Goal: Information Seeking & Learning: Learn about a topic

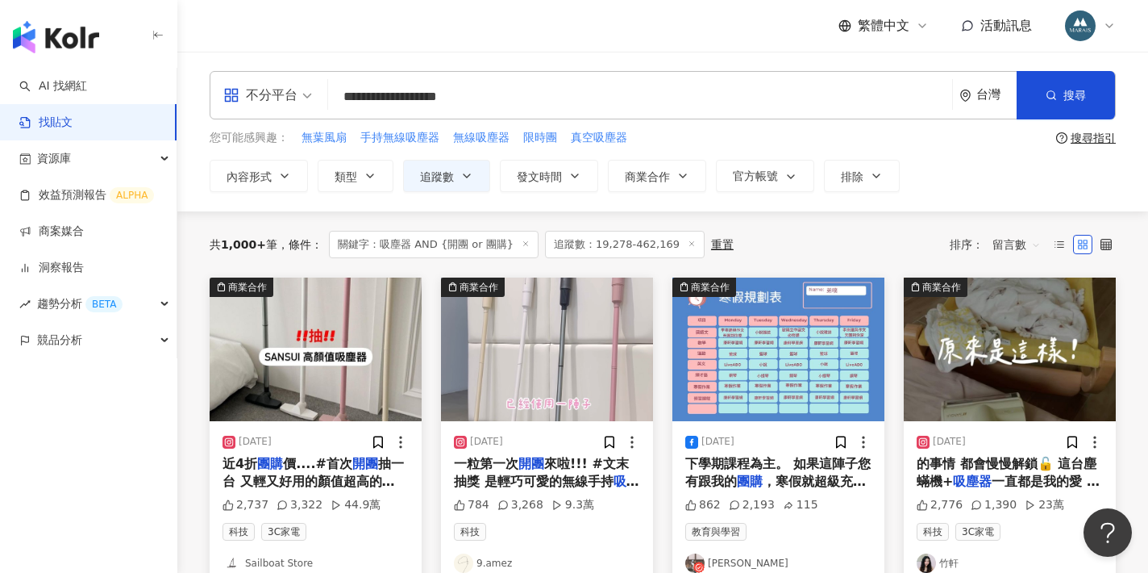
click at [373, 102] on input "**********" at bounding box center [640, 96] width 611 height 35
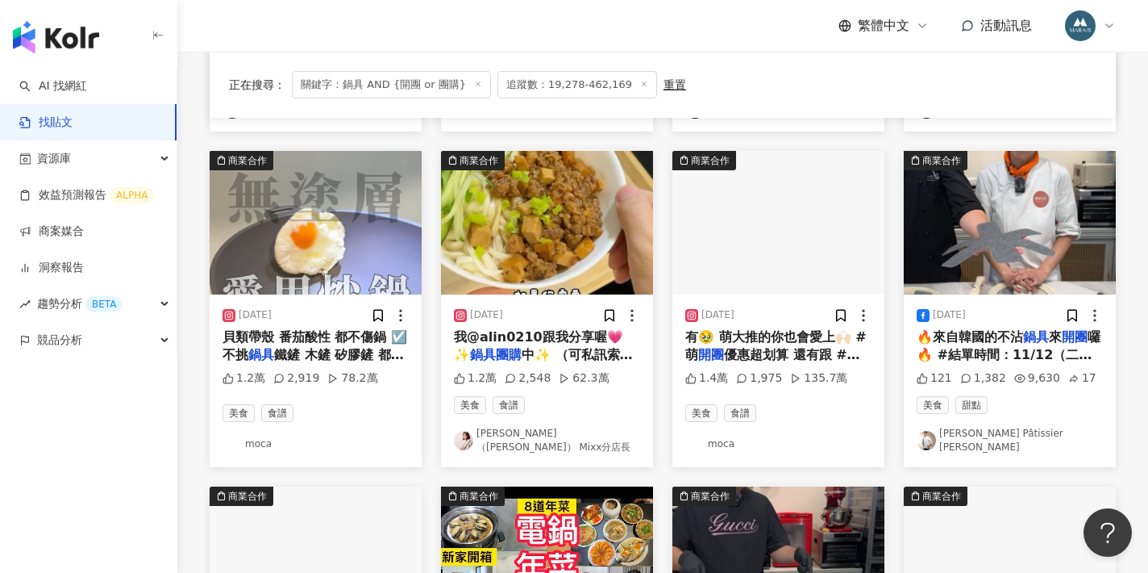
scroll to position [789, 0]
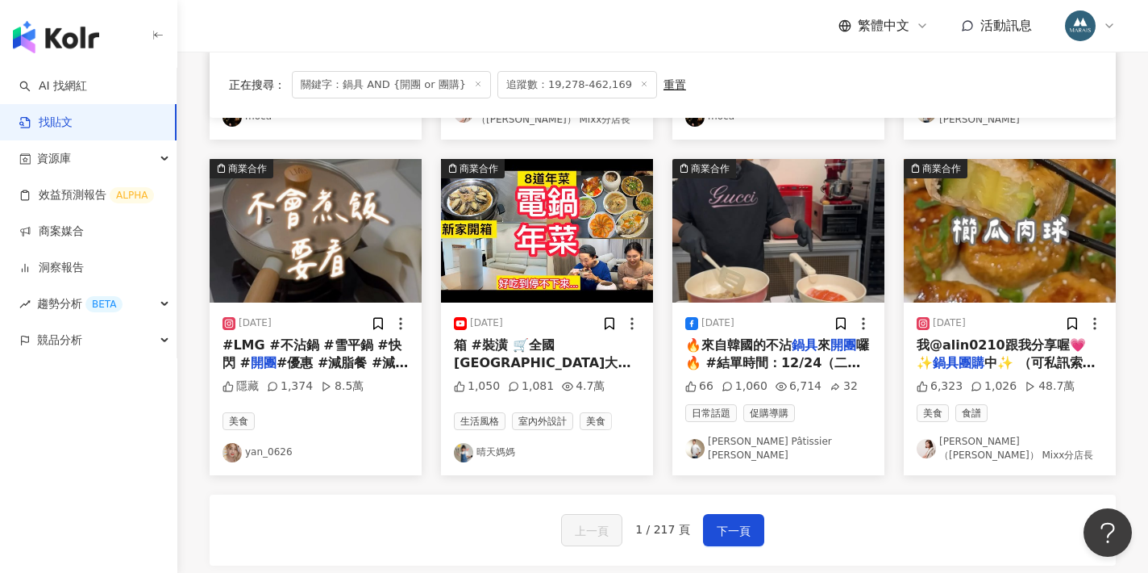
click at [568, 337] on span "箱 #裝潢 🛒全國麗園大飯店 👉限時" at bounding box center [542, 363] width 177 height 52
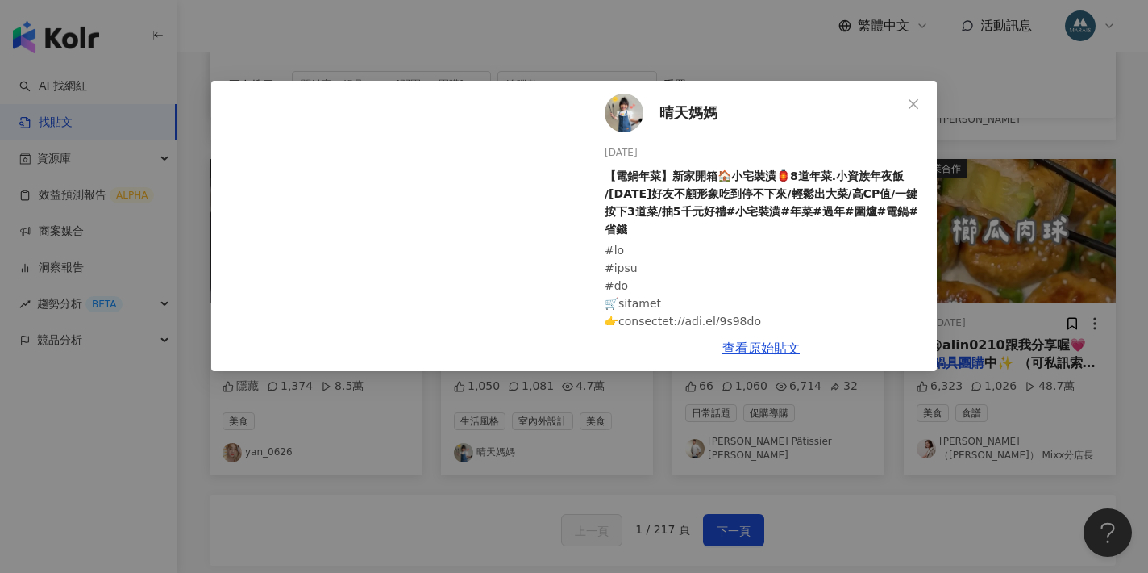
scroll to position [0, 0]
click at [652, 455] on div "晴天媽媽 2024/12/13 【電鍋年菜】新家開箱🏠小宅裝潢🏮8道年菜.小資族年夜飯 /30年好友不顧形象吃到停不下來/輕鬆出大菜/高CP值/一鍵按下3道菜…" at bounding box center [574, 286] width 1148 height 573
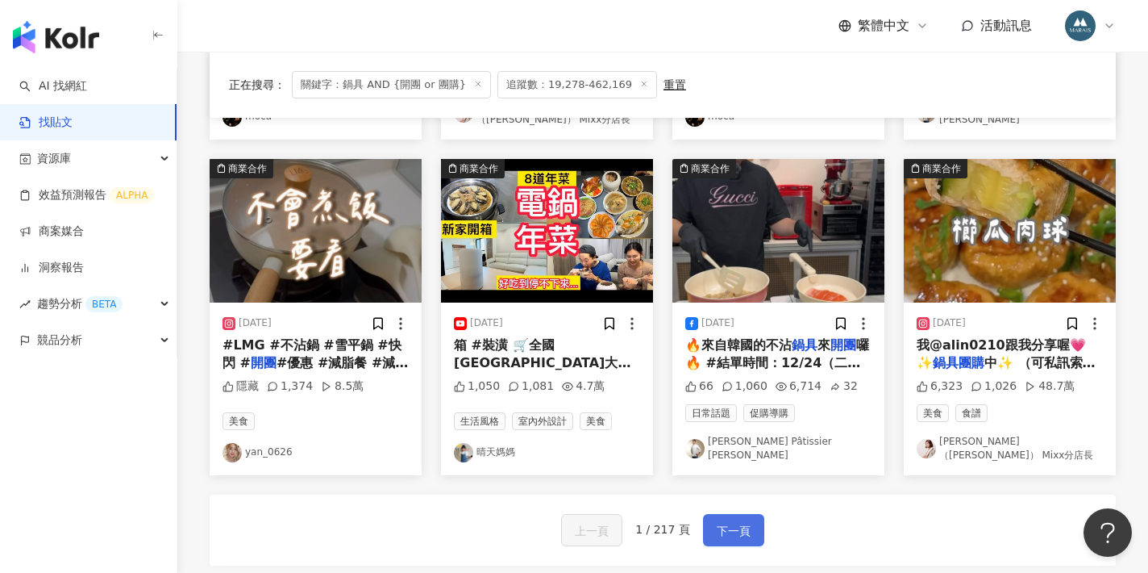
click at [725, 521] on span "下一頁" at bounding box center [734, 530] width 34 height 19
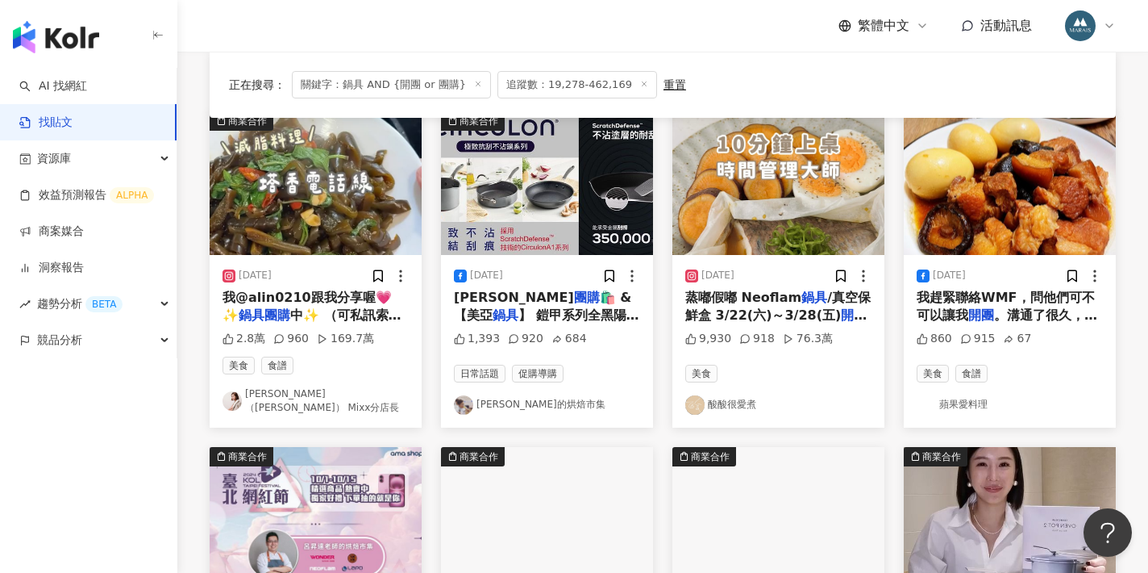
scroll to position [164, 0]
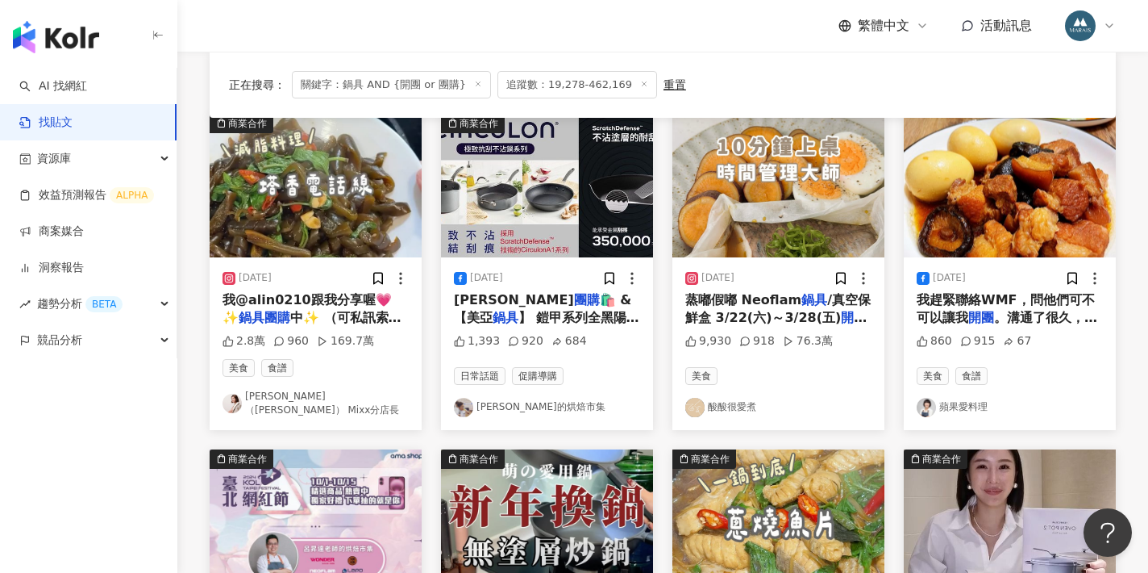
click at [802, 306] on mark "鍋具" at bounding box center [815, 299] width 26 height 15
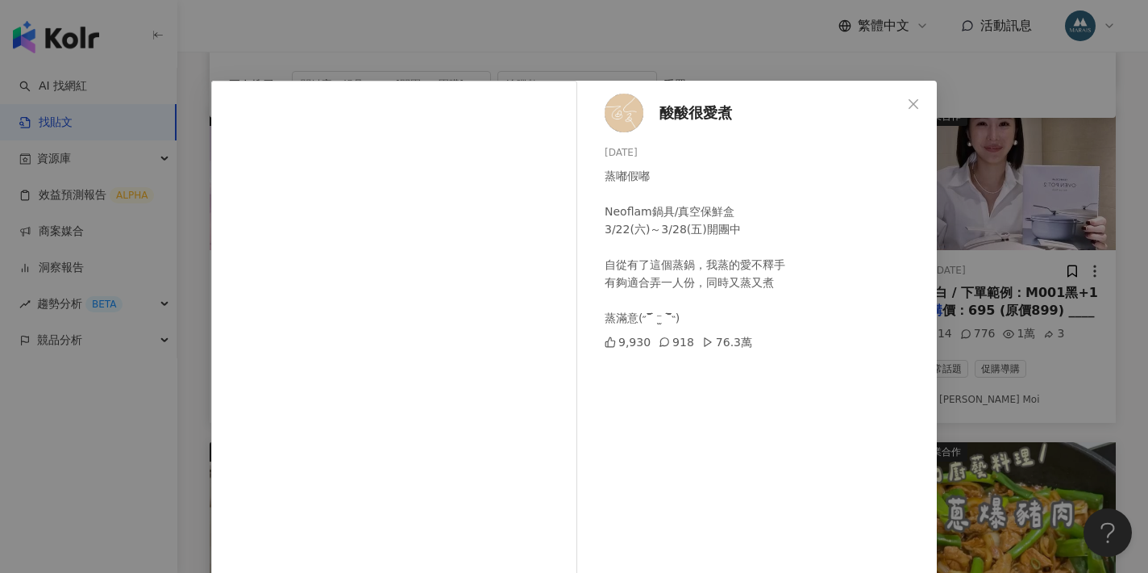
scroll to position [0, 0]
click at [678, 107] on span "酸酸很愛煮" at bounding box center [696, 113] width 73 height 23
click at [947, 173] on div "酸酸很愛煮 2025/2/9 蒸嘟假嘟 Neoflam鍋具/真空保鮮盒 3/22(六)～3/28(五)開團中 自從有了這個蒸鍋，我蒸的愛不釋手 有夠適合弄一人…" at bounding box center [574, 286] width 1148 height 573
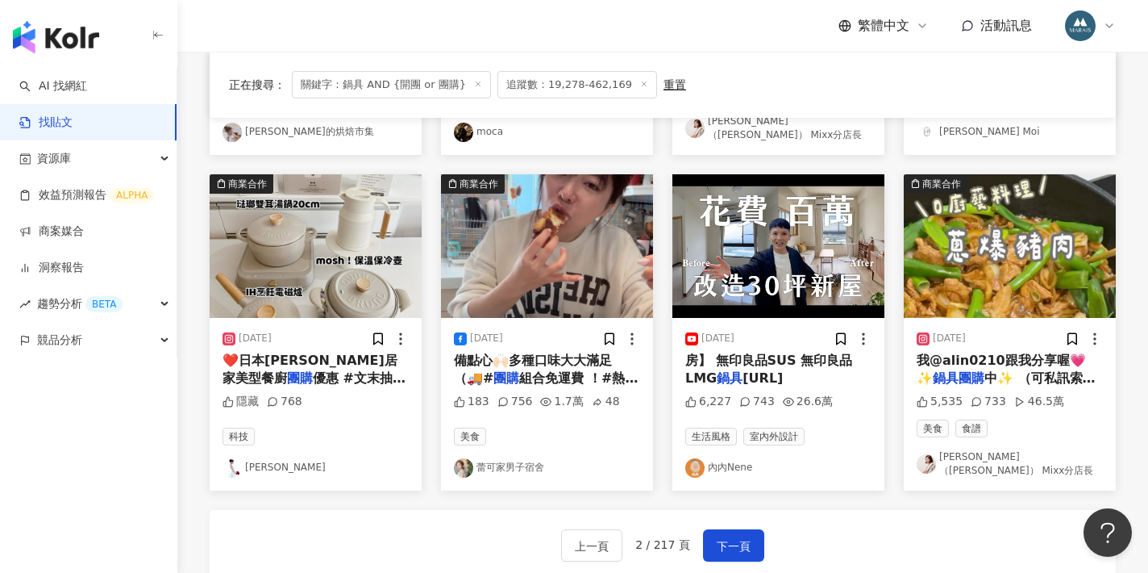
scroll to position [774, 0]
click at [720, 536] on span "下一頁" at bounding box center [734, 545] width 34 height 19
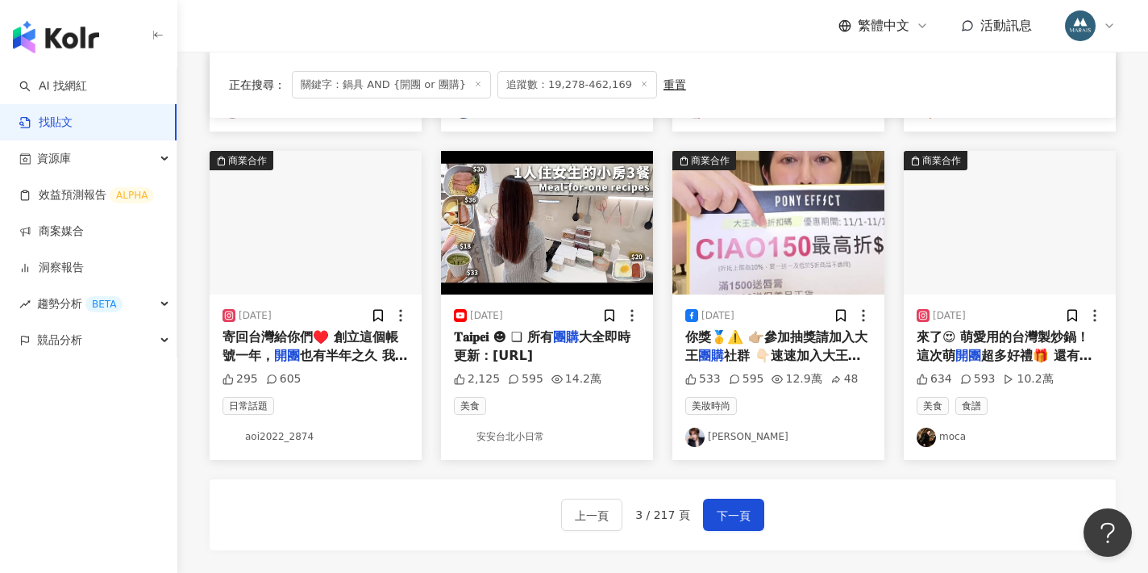
scroll to position [781, 0]
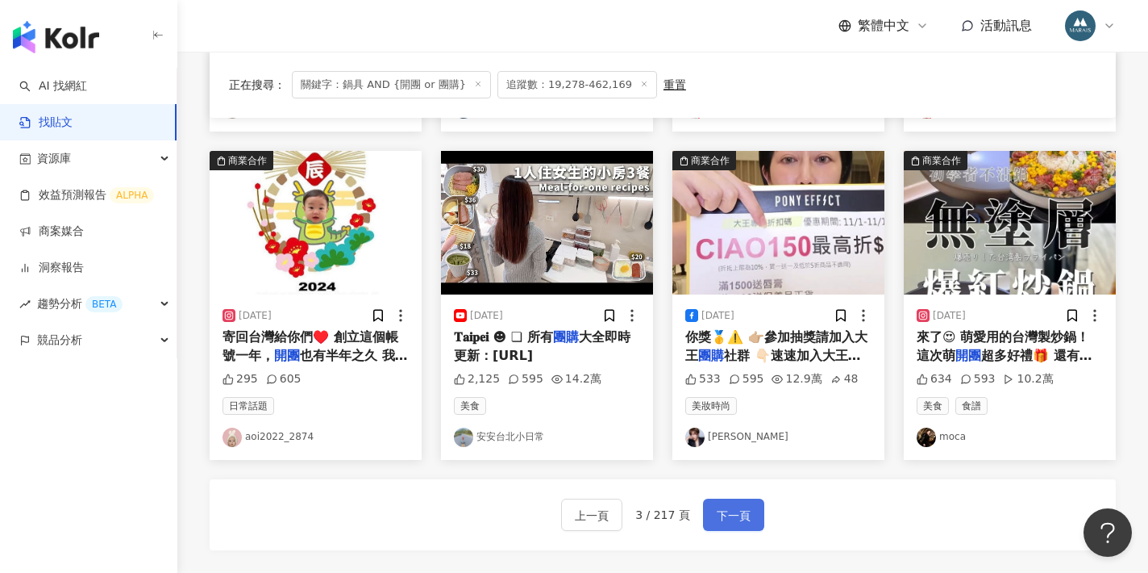
click at [743, 519] on span "下一頁" at bounding box center [734, 515] width 34 height 19
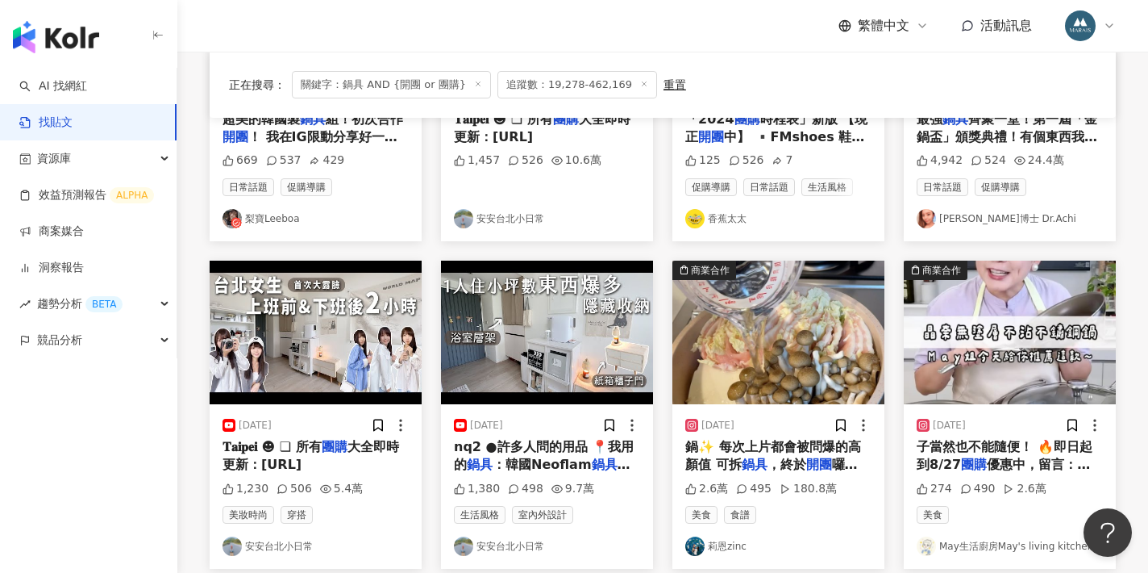
scroll to position [681, 0]
click at [560, 449] on div "nq2 ●許多人問的用品 📍我用的 鍋具 ：韓國Neoflam 鍋具 全系列 🛒" at bounding box center [547, 455] width 186 height 36
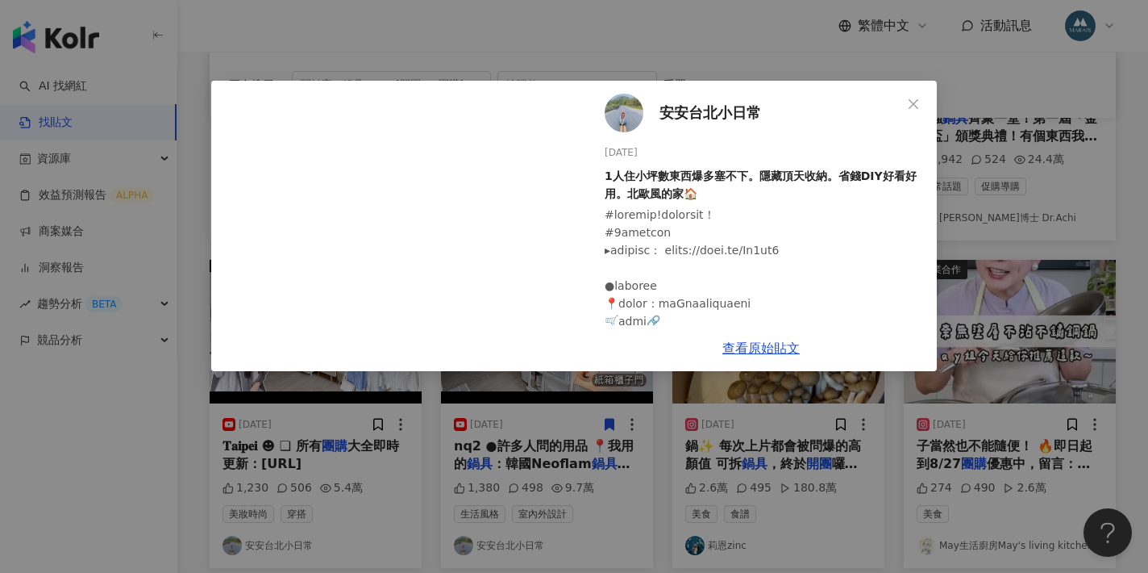
click at [630, 126] on img at bounding box center [624, 113] width 39 height 39
click at [1041, 231] on div "安安台北小日常 2023/9/15 1人住小坪數東西爆多塞不下。隱藏頂天收納。省錢DIY好看好用。北歐風的家🏠 1,380 498 9.7萬 查看原始貼文" at bounding box center [574, 286] width 1148 height 573
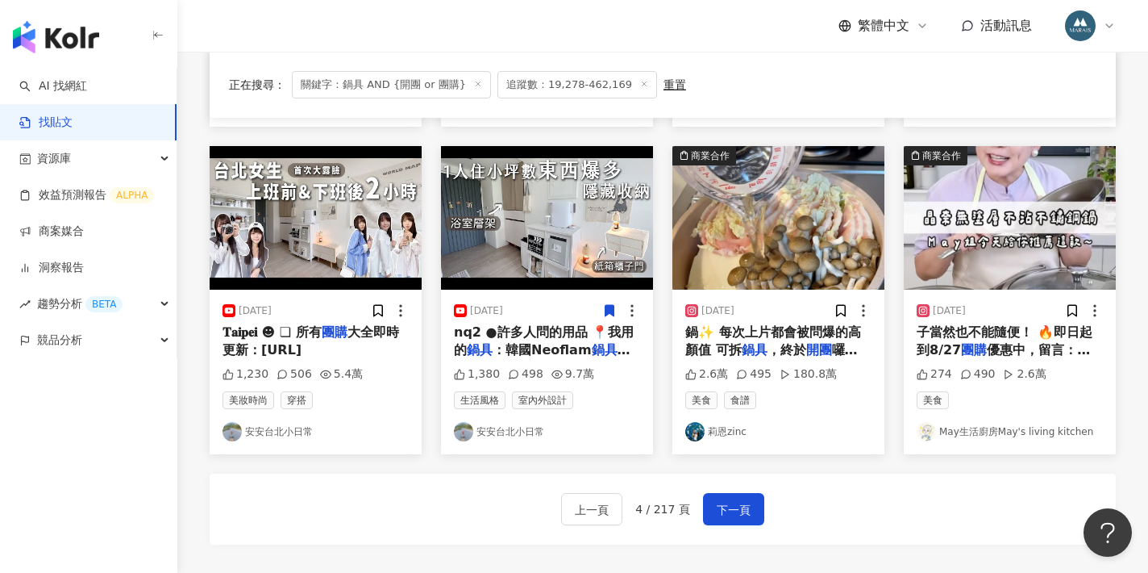
scroll to position [794, 0]
click at [806, 343] on mark "開團" at bounding box center [819, 349] width 26 height 15
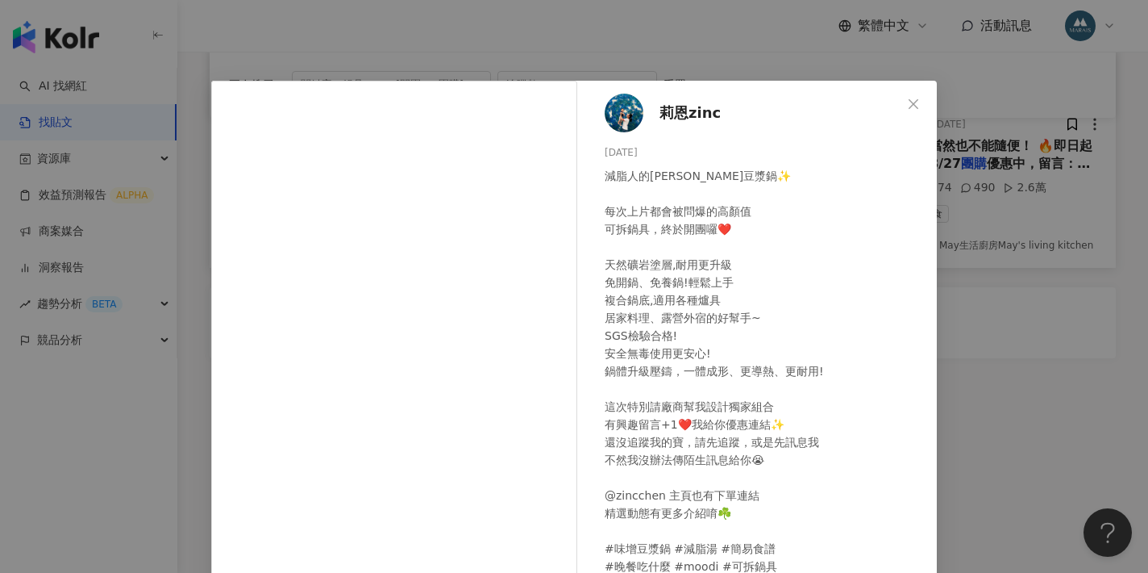
scroll to position [0, 0]
click at [640, 115] on img at bounding box center [624, 113] width 39 height 39
click at [1053, 188] on div "莉恩zinc 2024/4/22 減脂人的湯 味增豆漿鍋✨ 每次上片都會被問爆的高顏值 可拆鍋具，終於開團囉❤️ 天然礦岩塗層,耐用更升級 免開鍋、免養鍋!輕…" at bounding box center [574, 286] width 1148 height 573
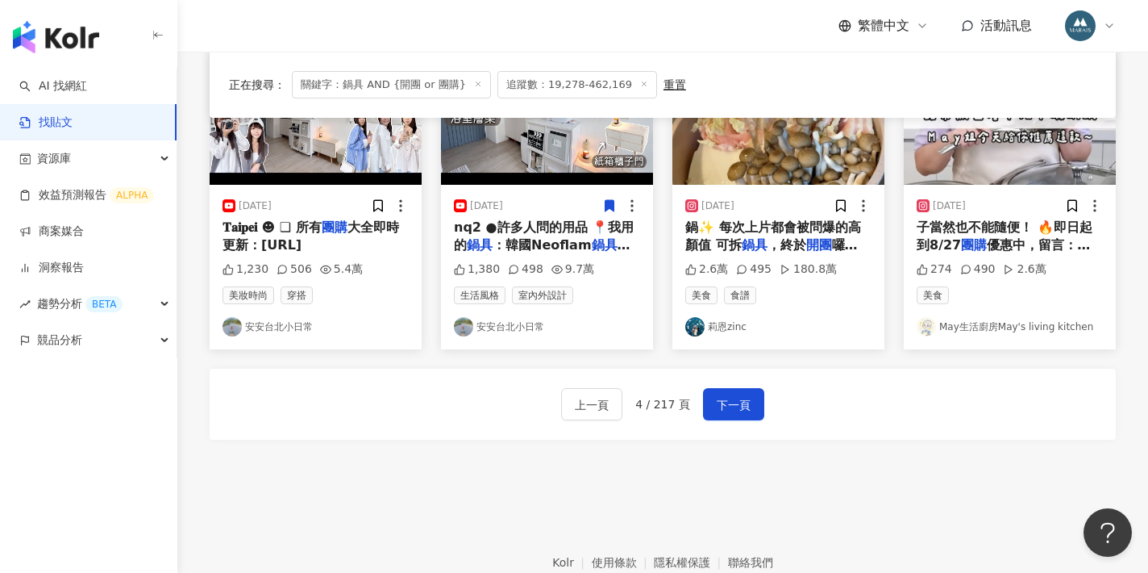
scroll to position [897, 0]
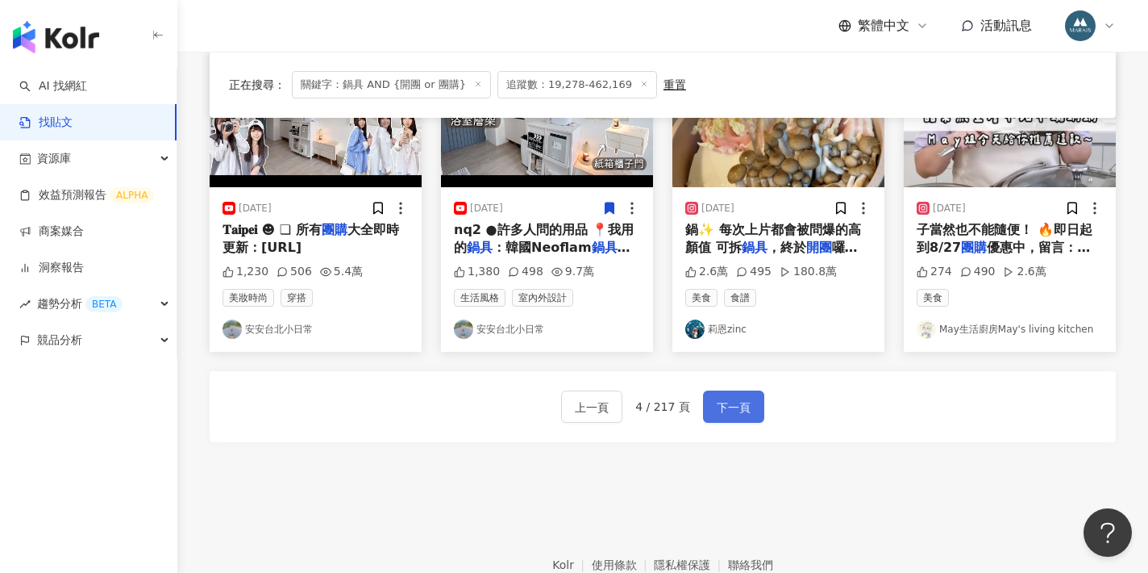
click at [741, 401] on span "下一頁" at bounding box center [734, 407] width 34 height 19
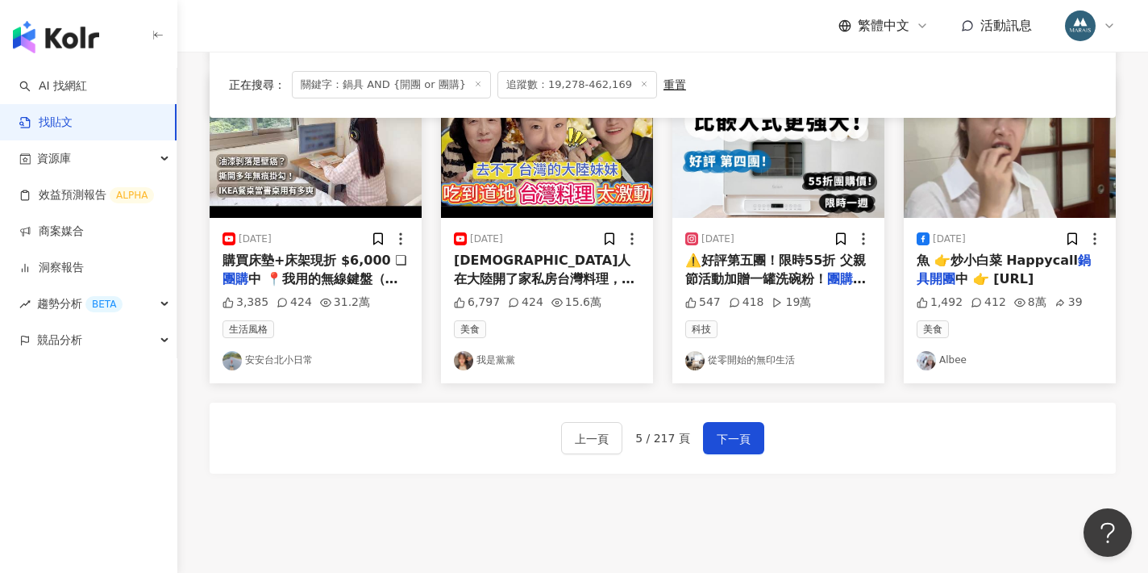
scroll to position [859, 0]
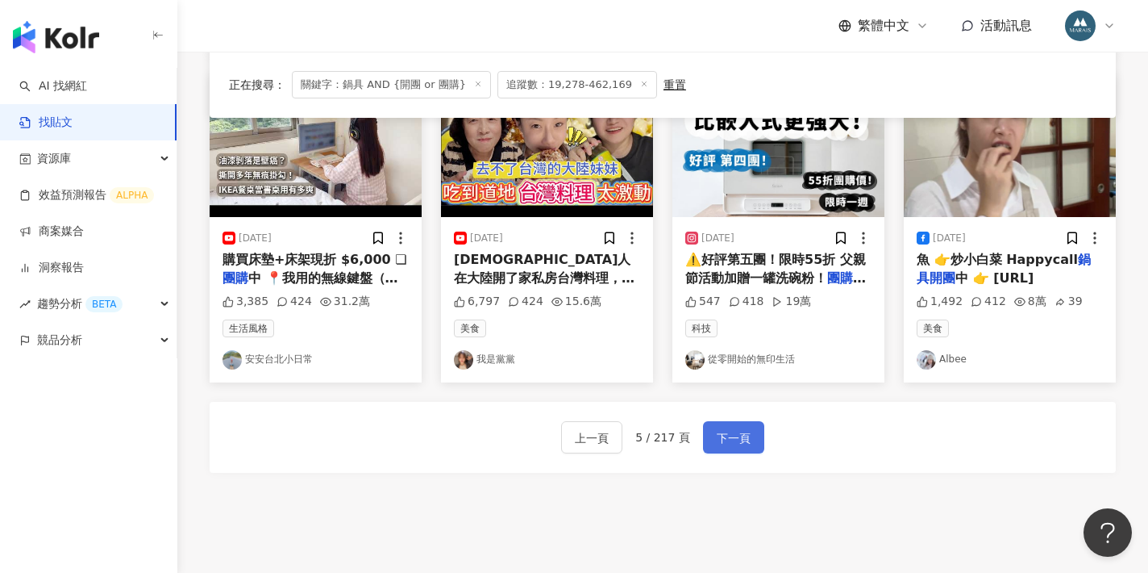
click at [725, 430] on span "下一頁" at bounding box center [734, 437] width 34 height 19
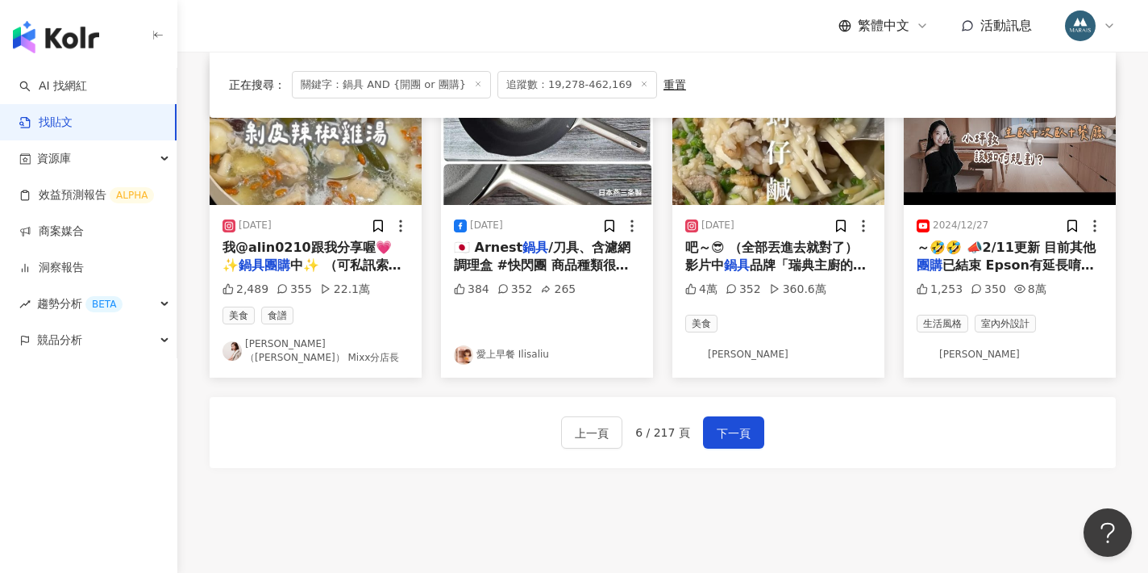
scroll to position [974, 0]
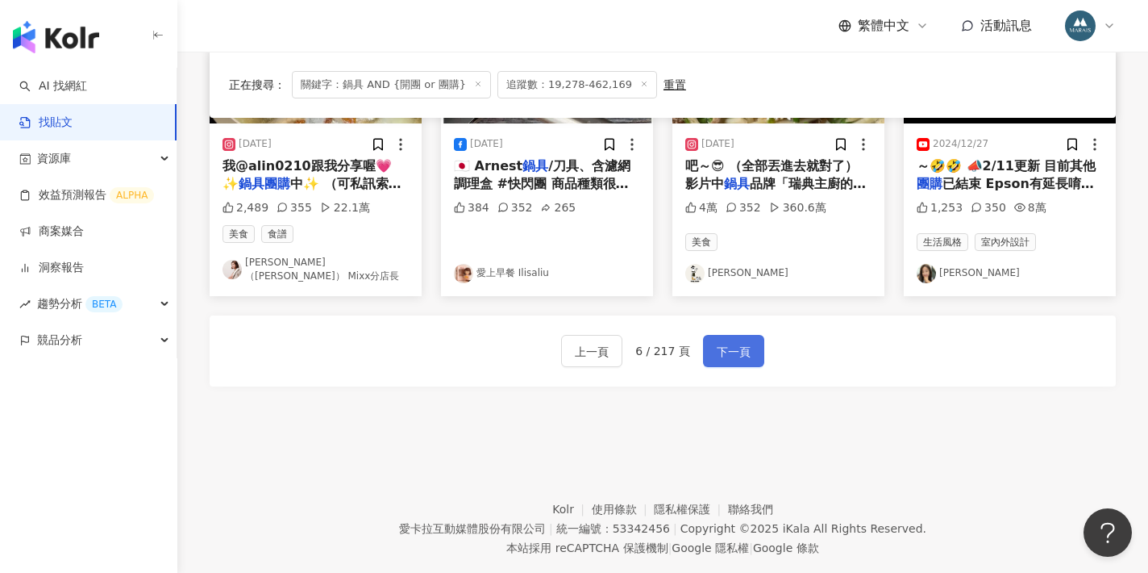
click at [735, 342] on span "下一頁" at bounding box center [734, 351] width 34 height 19
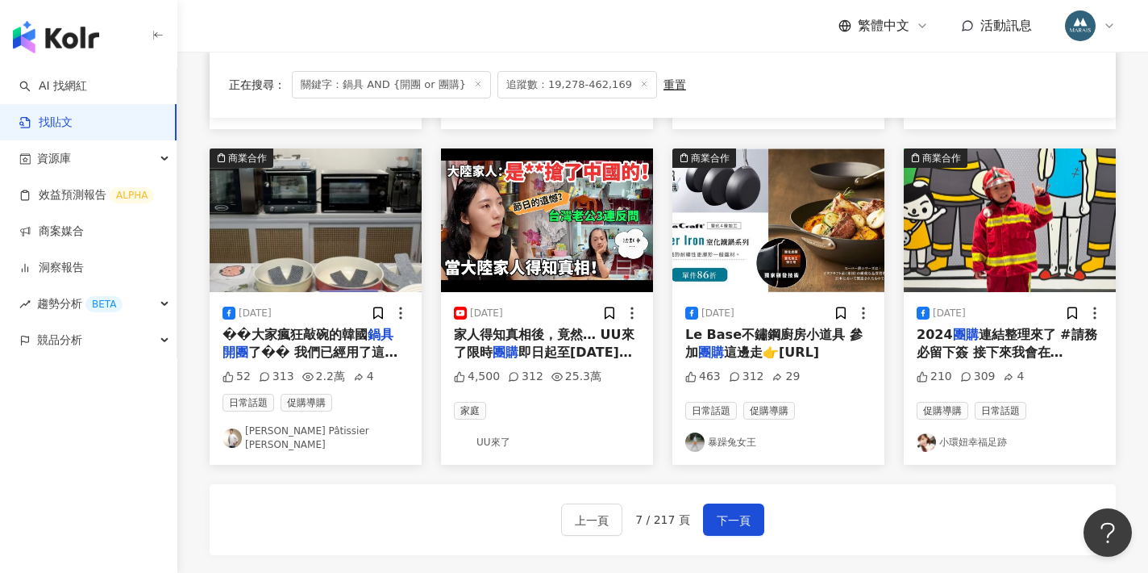
scroll to position [794, 0]
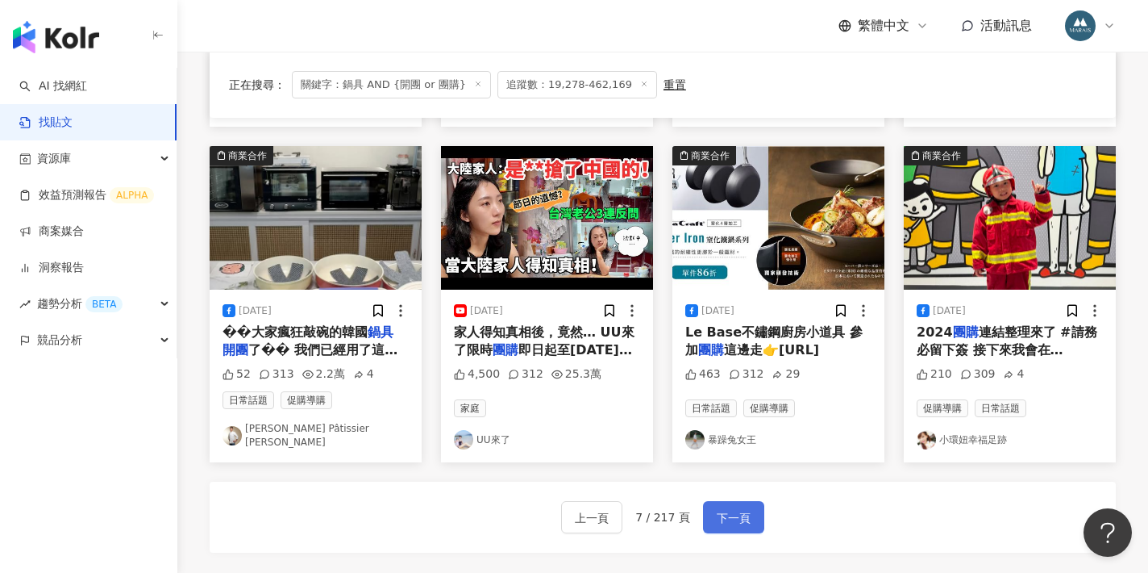
click at [726, 508] on button "下一頁" at bounding box center [733, 517] width 61 height 32
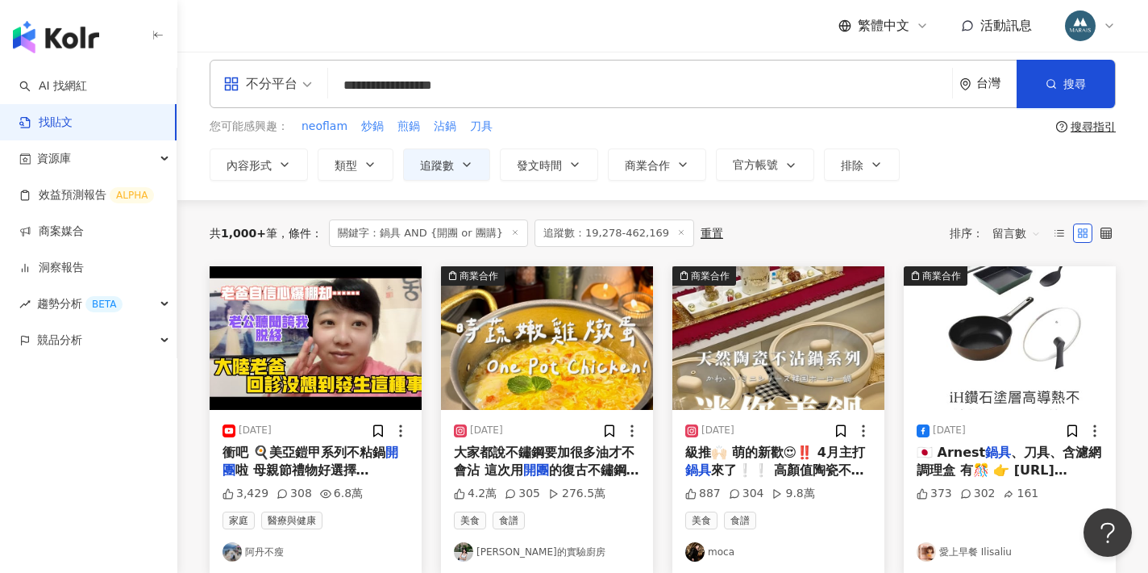
scroll to position [0, 0]
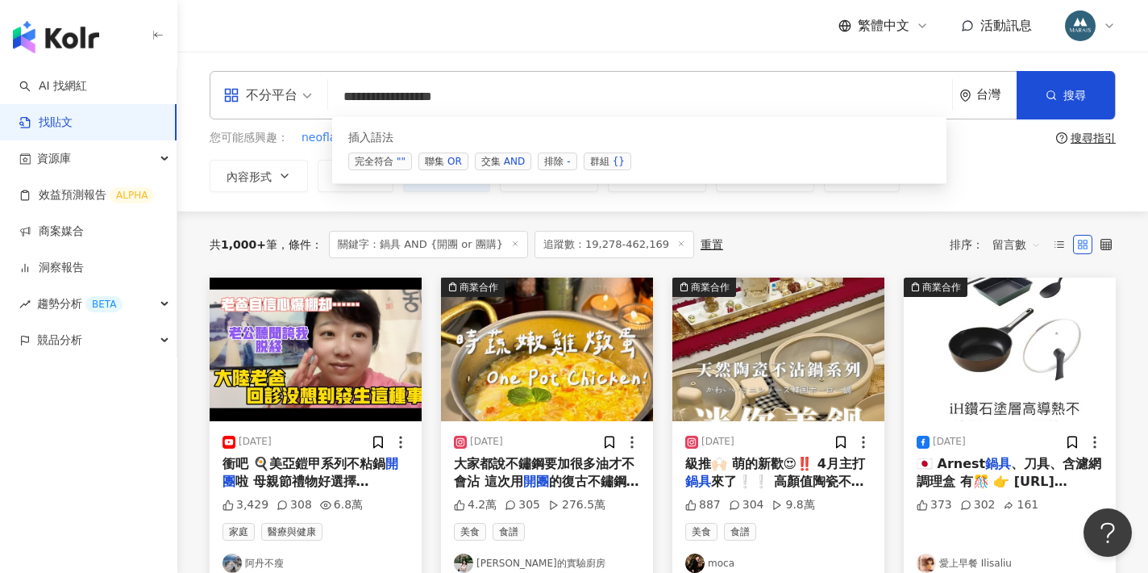
click at [368, 102] on input "**********" at bounding box center [640, 96] width 611 height 35
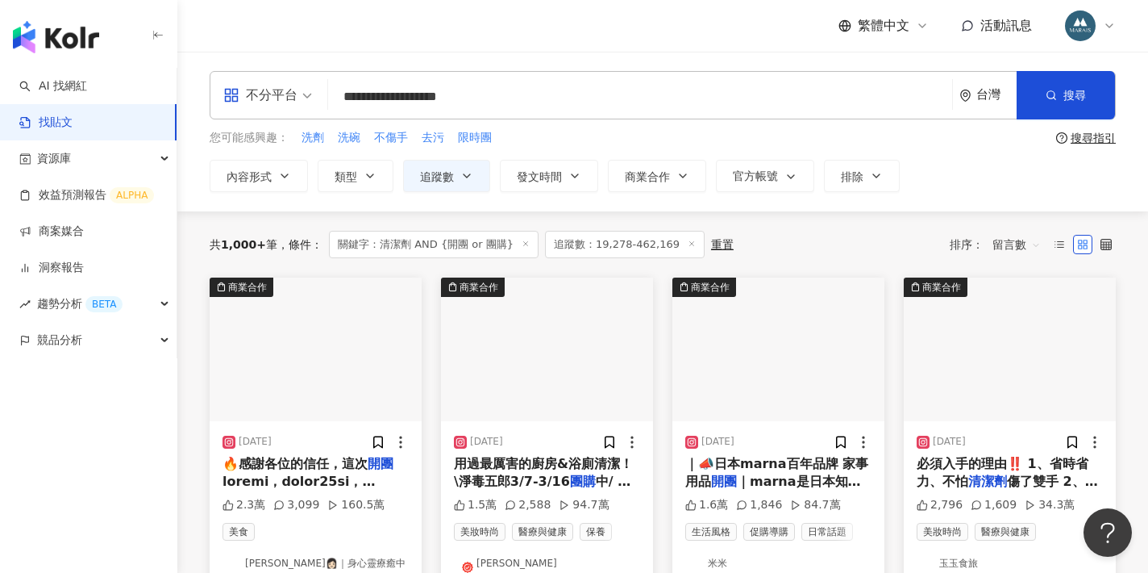
scroll to position [169, 0]
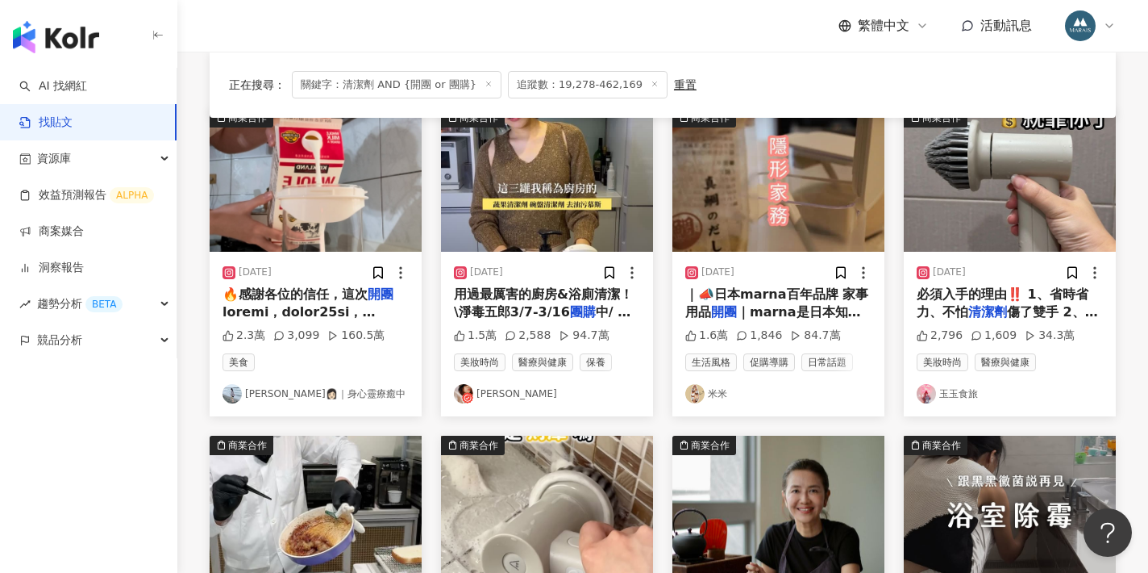
click at [350, 302] on div "🔥感謝各位的信任，這次 開團 清潔劑 清洗 ✅缺點：我目前好像找不到缺點🤣 / ⚡️ 開團 優惠，62折起！ 優格機組合贈送刮刀一隻(刮刀超好用) 下單隨機贈…" at bounding box center [316, 303] width 186 height 36
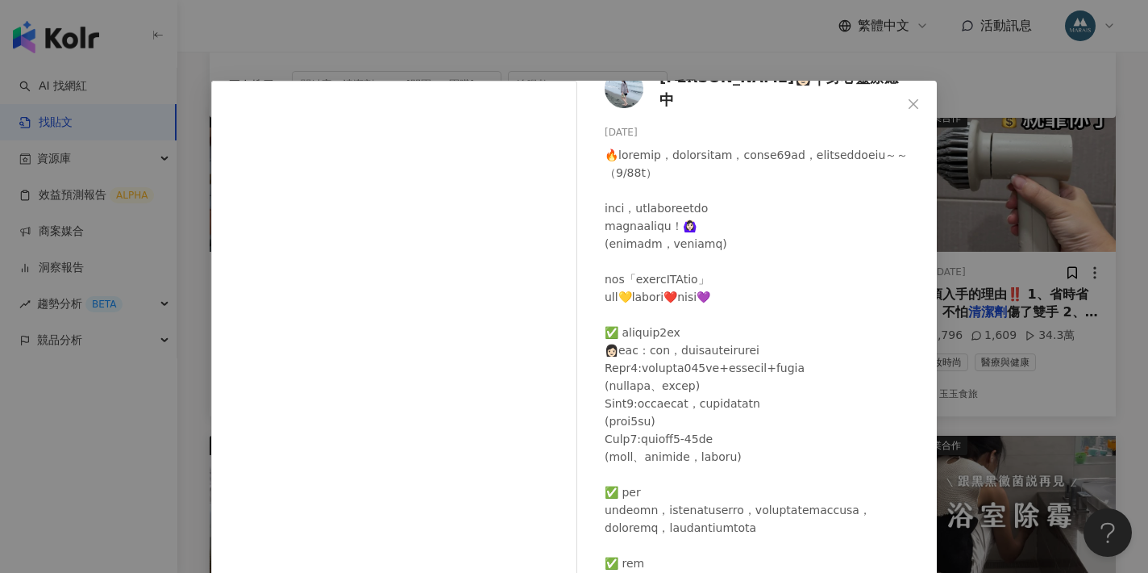
scroll to position [28, 0]
click at [1068, 112] on div "茱蒂👩🏻｜身心靈療癒中 2025/2/10 2.3萬 3,099 160.5萬 查看原始貼文" at bounding box center [574, 286] width 1148 height 573
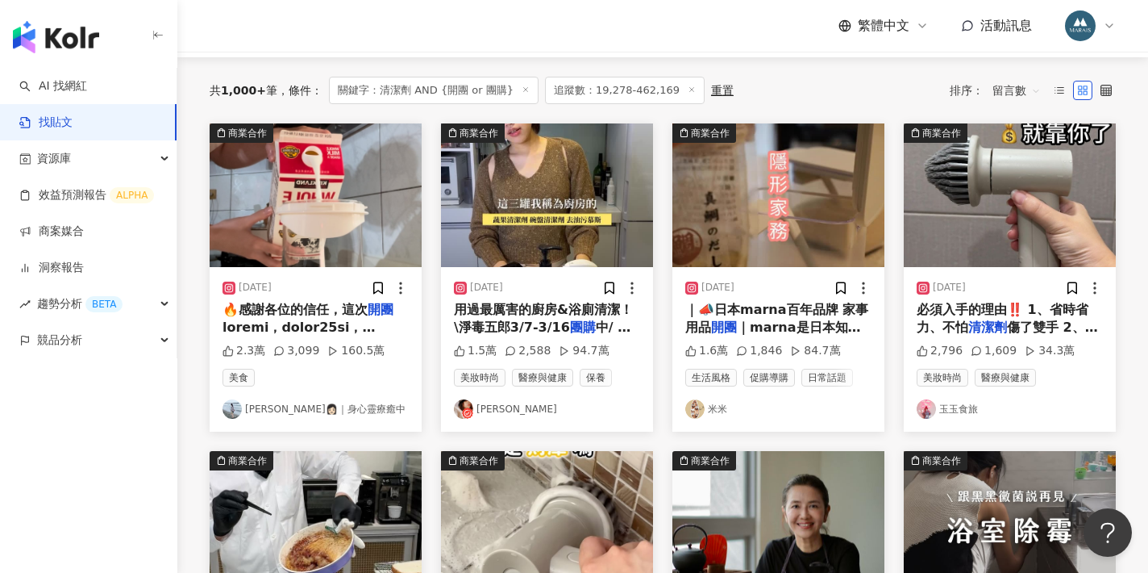
scroll to position [153, 0]
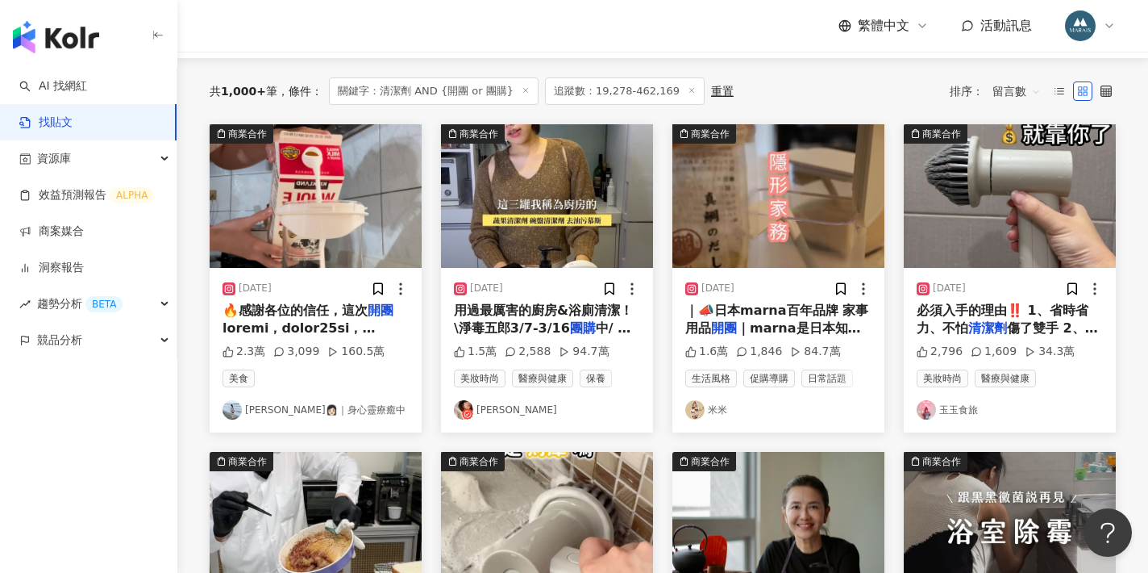
click at [568, 313] on span "用過最厲害的廚房&浴廁清潔！ \淨毒五郎3/7-3/16" at bounding box center [543, 318] width 179 height 33
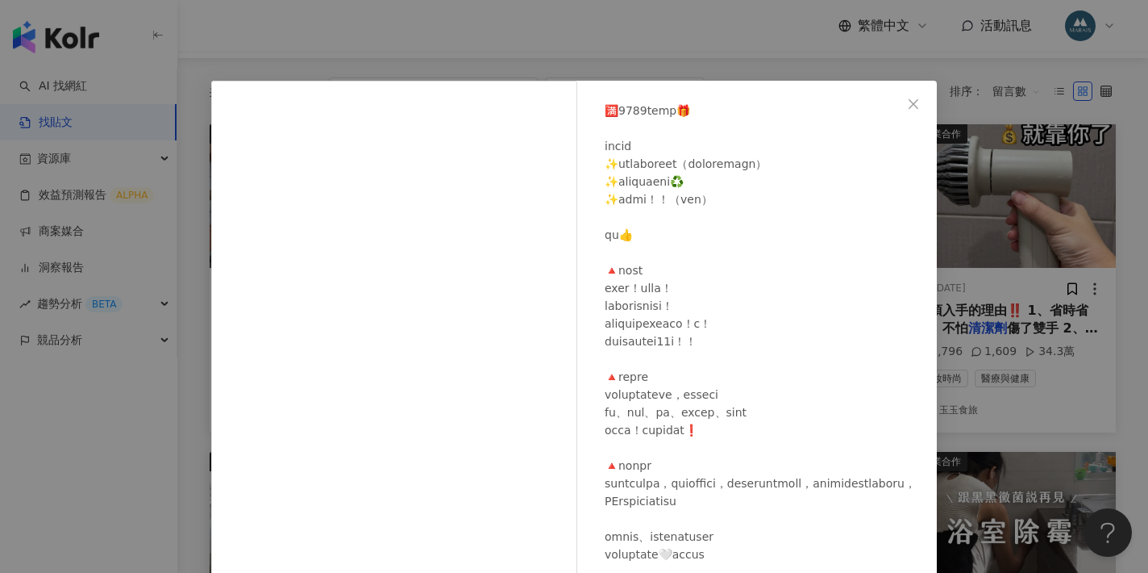
scroll to position [224, 0]
click at [993, 299] on div "AMBER李安柏 2024/11/18 1.5萬 2,588 94.7萬 查看原始貼文" at bounding box center [574, 286] width 1148 height 573
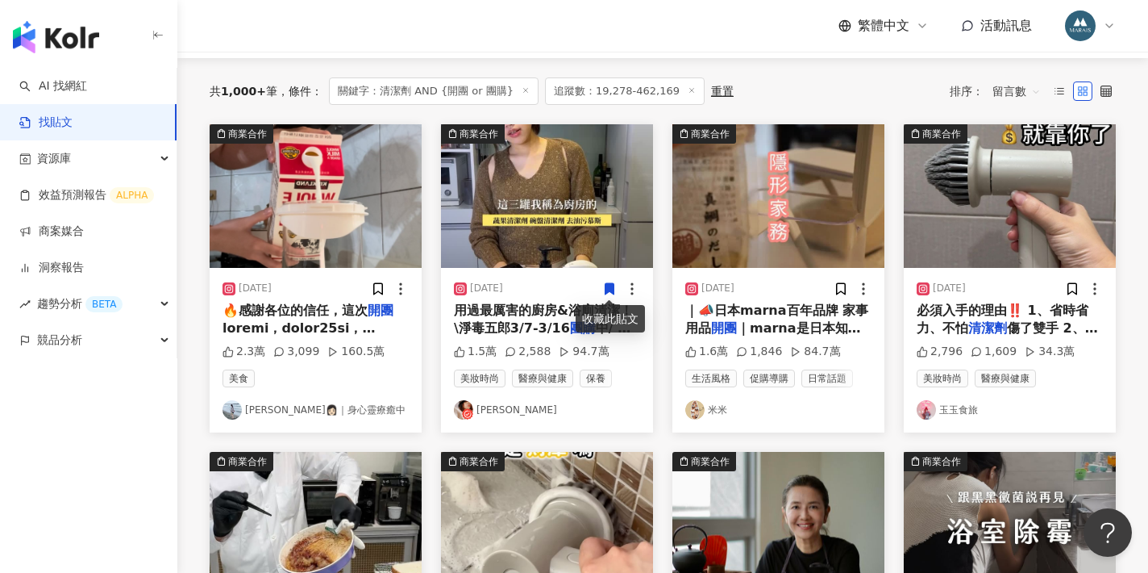
click at [548, 318] on div "用過最厲害的廚房&浴廁清潔！ \淨毒五郎3/7-3/16 團購 中/ 🔗購買網址在限動及主頁連結 或是留言+1也收得到！！！！！！ 🈵2000還有贈禮🎁 他們…" at bounding box center [547, 320] width 186 height 36
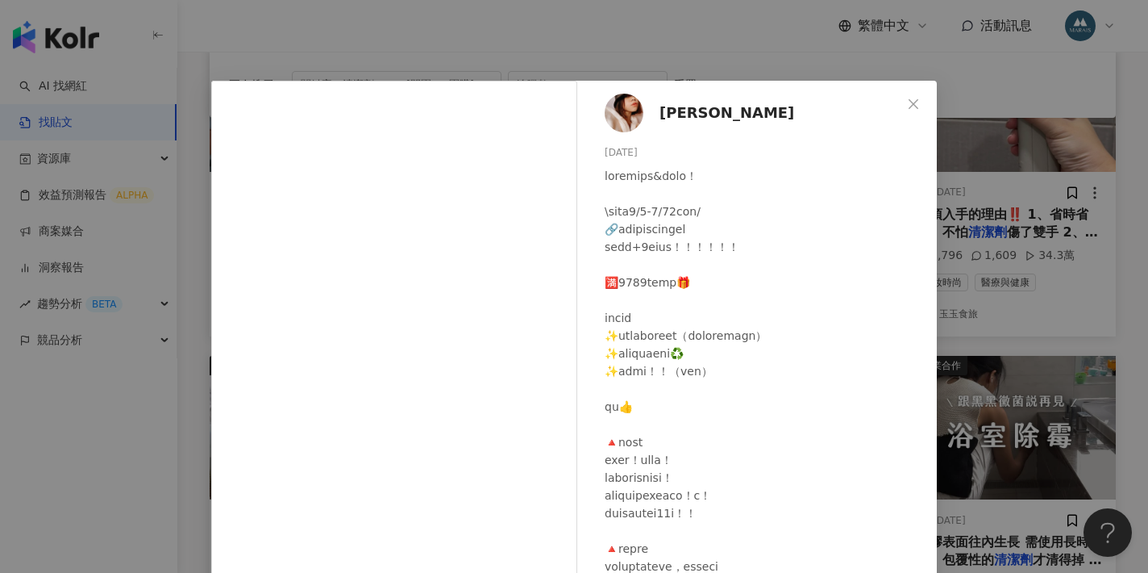
scroll to position [0, 0]
click at [972, 161] on div "AMBER李安柏 2024/11/18 1.5萬 2,588 94.7萬 查看原始貼文" at bounding box center [574, 286] width 1148 height 573
click at [1051, 238] on div "AMBER李安柏 2024/11/18 1.5萬 2,588 94.7萬 查看原始貼文" at bounding box center [574, 286] width 1148 height 573
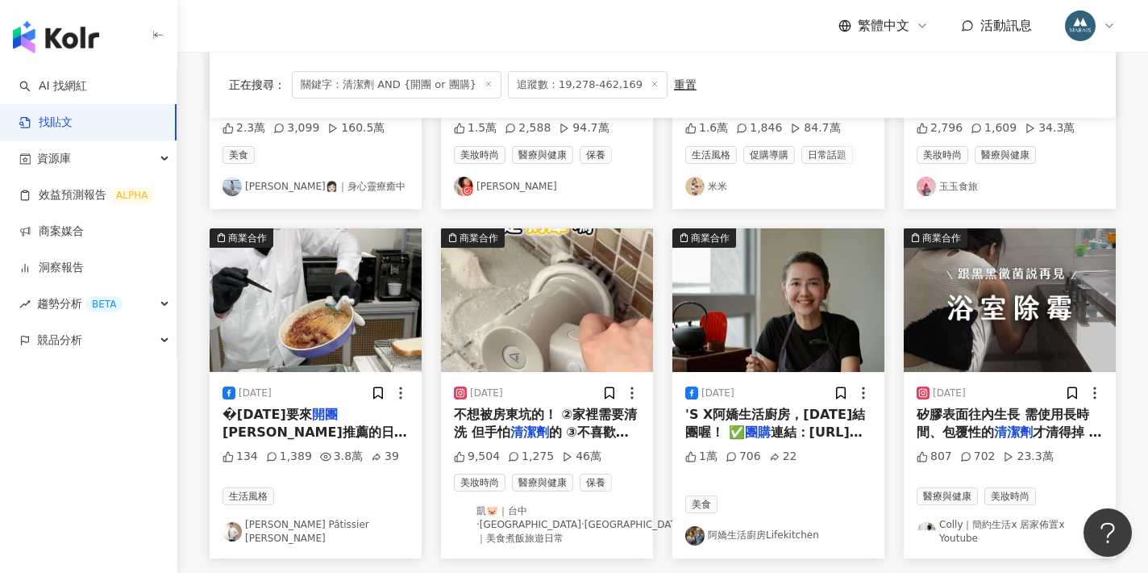
scroll to position [377, 0]
click at [764, 415] on span "'S X阿嬌生活廚房，明天結團喔！ ✅" at bounding box center [775, 422] width 180 height 33
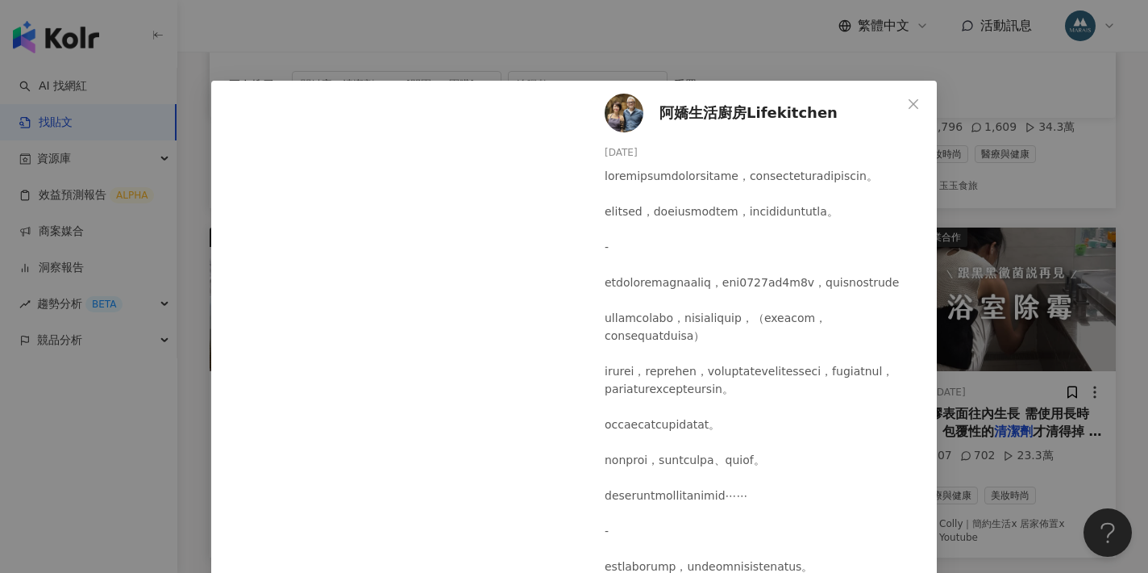
click at [667, 109] on span "阿嬌生活廚房Lifekitchen" at bounding box center [749, 113] width 178 height 23
click at [371, 37] on div "阿嬌生活廚房Lifekitchen 2023/11/6 1萬 706 22 查看原始貼文" at bounding box center [574, 286] width 1148 height 573
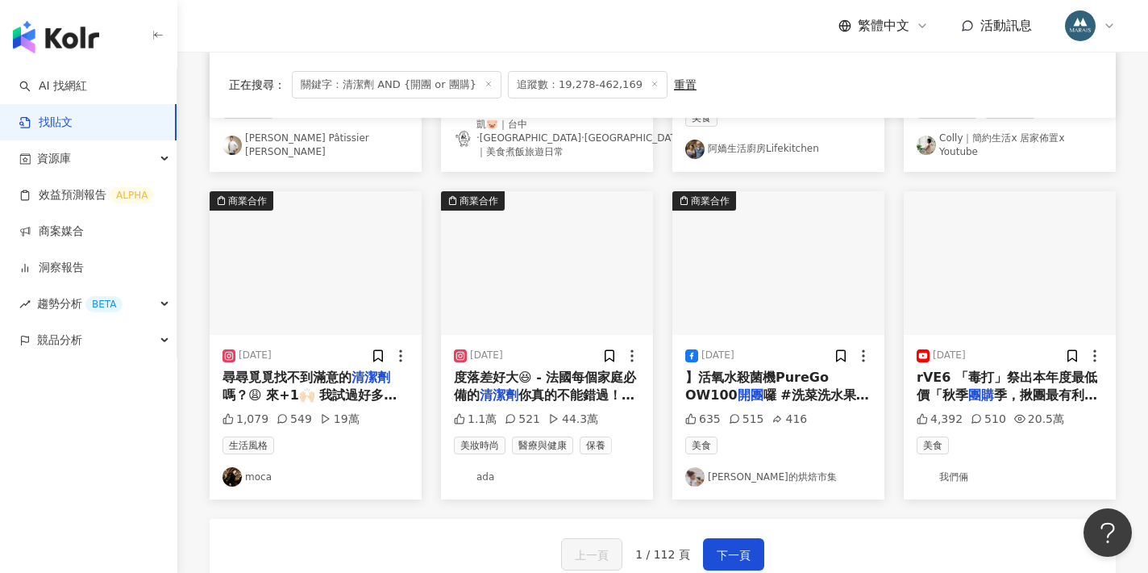
scroll to position [764, 0]
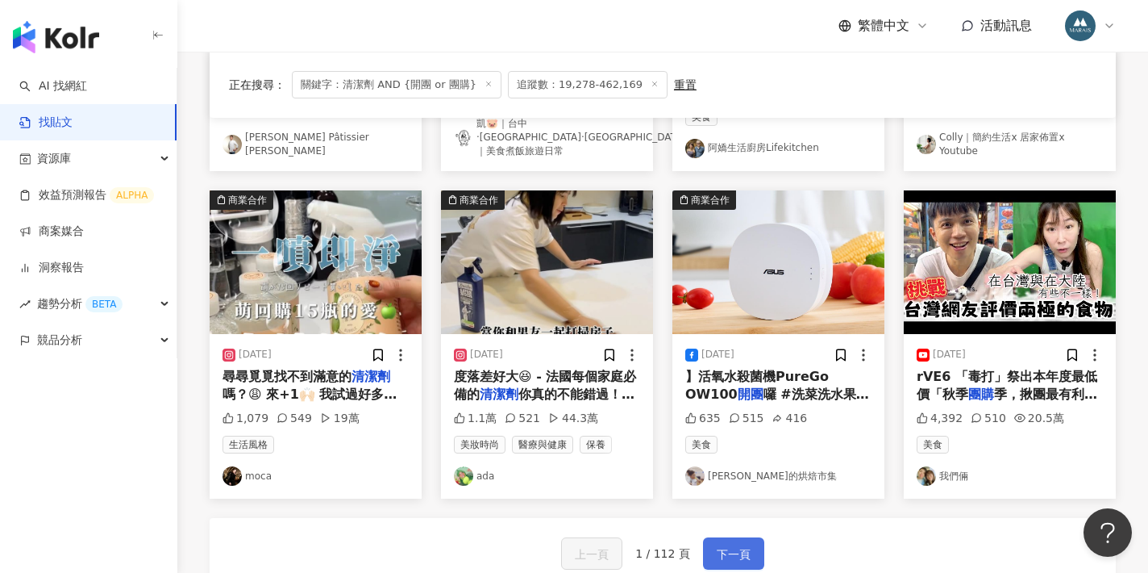
click at [727, 544] on span "下一頁" at bounding box center [734, 553] width 34 height 19
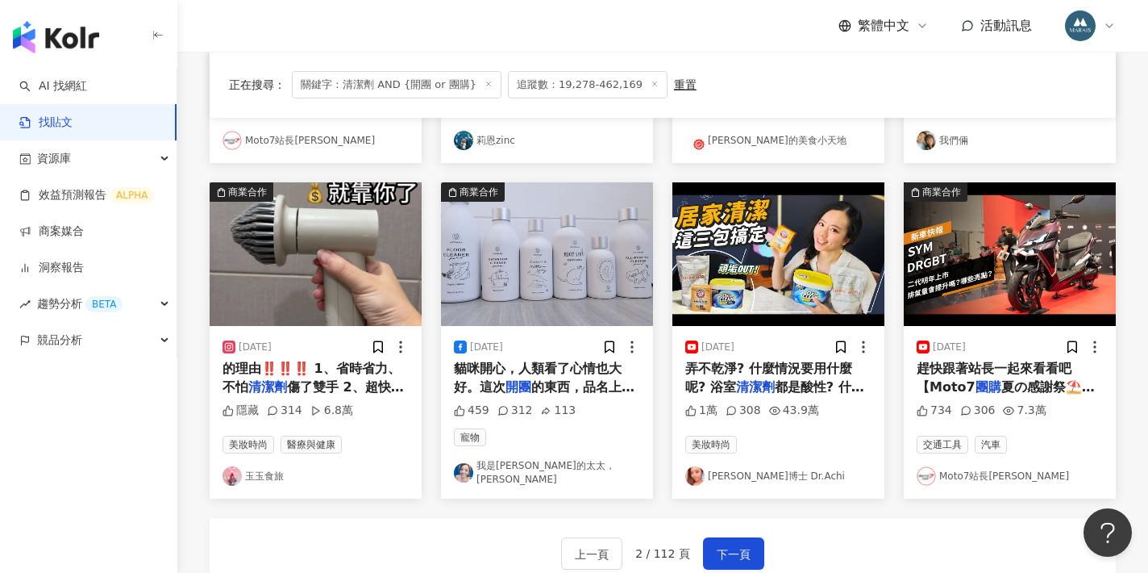
scroll to position [791, 0]
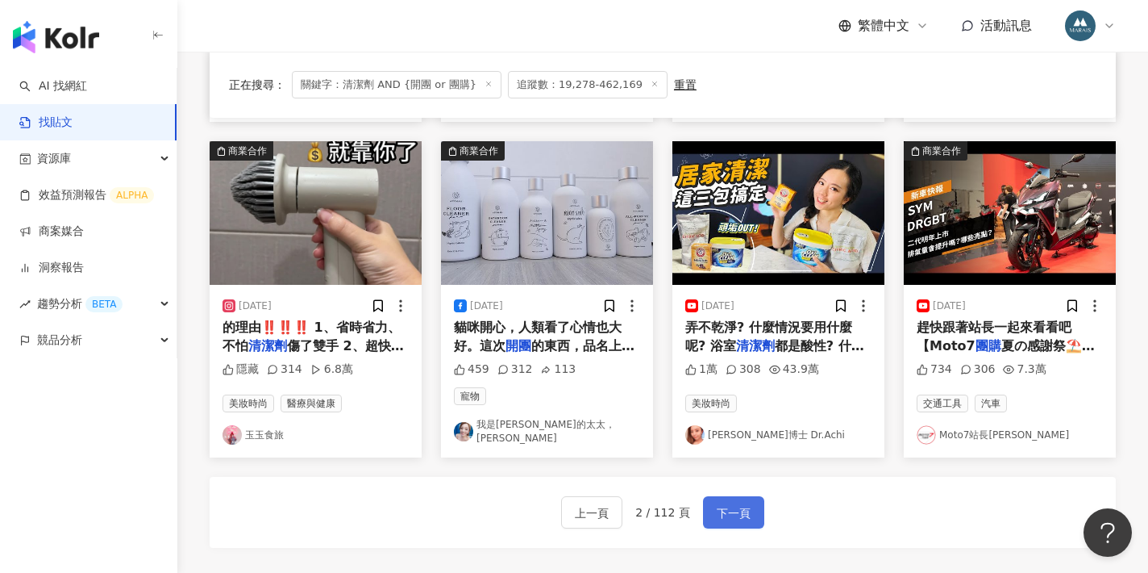
click at [735, 503] on span "下一頁" at bounding box center [734, 512] width 34 height 19
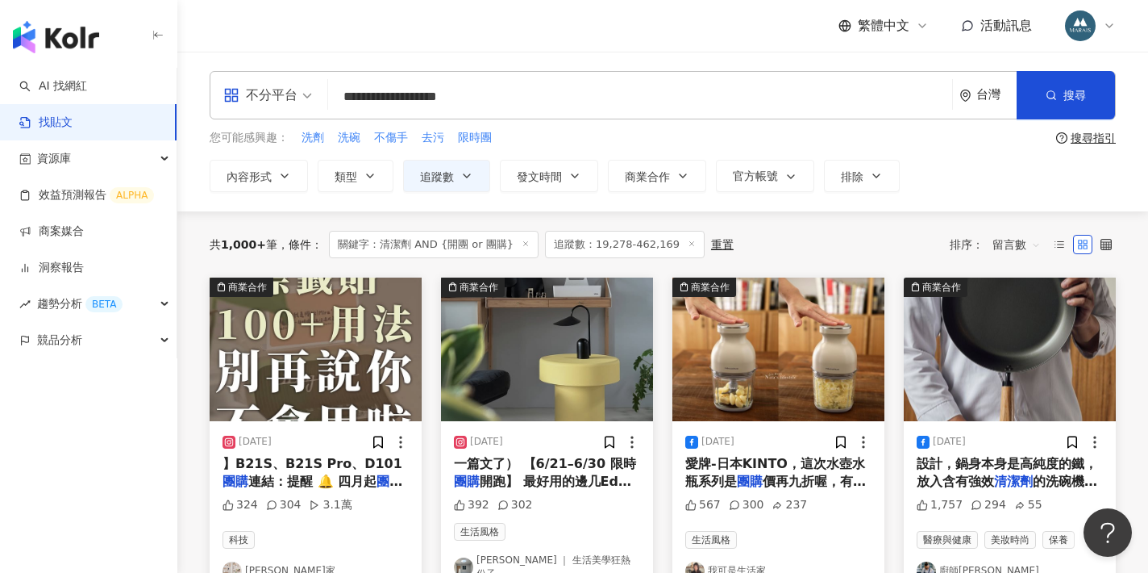
scroll to position [0, 0]
click at [376, 95] on input "**********" at bounding box center [640, 96] width 611 height 35
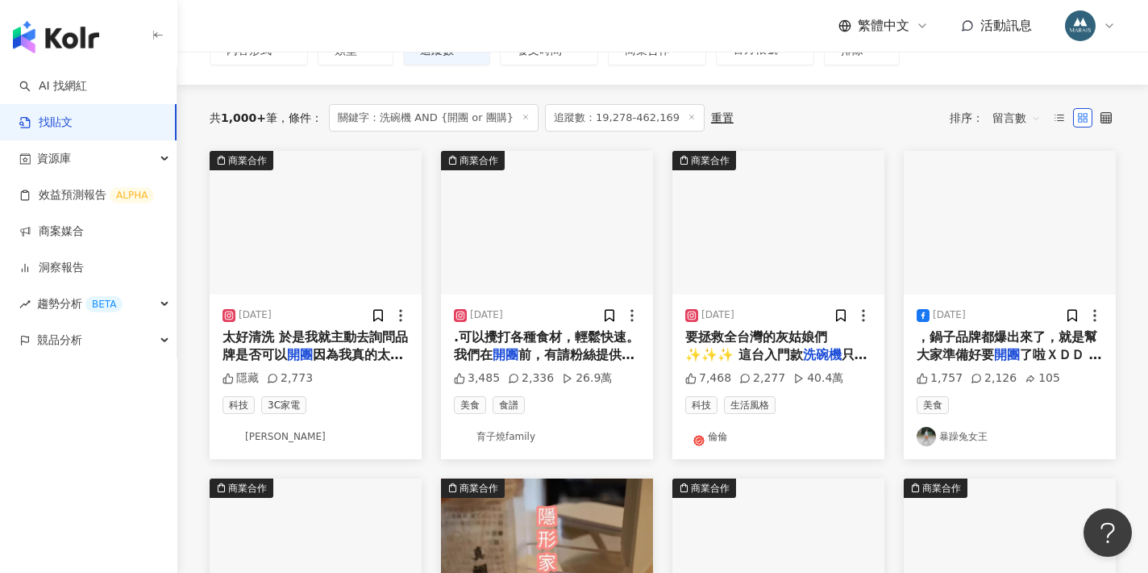
scroll to position [127, 0]
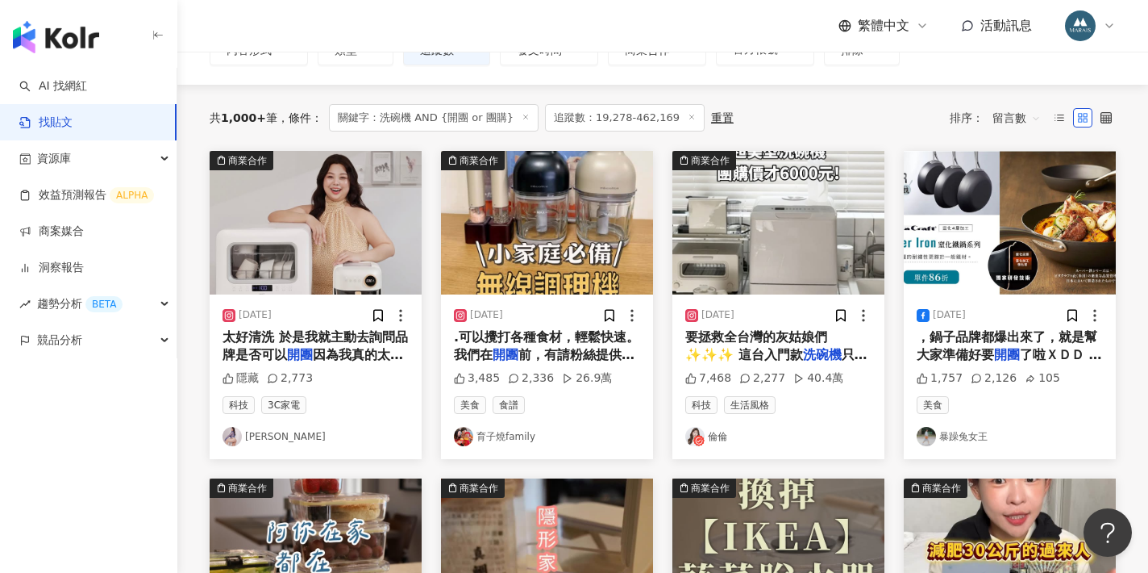
click at [337, 353] on span "因為我真的太太太太太喜歡了 正式" at bounding box center [313, 363] width 181 height 33
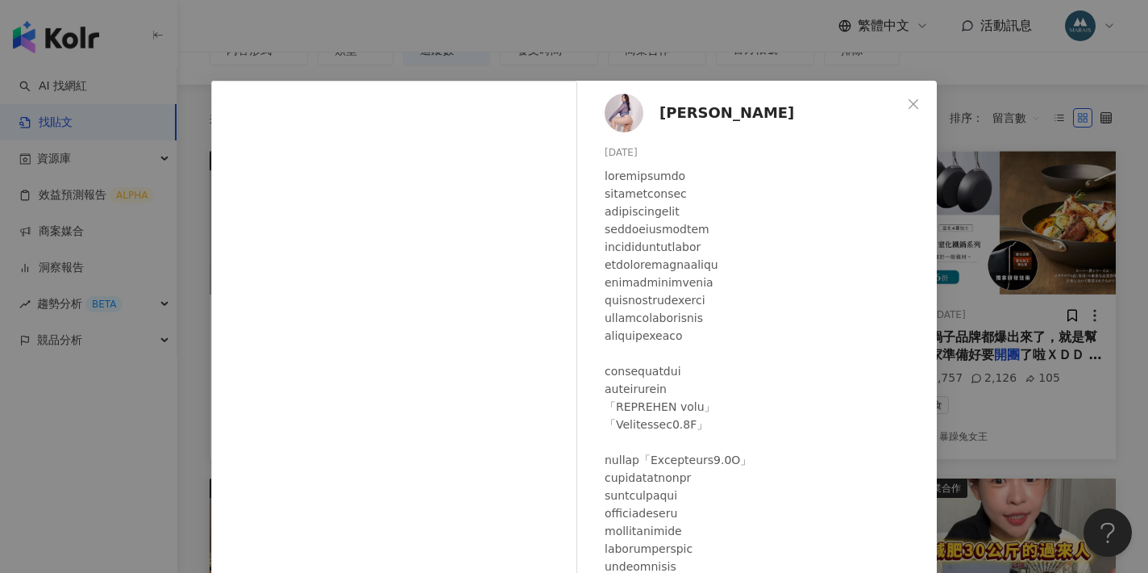
scroll to position [0, 0]
click at [1023, 212] on div "胡貝寶 Bo 2025/7/15 隱藏 2,773 查看原始貼文" at bounding box center [574, 286] width 1148 height 573
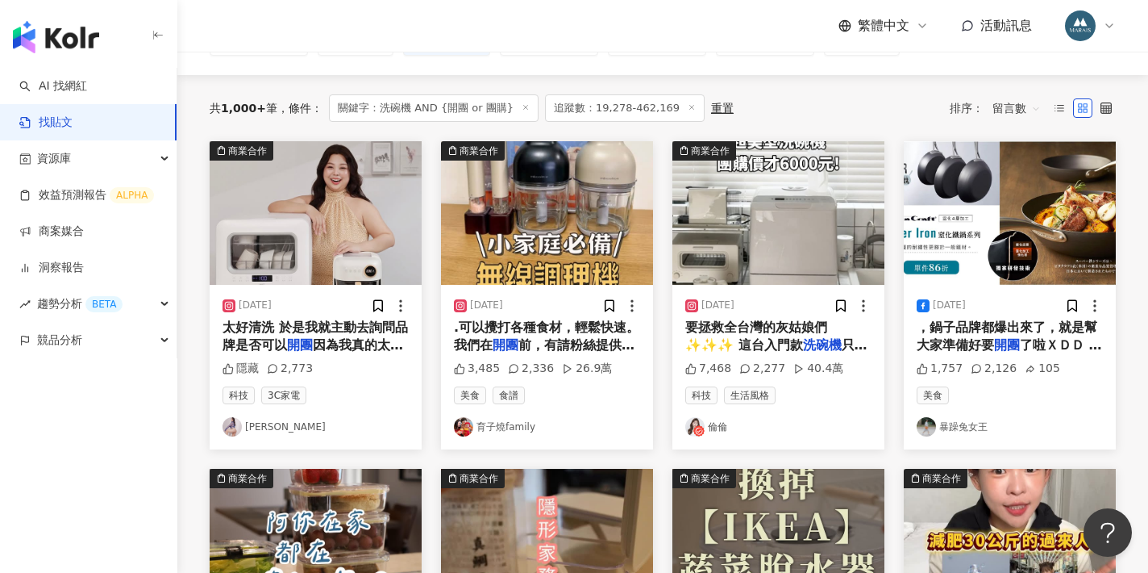
scroll to position [134, 0]
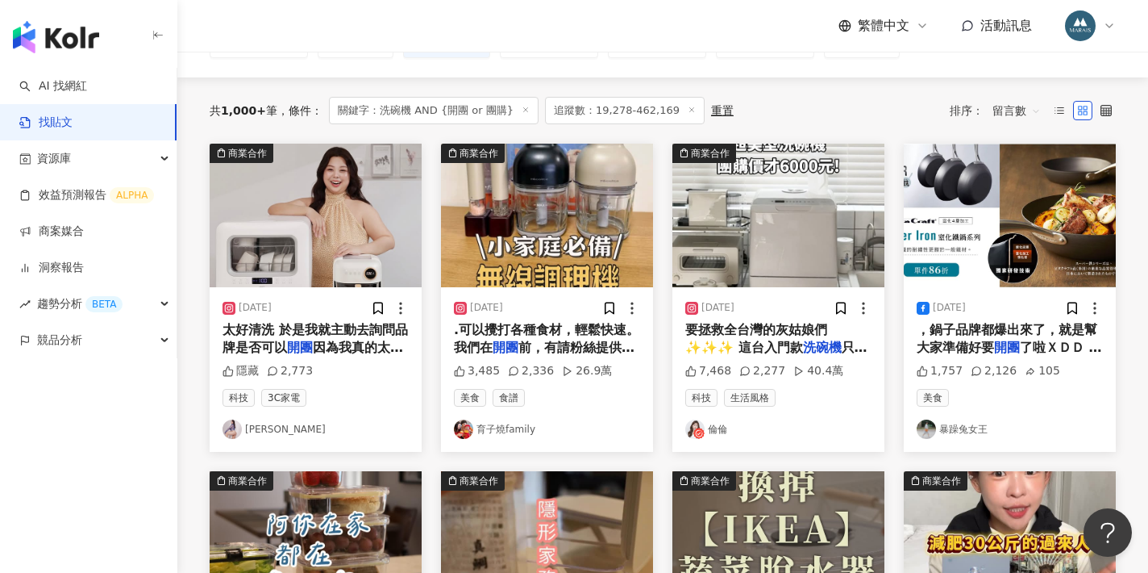
click at [605, 333] on span ".可以攪打各種食材，輕鬆快速。 我們在" at bounding box center [546, 338] width 185 height 33
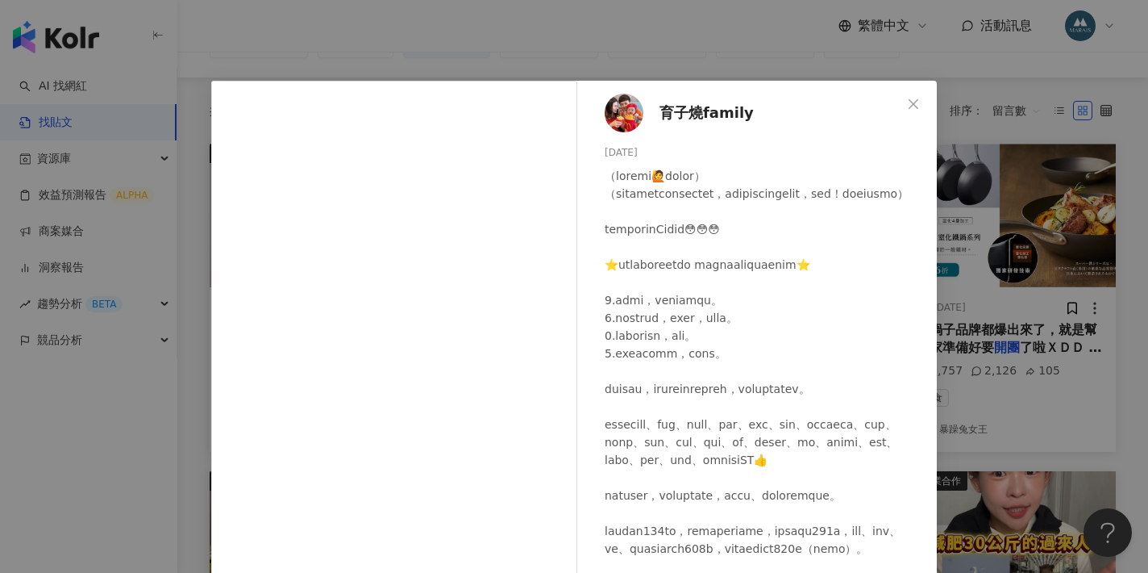
scroll to position [0, 0]
click at [970, 218] on div "育子燒family 2025/7/4 3,485 2,336 26.9萬 查看原始貼文" at bounding box center [574, 286] width 1148 height 573
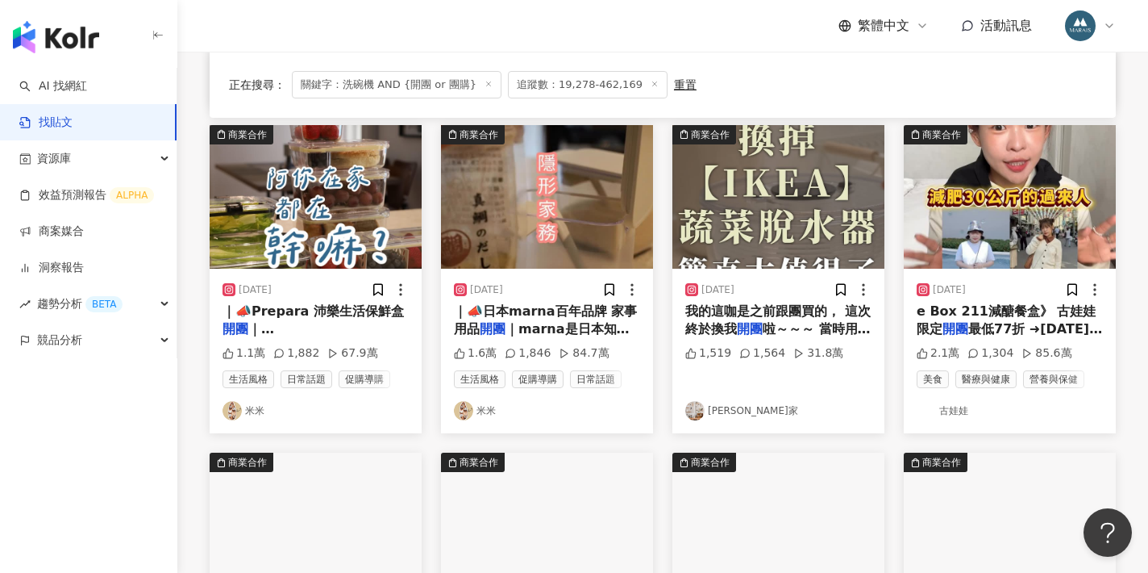
scroll to position [477, 0]
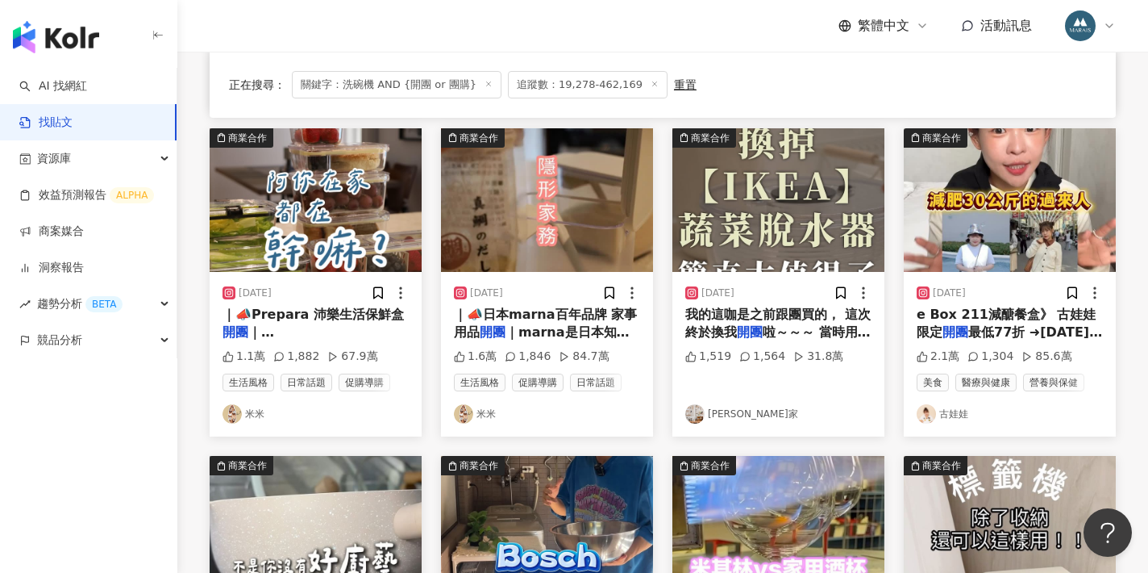
click at [784, 302] on div "2025/1/10 我的這咖是之前跟團買的， 這次終於換我 開團 啦～～～ 當時用完馬上把【IKEA】 1,519 1,564 31.8萬 櫻吾家" at bounding box center [779, 354] width 212 height 164
click at [773, 339] on div "2025/1/10 我的這咖是之前跟團買的， 這次終於換我 開團 啦～～～ 當時用完馬上把【IKEA】 1,519 1,564 31.8萬 櫻吾家" at bounding box center [779, 354] width 212 height 164
click at [781, 316] on span "我的這咖是之前跟團買的， 這次終於換我" at bounding box center [777, 322] width 185 height 33
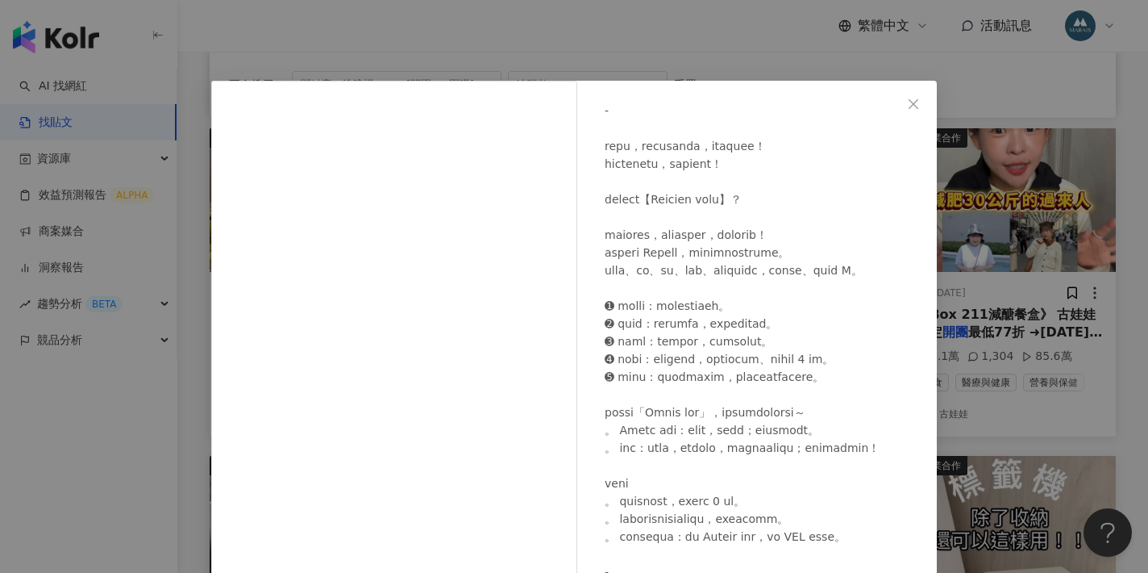
scroll to position [1093, 0]
click at [970, 214] on div "櫻吾家 2025/1/10 1,519 1,564 31.8萬 查看原始貼文" at bounding box center [574, 286] width 1148 height 573
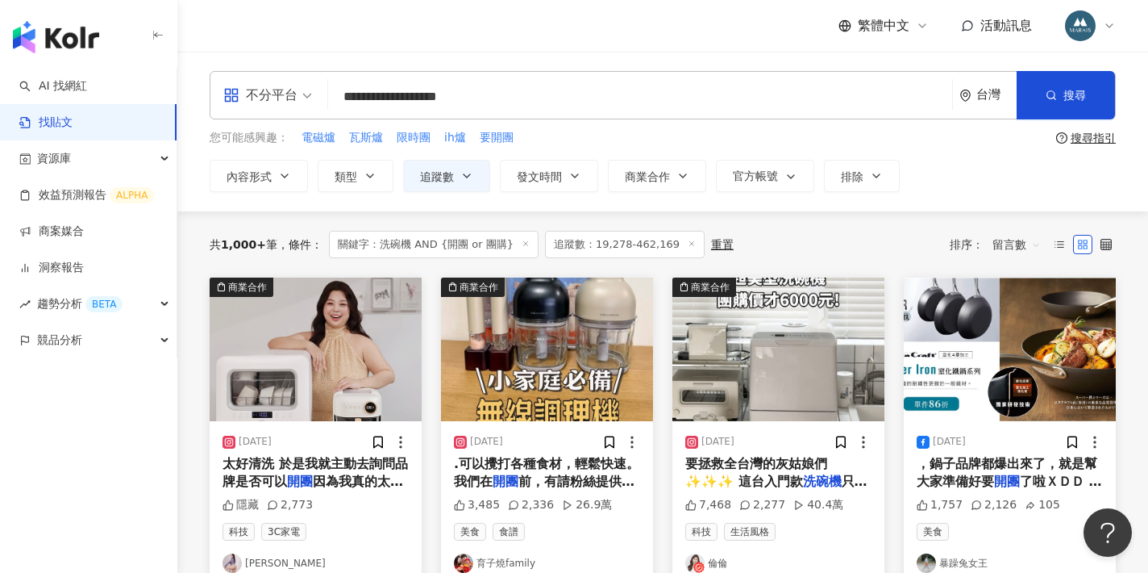
scroll to position [0, 0]
click at [377, 98] on input "**********" at bounding box center [640, 96] width 611 height 35
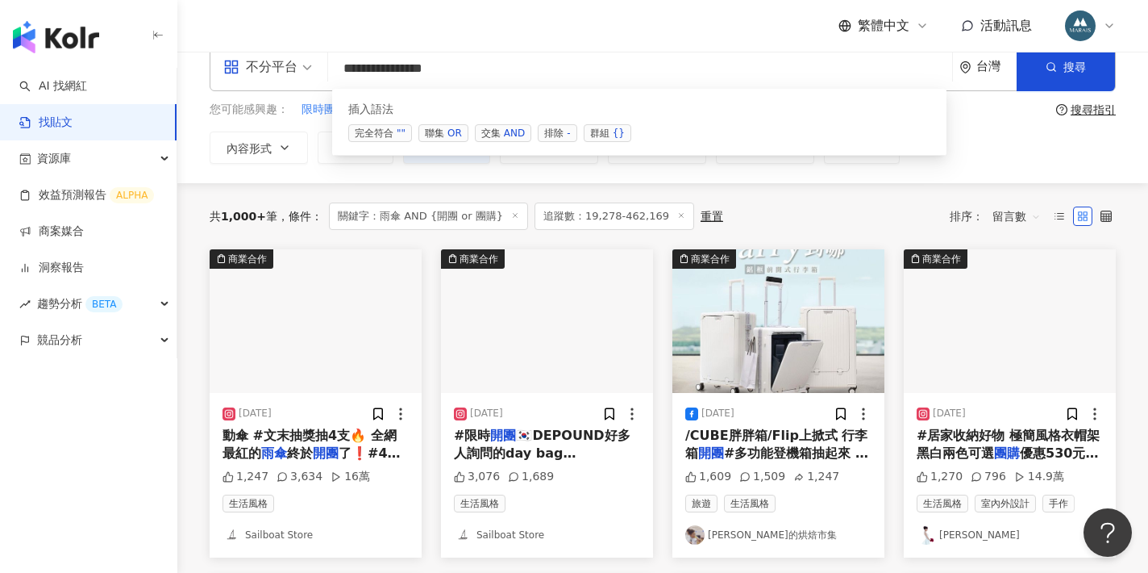
scroll to position [30, 0]
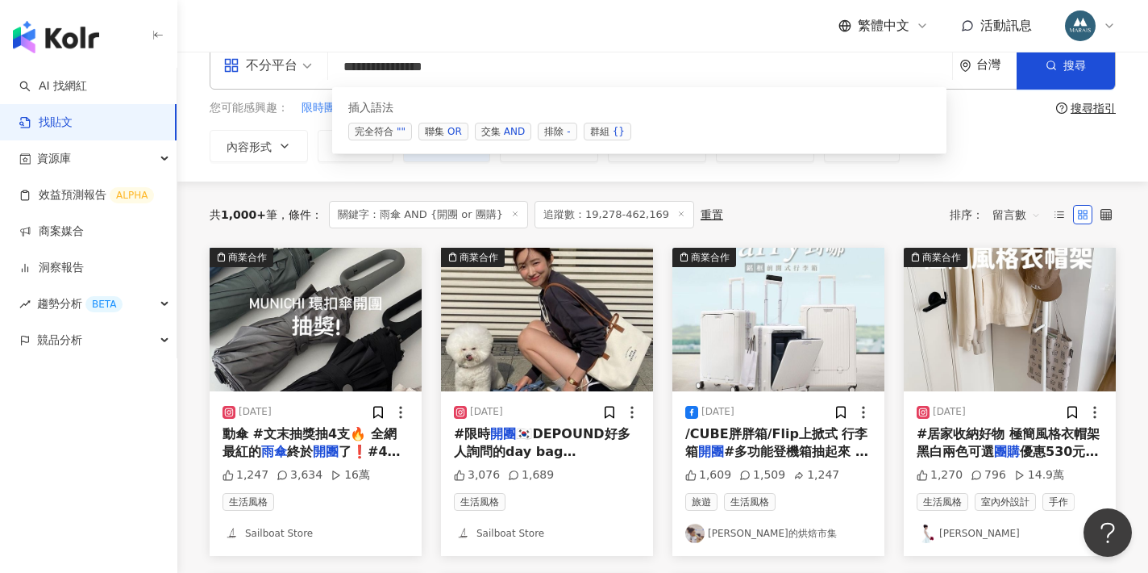
click at [1022, 137] on div "內容形式 類型 追蹤數 發文時間 商業合作 官方帳號 排除 ***** - ****** 不限 小型 奈米網紅 (<1萬) 微型網紅 (1萬-3萬) 小型網紅…" at bounding box center [663, 146] width 906 height 32
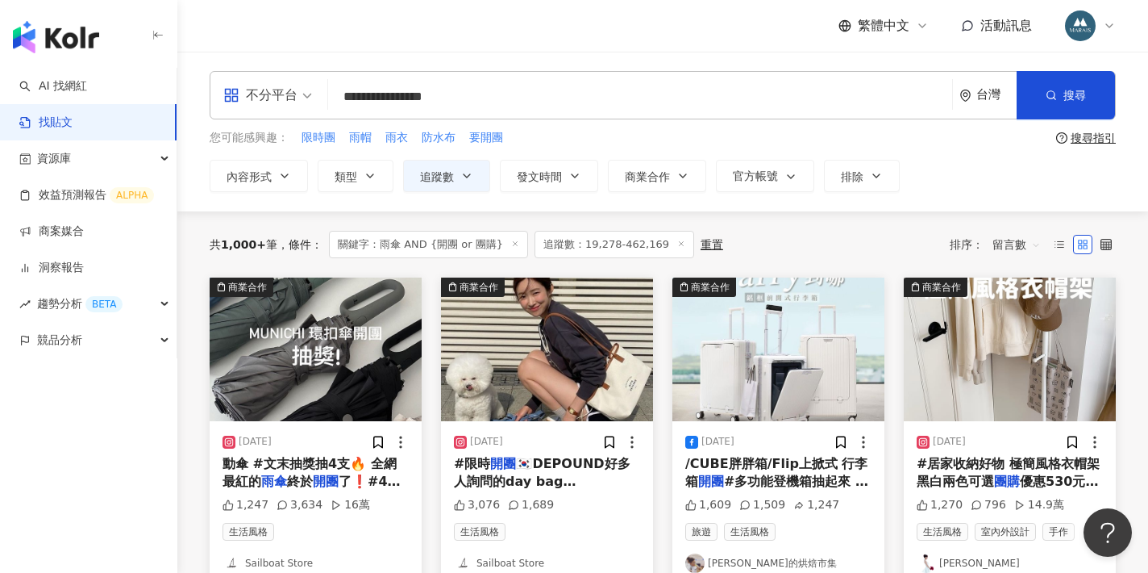
scroll to position [0, 0]
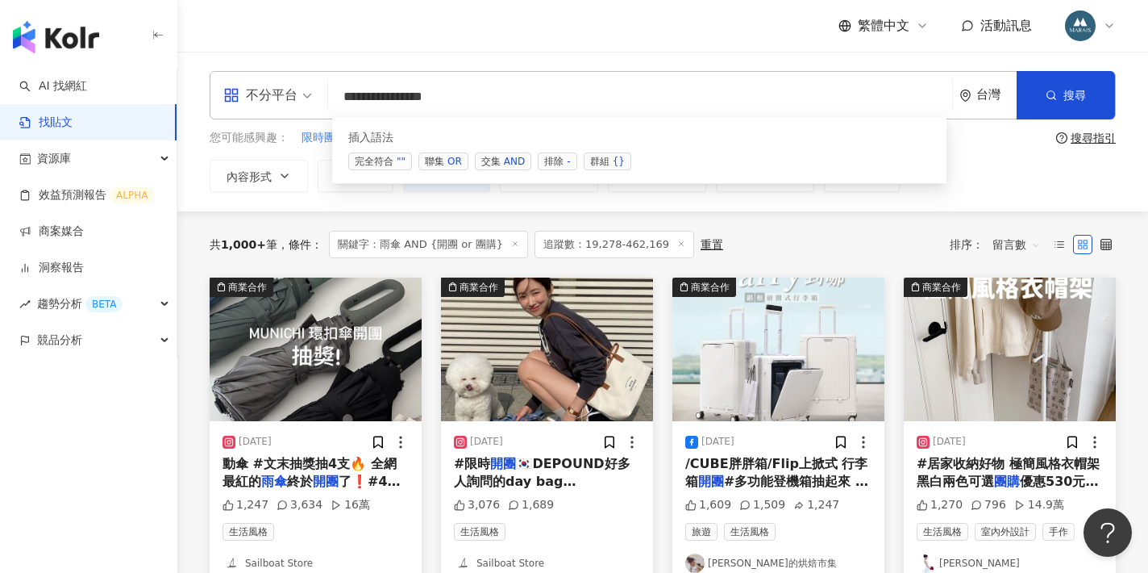
click at [345, 90] on input "**********" at bounding box center [640, 96] width 611 height 35
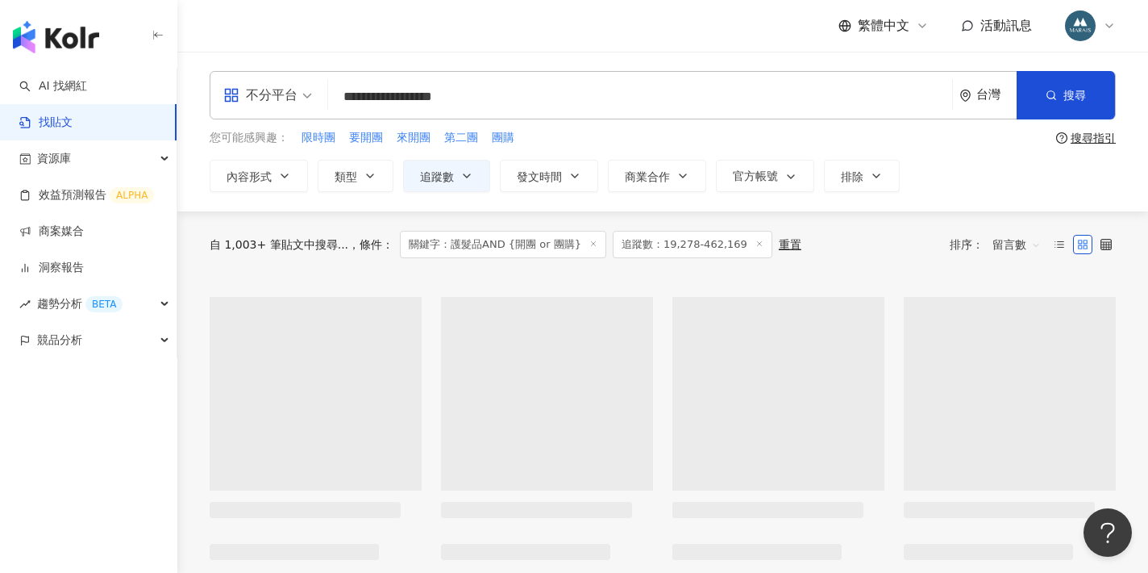
click at [374, 96] on input "**********" at bounding box center [640, 96] width 611 height 35
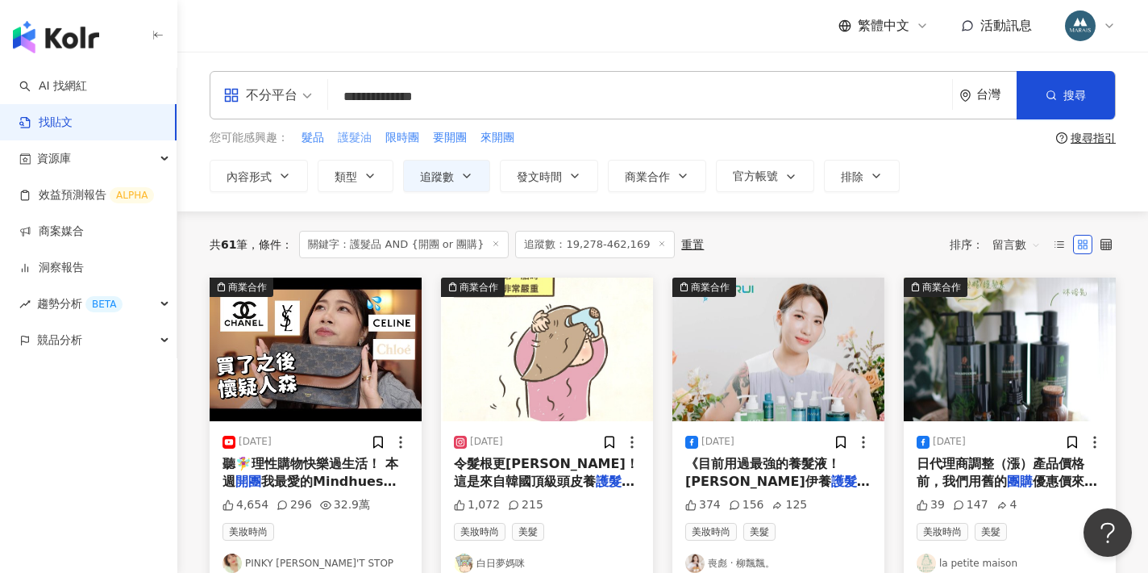
click at [356, 141] on span "護髮油" at bounding box center [355, 138] width 34 height 16
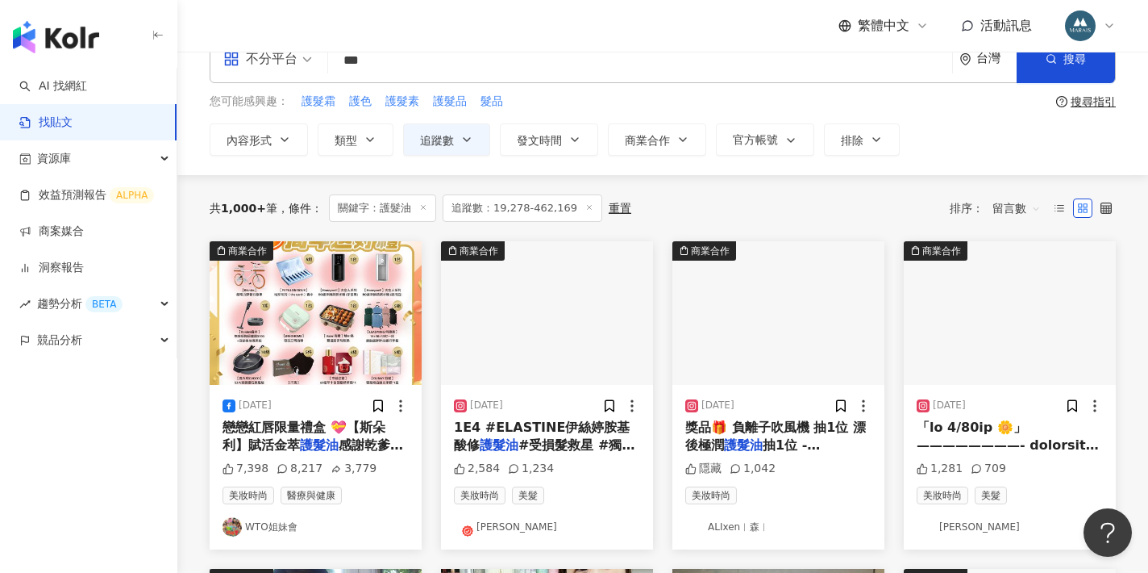
scroll to position [36, 0]
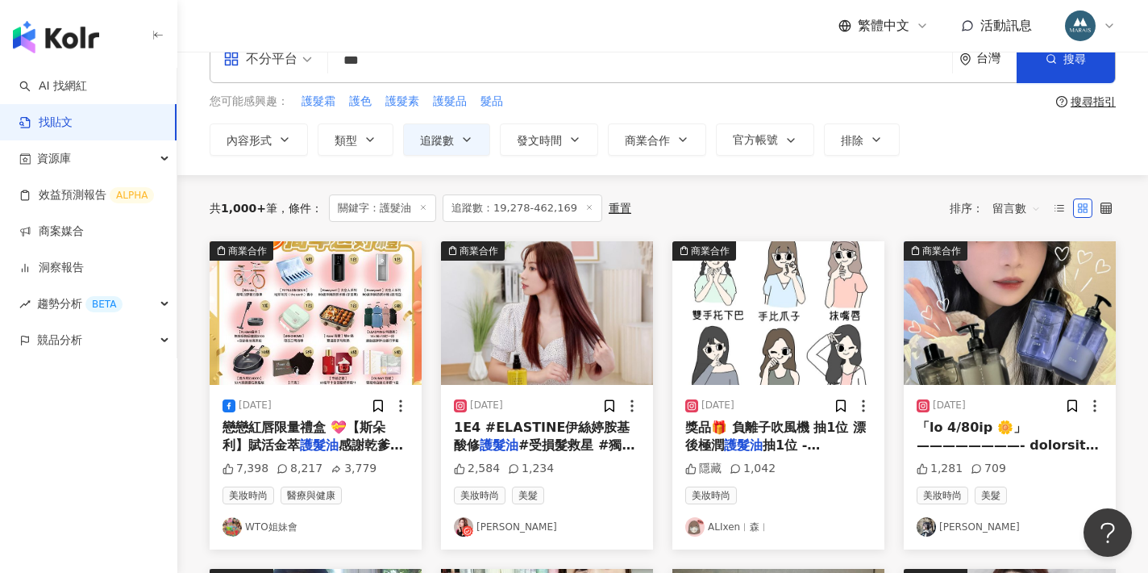
click at [377, 62] on input "***" at bounding box center [640, 60] width 611 height 35
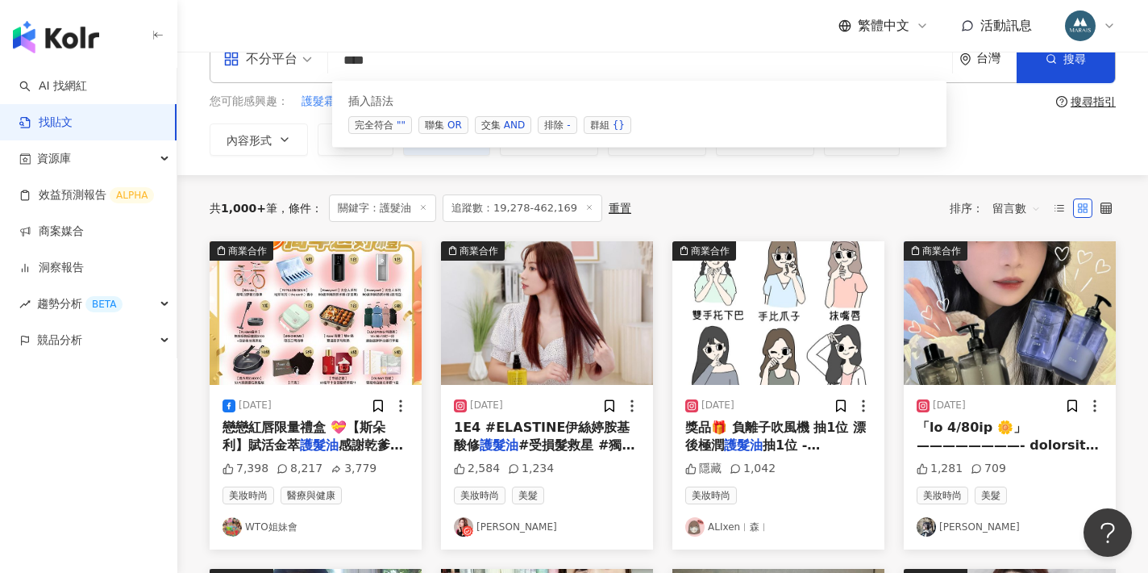
click at [516, 125] on div "AND" at bounding box center [514, 125] width 21 height 16
click at [601, 127] on span "群組 {}" at bounding box center [608, 125] width 48 height 18
click at [414, 57] on input "**********" at bounding box center [640, 60] width 611 height 35
click at [433, 68] on input "*********" at bounding box center [640, 60] width 611 height 35
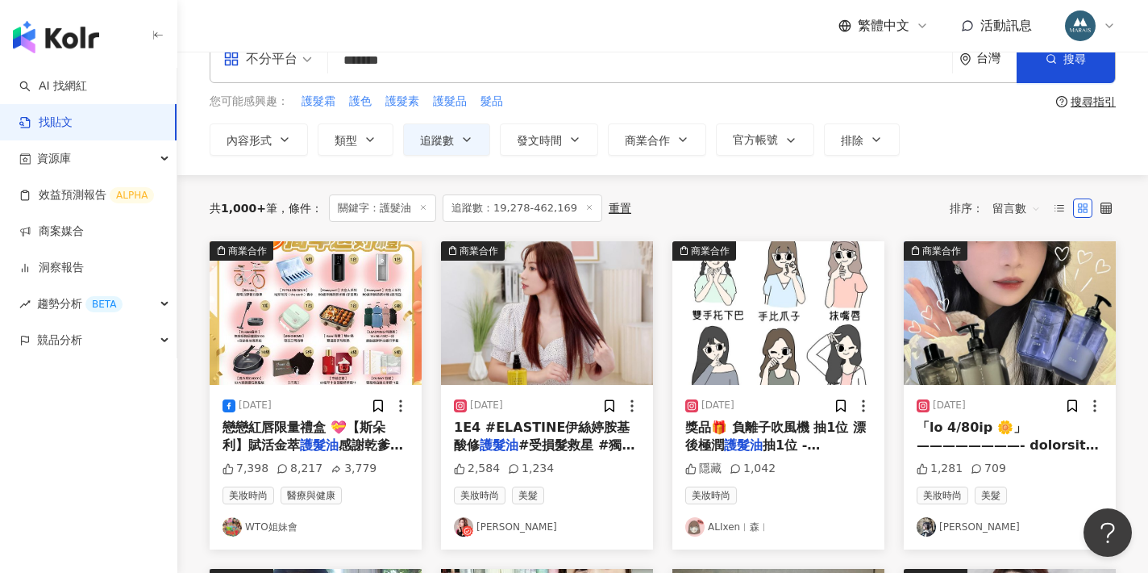
click at [431, 59] on input "*******" at bounding box center [640, 60] width 611 height 35
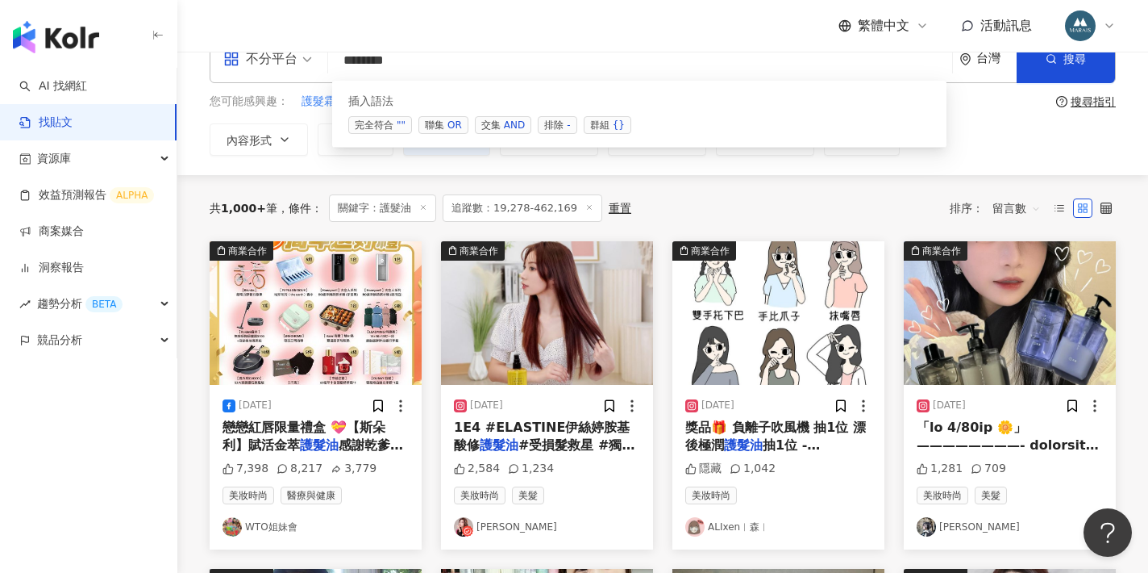
click at [599, 126] on span "群組 {}" at bounding box center [608, 125] width 48 height 18
click at [415, 62] on input "**********" at bounding box center [640, 60] width 611 height 35
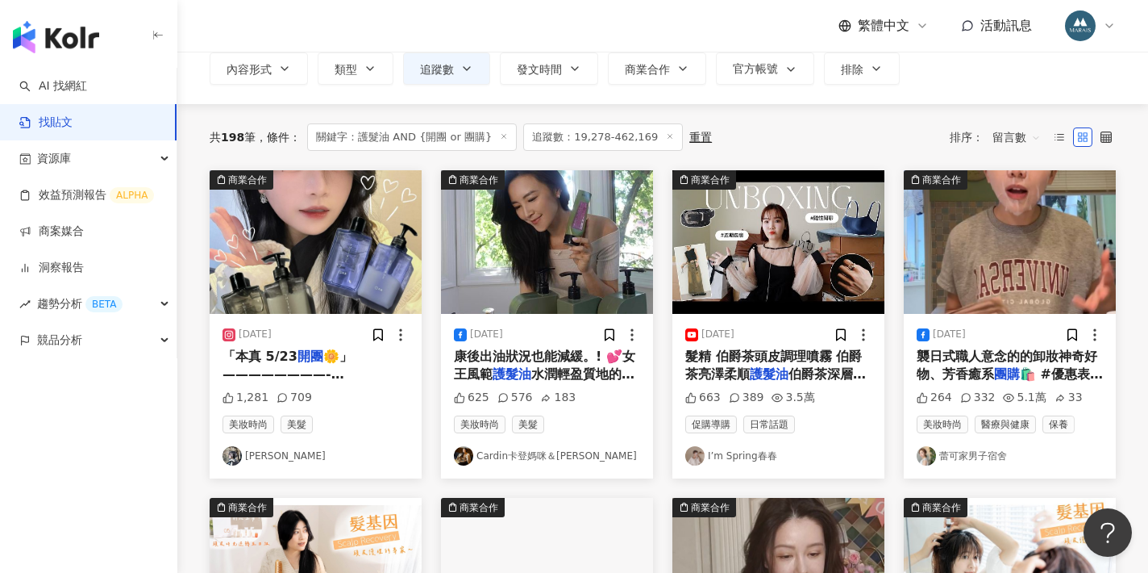
scroll to position [102, 0]
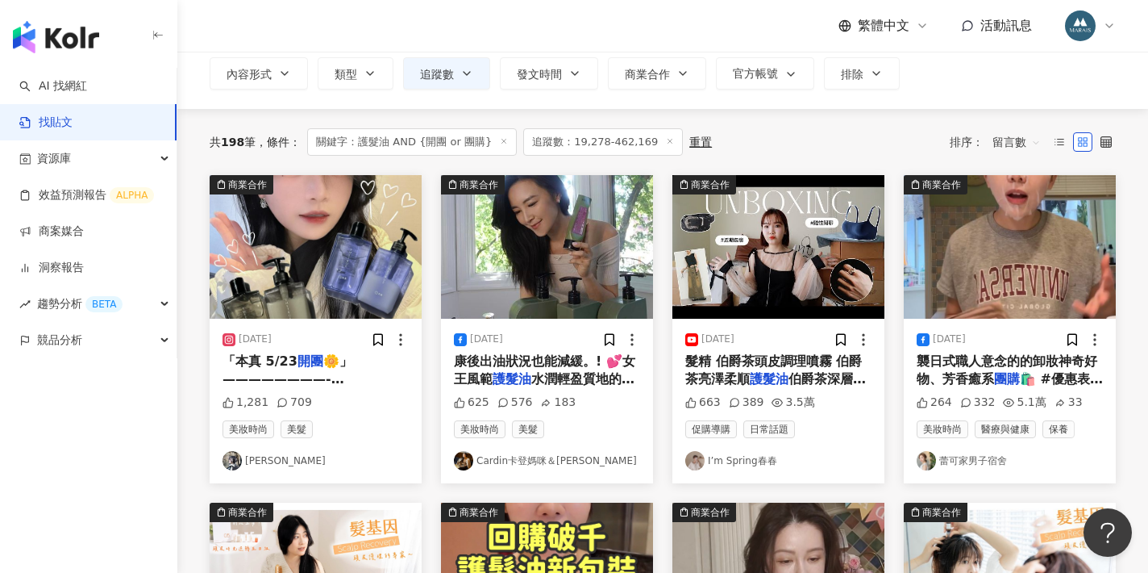
click at [325, 378] on span "🌼」 ————————- 安恩又帶著本真來啦 ᐠ( ᐛ )ᐟ" at bounding box center [315, 387] width 185 height 69
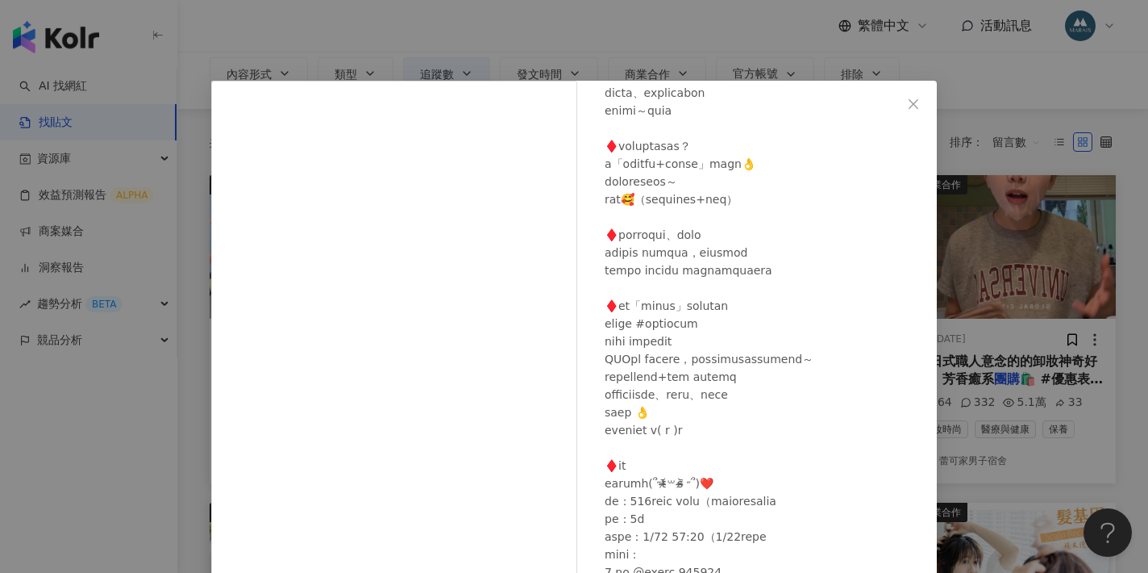
scroll to position [579, 0]
click at [1000, 219] on div "安恩 naomi 2024/5/21 1,281 709 查看原始貼文" at bounding box center [574, 286] width 1148 height 573
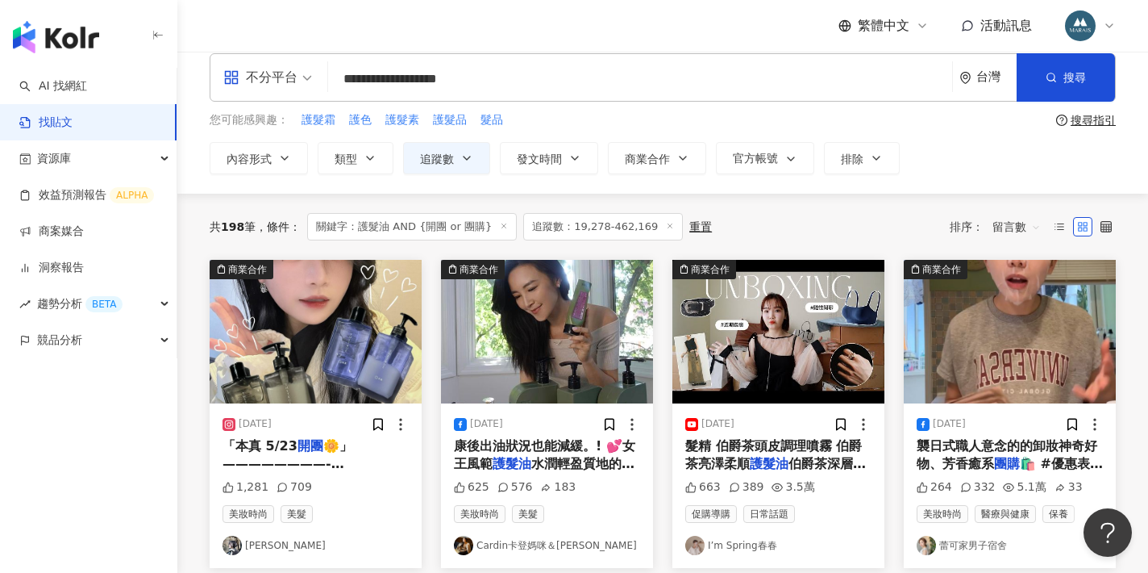
scroll to position [18, 0]
click at [570, 458] on span "水潤輕盈質地的髮油，滋潤乾燥髮尾" at bounding box center [544, 472] width 181 height 33
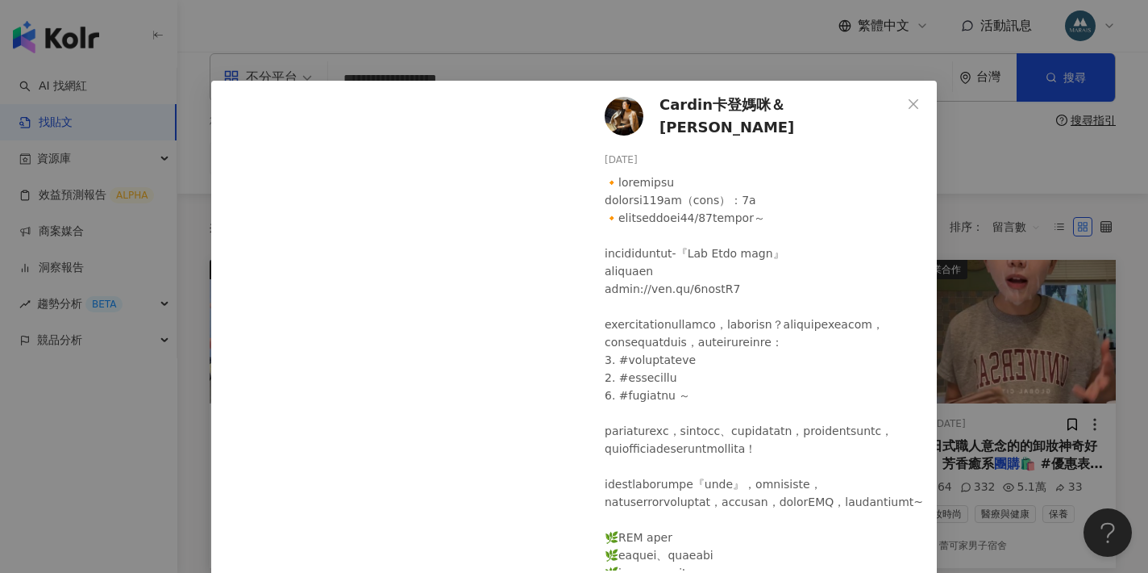
scroll to position [0, 0]
click at [626, 115] on img at bounding box center [624, 116] width 39 height 39
click at [158, 351] on div "Cardin卡登媽咪＆千川二寶 2024/6/5 625 576 183 查看原始貼文" at bounding box center [574, 286] width 1148 height 573
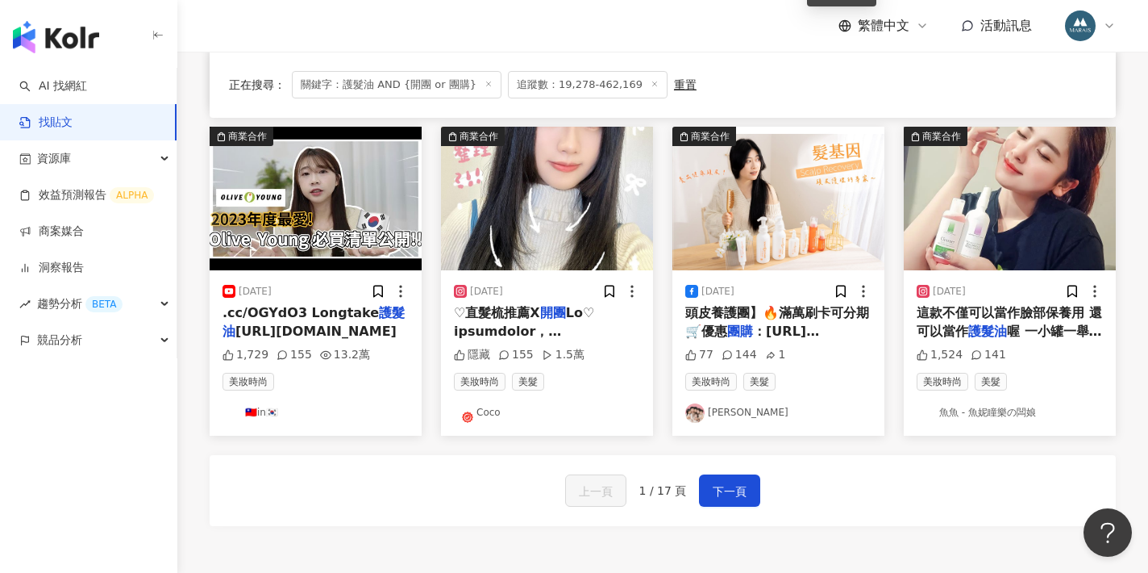
scroll to position [791, 0]
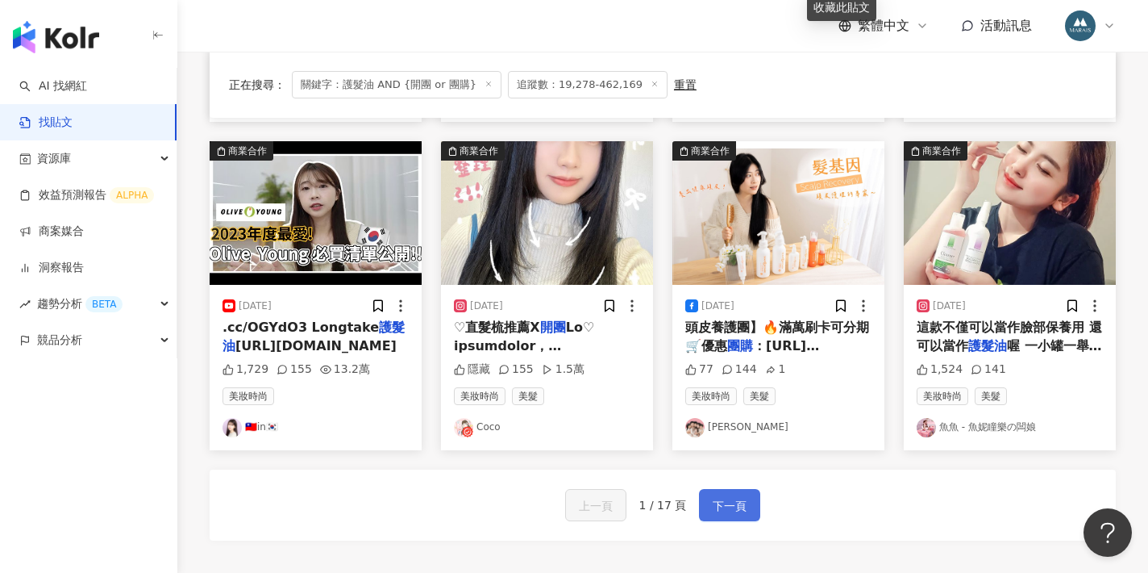
click at [736, 496] on span "下一頁" at bounding box center [730, 505] width 34 height 19
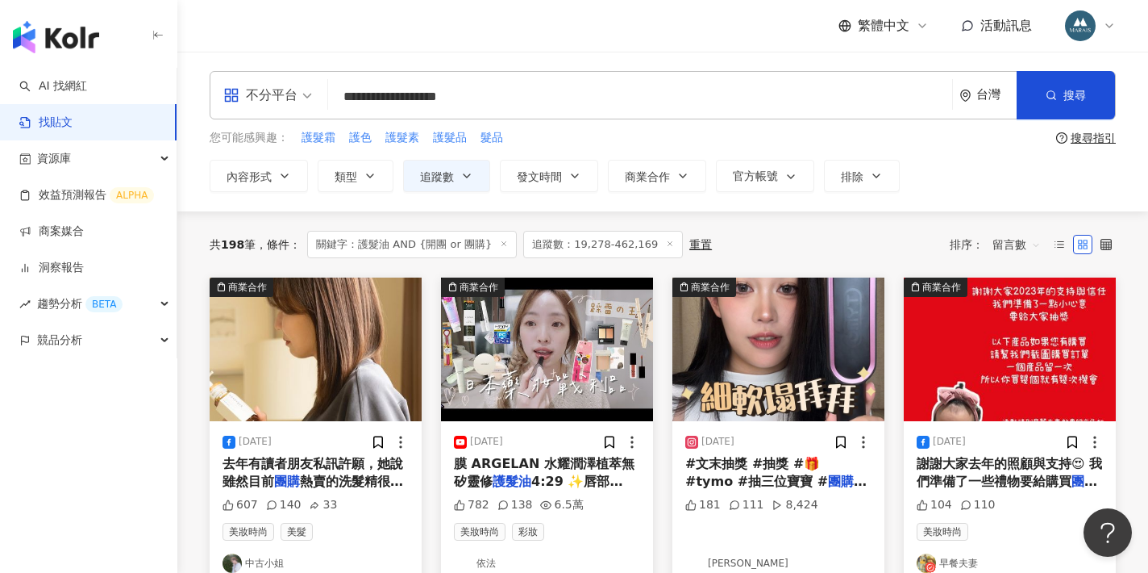
scroll to position [0, 0]
click at [378, 100] on input "**********" at bounding box center [640, 96] width 611 height 35
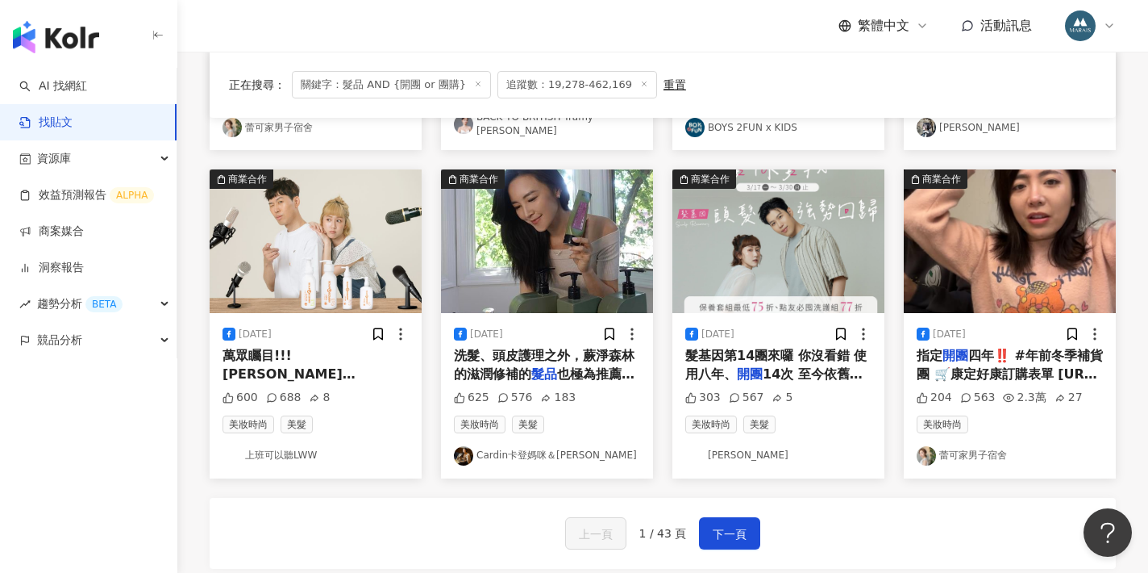
scroll to position [765, 0]
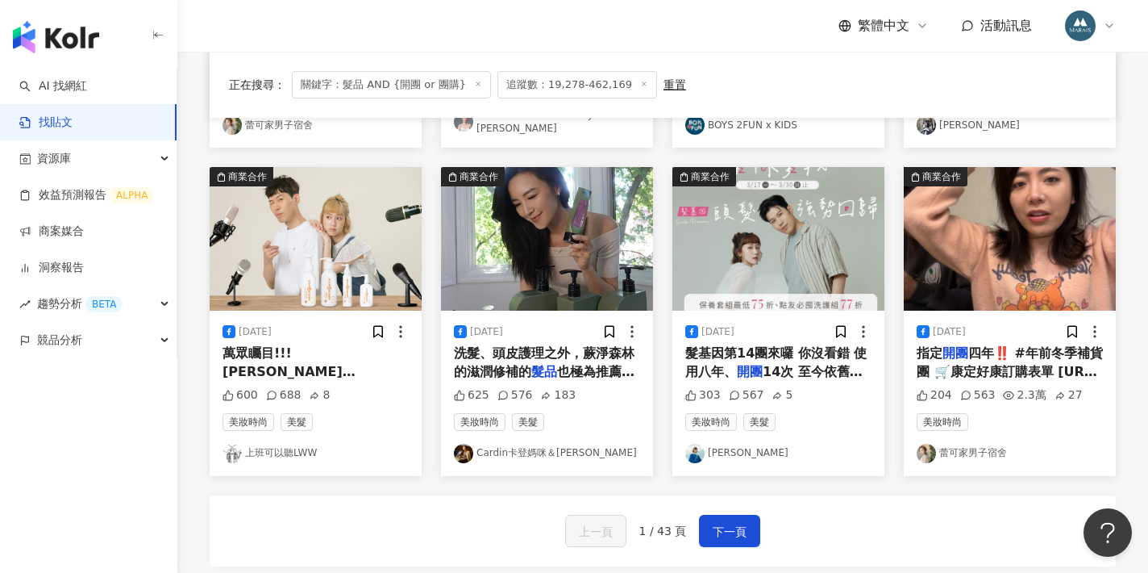
click at [968, 363] on span "四年‼️ #年前冬季補貨團 🛒康定好康訂購表單 https://ama1.pse.is/6wph2v 眾多好友敲碗的 #康定洗髮精 冬季補貨來囉🙌🏻乾癢飄屑屑…" at bounding box center [1010, 406] width 186 height 123
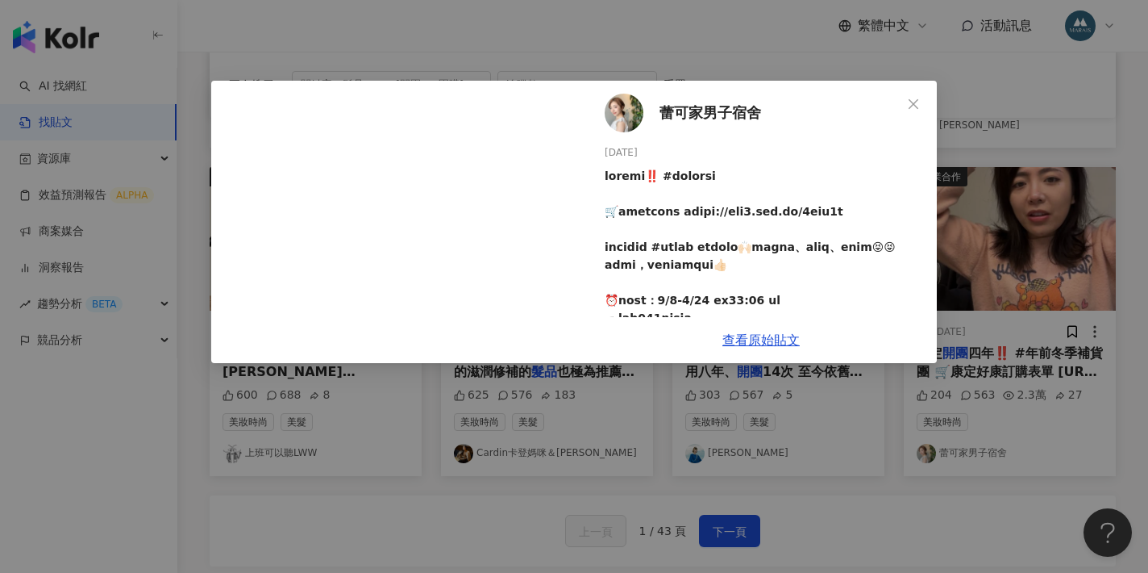
click at [972, 250] on div "蕾可家男子宿舍 2025/1/9 204 563 2.3萬 27 查看原始貼文" at bounding box center [574, 286] width 1148 height 573
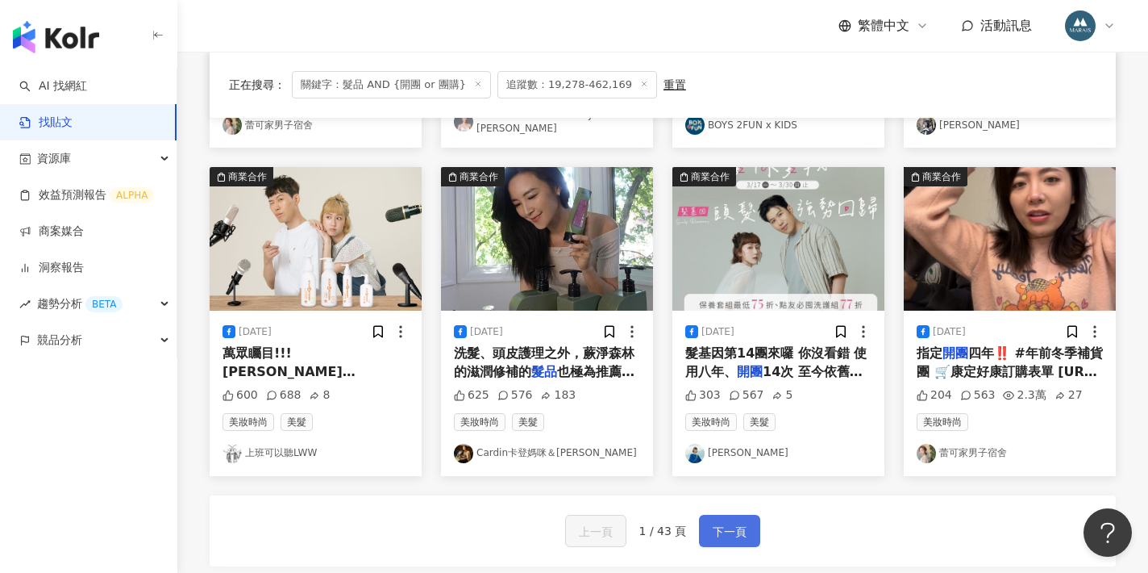
click at [732, 528] on span "下一頁" at bounding box center [730, 531] width 34 height 19
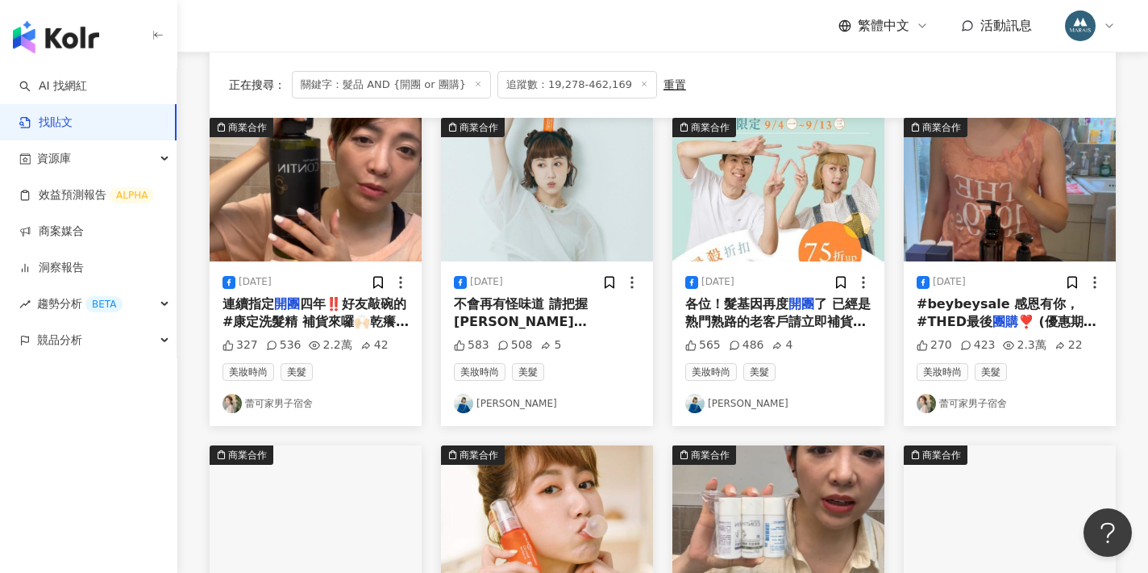
scroll to position [158, 0]
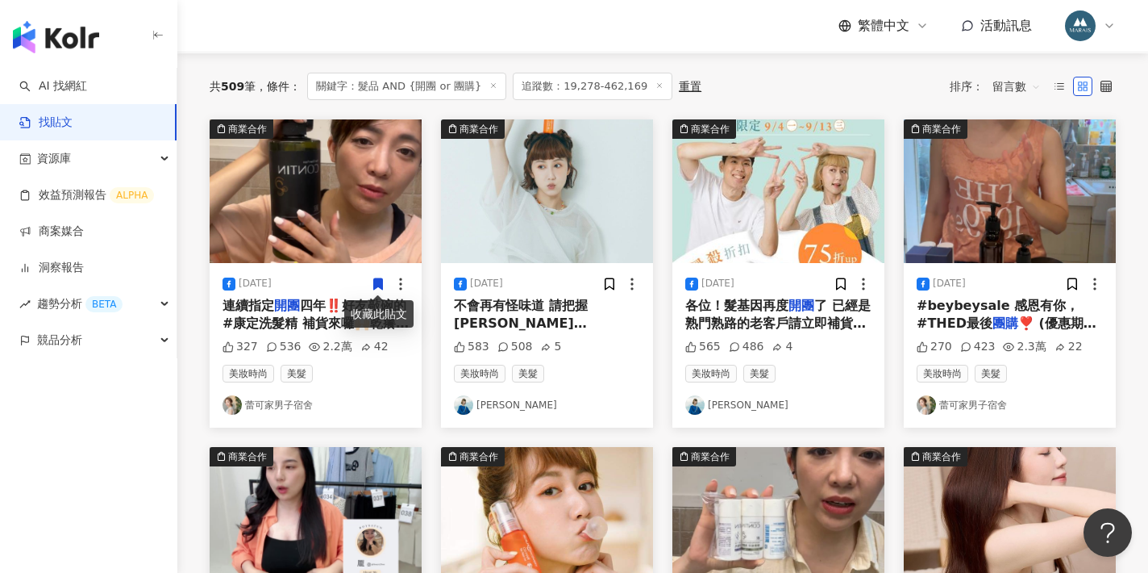
click at [331, 333] on div "2024/7/17 連續指定 開團 四年‼️好友敲碗的 #康定洗髮精 補貨來囉🙌🏻乾癢飄屑屑、油頭扁塌、落髮稀疏😝😝炎炎夏日，還您清爽趕走頭氣味👍🏻 🧄#天然…" at bounding box center [316, 345] width 212 height 164
click at [329, 312] on div "連續指定 開團 四年‼️好友敲碗的 #康定洗髮精 補貨來囉🙌🏻乾癢飄屑屑、油頭扁塌、落髮稀疏😝😝炎炎夏日，還您清爽趕走頭氣味👍🏻 🧄#天然植萃酵素高達50% …" at bounding box center [316, 315] width 186 height 36
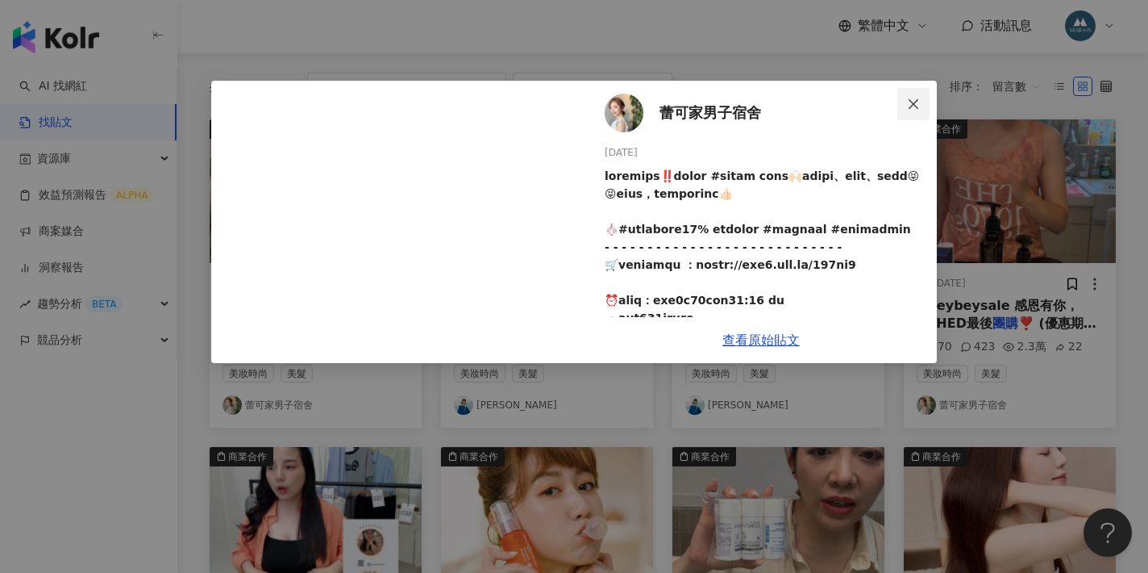
click at [914, 110] on button "Close" at bounding box center [913, 104] width 32 height 32
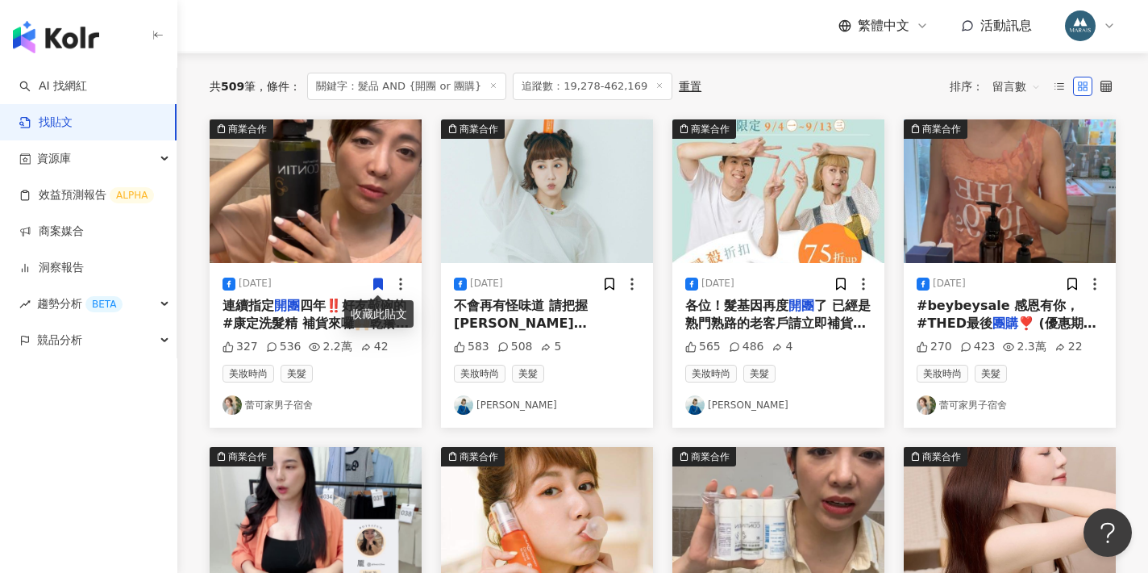
click at [382, 284] on icon at bounding box center [378, 283] width 9 height 11
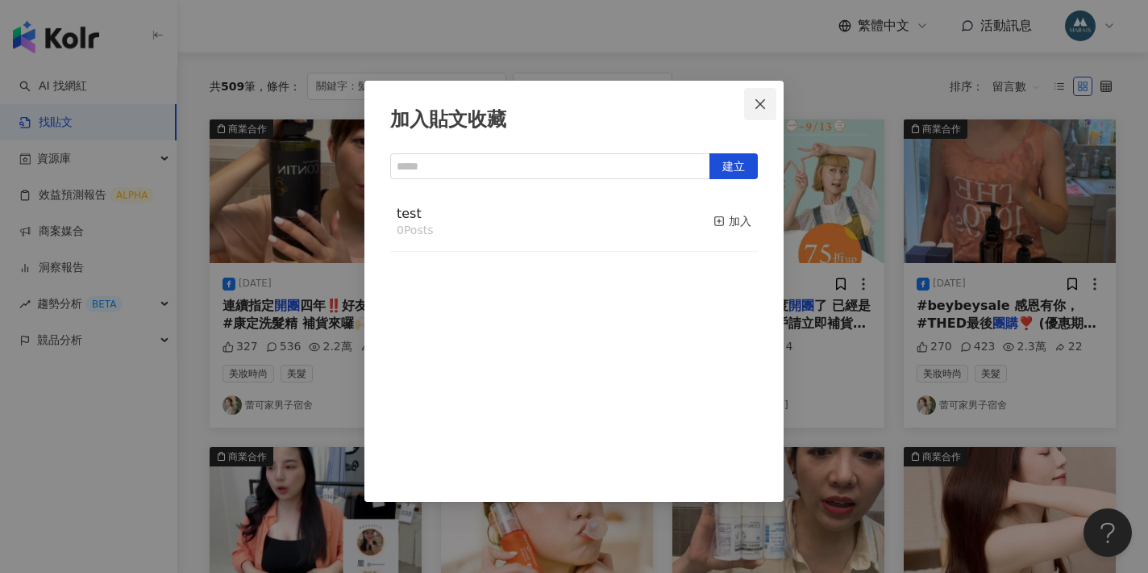
click at [759, 111] on button "Close" at bounding box center [760, 104] width 32 height 32
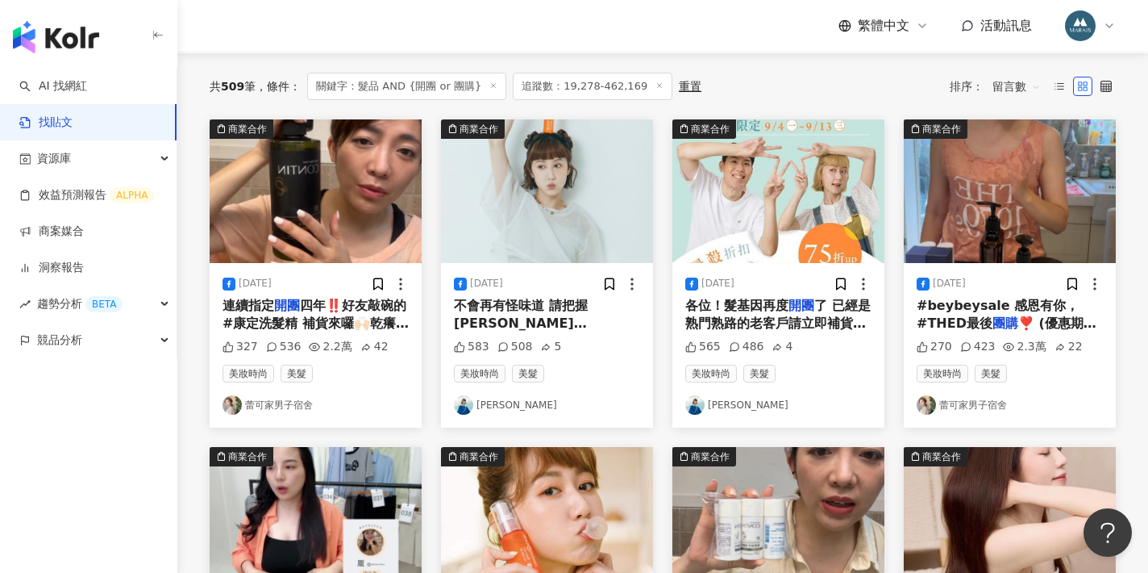
click at [364, 336] on div "2024/7/17 連續指定 開團 四年‼️好友敲碗的 #康定洗髮精 補貨來囉🙌🏻乾癢飄屑屑、油頭扁塌、落髮稀疏😝😝炎炎夏日，還您清爽趕走頭氣味👍🏻 🧄#天然…" at bounding box center [316, 345] width 212 height 164
click at [366, 314] on div "連續指定 開團 四年‼️好友敲碗的 #康定洗髮精 補貨來囉🙌🏻乾癢飄屑屑、油頭扁塌、落髮稀疏😝😝炎炎夏日，還您清爽趕走頭氣味👍🏻 🧄#天然植萃酵素高達50% …" at bounding box center [316, 315] width 186 height 36
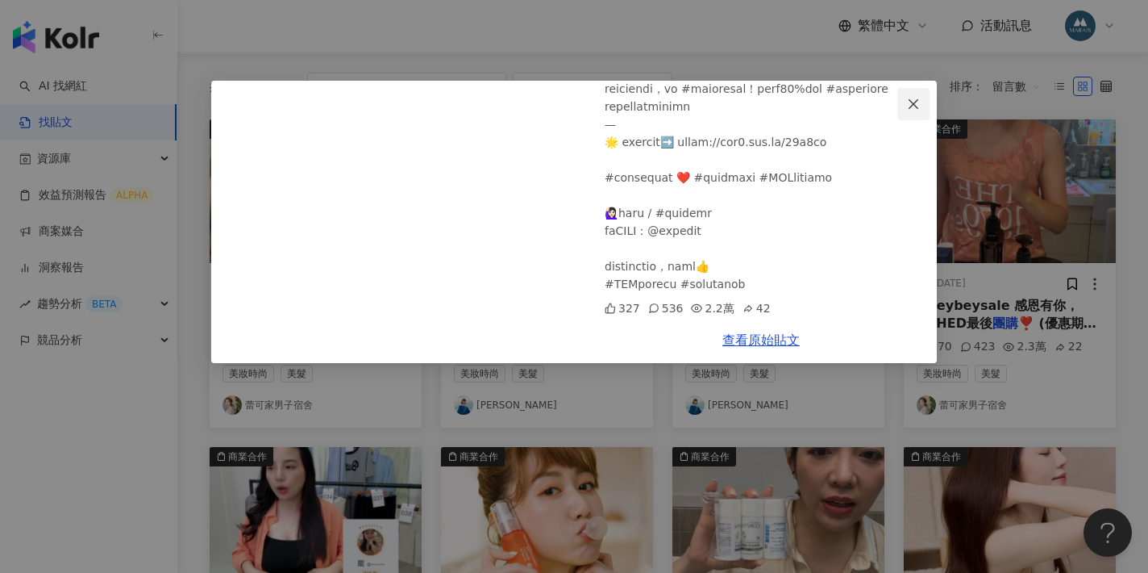
scroll to position [4525, 0]
click at [918, 102] on icon "close" at bounding box center [913, 104] width 13 height 13
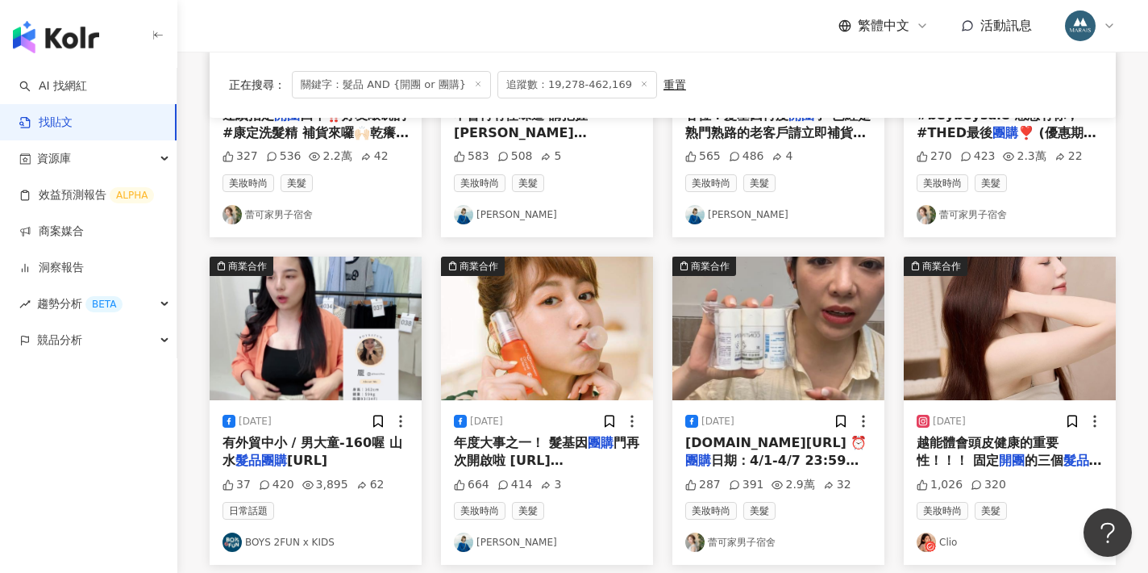
scroll to position [353, 0]
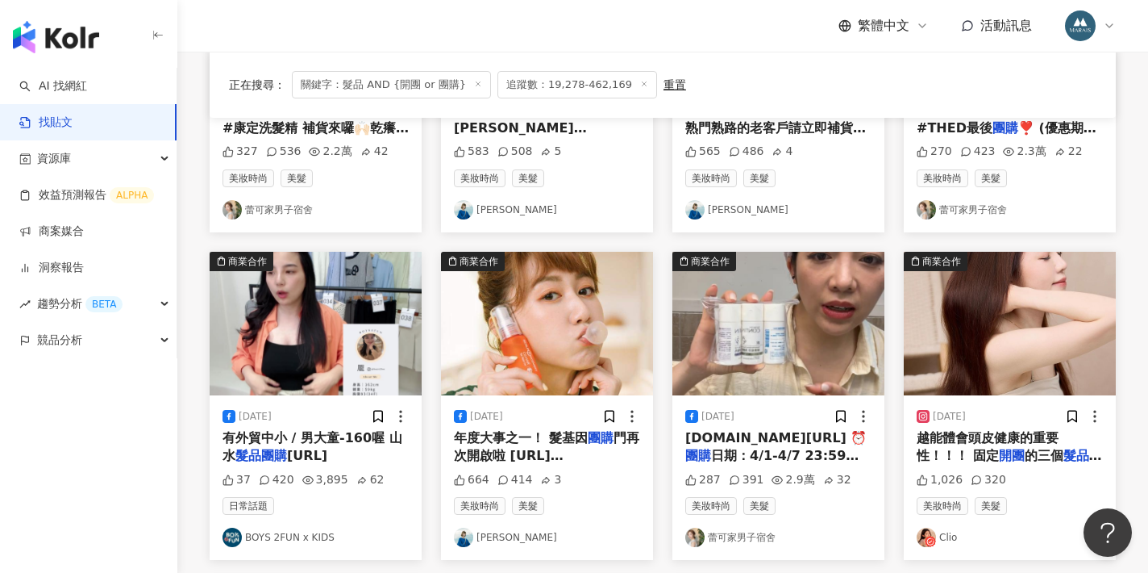
click at [980, 432] on span "越能體會頭皮健康的重要性！！！ 固定" at bounding box center [988, 446] width 142 height 33
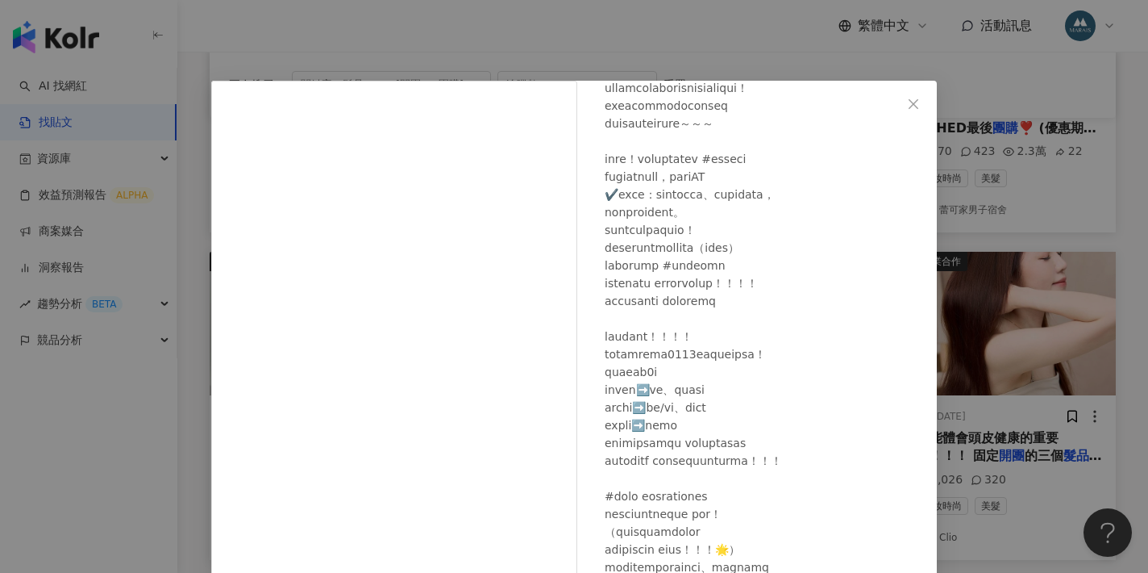
scroll to position [283, 0]
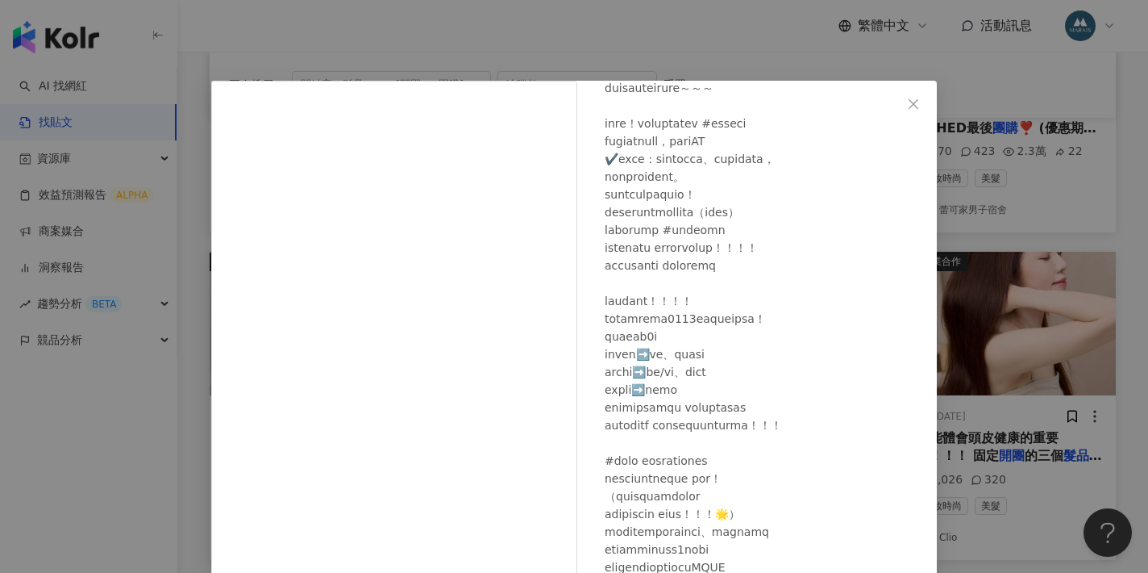
click at [1017, 106] on div "Clio 2024/10/21 1,026 320 查看原始貼文" at bounding box center [574, 286] width 1148 height 573
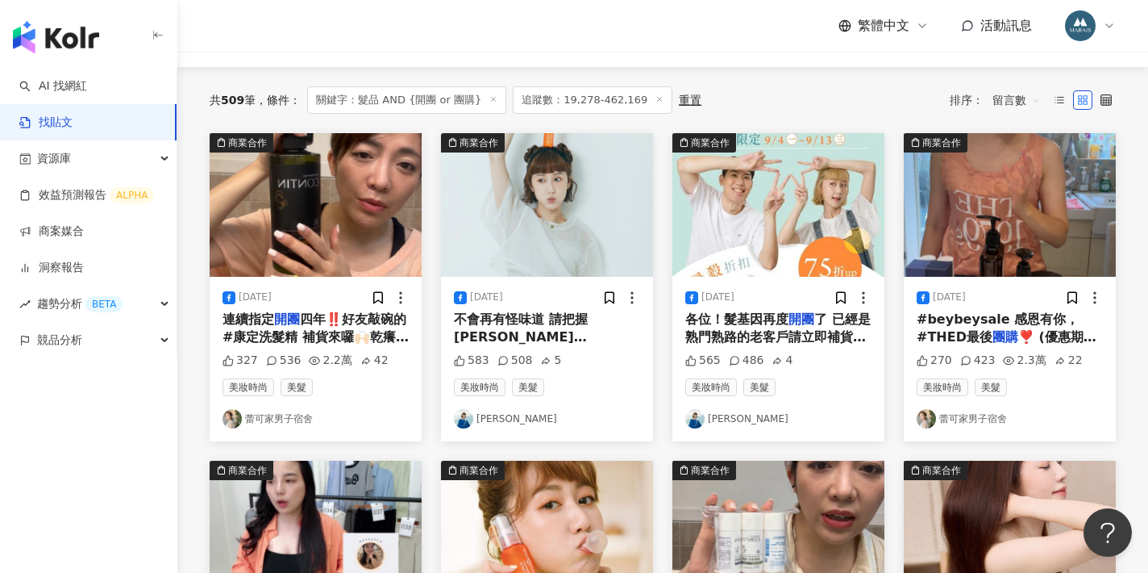
scroll to position [106, 0]
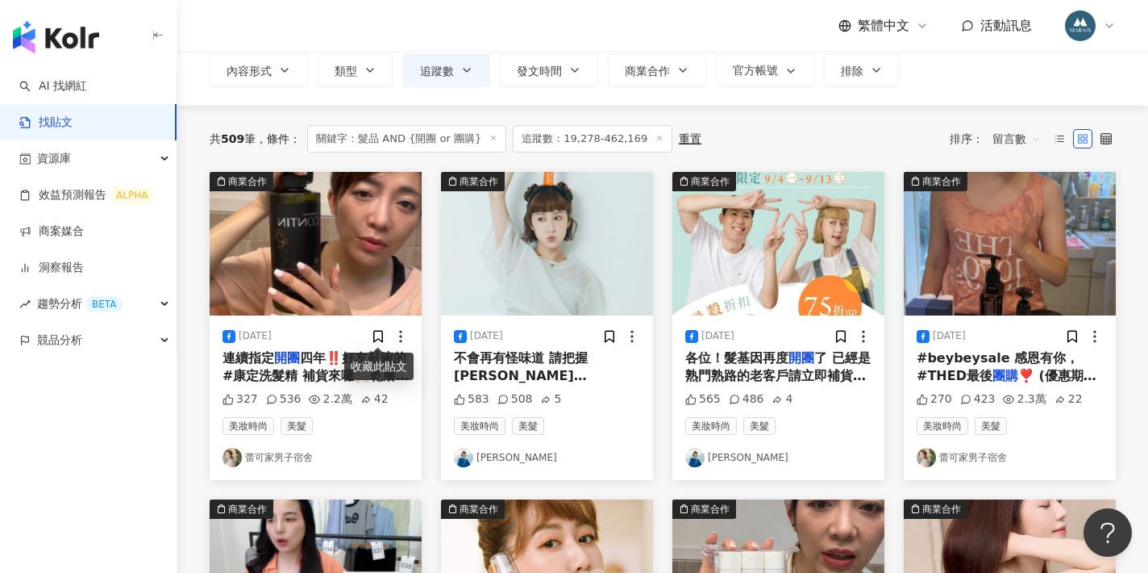
click at [342, 353] on span "四年‼️好友敲碗的 #康定洗髮精 補貨來囉🙌🏻乾癢飄屑屑、油頭扁塌、落髮稀疏😝😝炎炎夏日，還您清爽趕走頭氣味👍🏻 🧄#天然植萃酵素高達50% 成分天然好安心 …" at bounding box center [316, 448] width 186 height 196
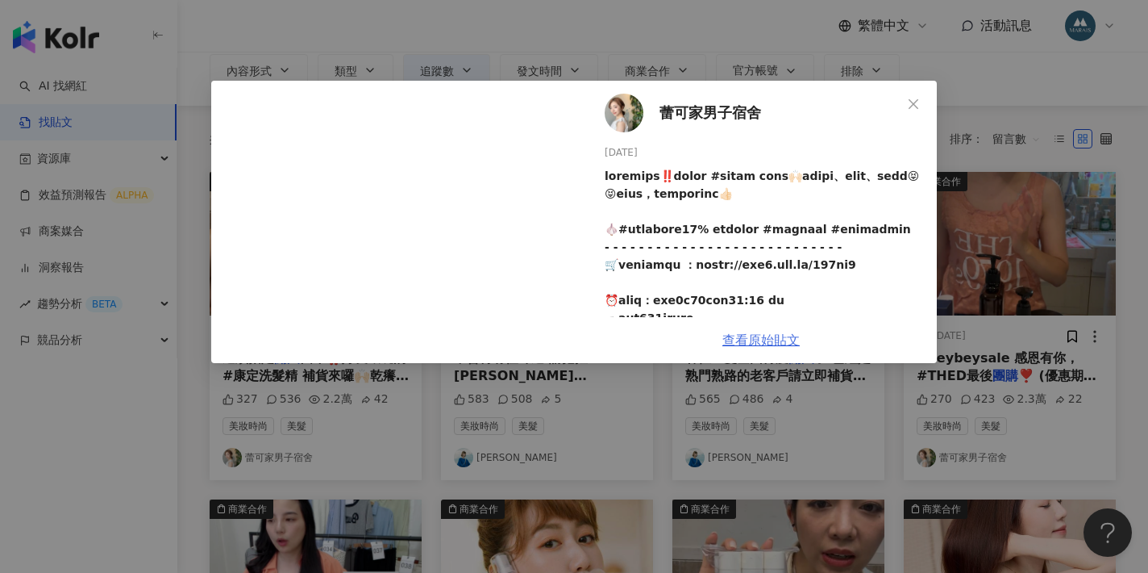
click at [737, 332] on link "查看原始貼文" at bounding box center [761, 339] width 77 height 15
click at [625, 397] on div "蕾可家男子宿舍 2024/7/17 327 536 2.2萬 42 查看原始貼文" at bounding box center [574, 286] width 1148 height 573
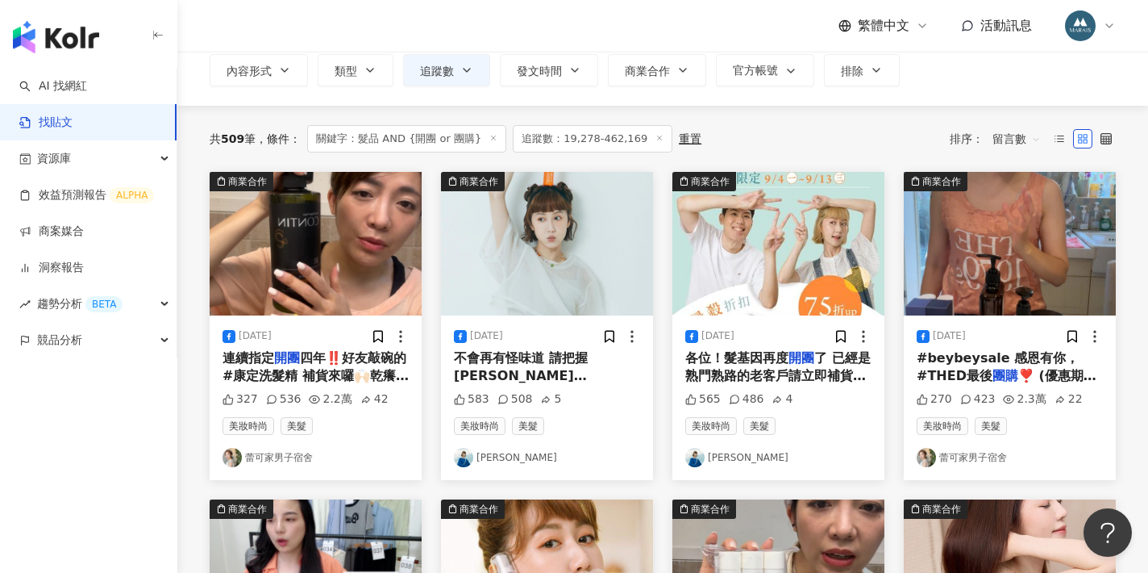
scroll to position [93, 0]
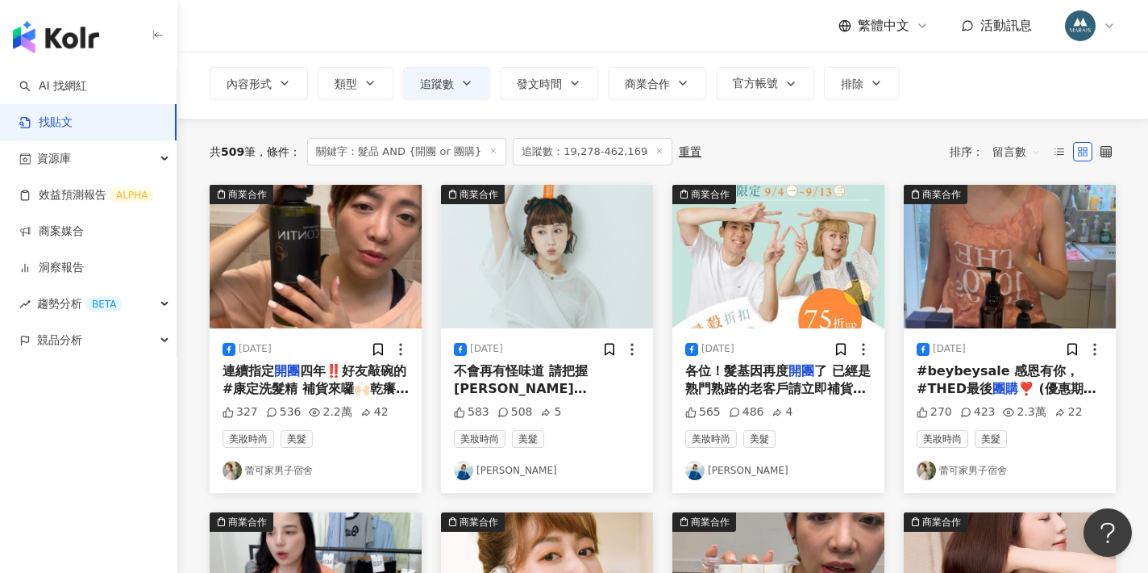
click at [315, 383] on span "四年‼️好友敲碗的 #康定洗髮精 補貨來囉🙌🏻乾癢飄屑屑、油頭扁塌、落髮稀疏😝😝炎炎夏日，還您清爽趕走頭氣味👍🏻 🧄#天然植萃酵素高達50% 成分天然好安心 …" at bounding box center [316, 461] width 186 height 196
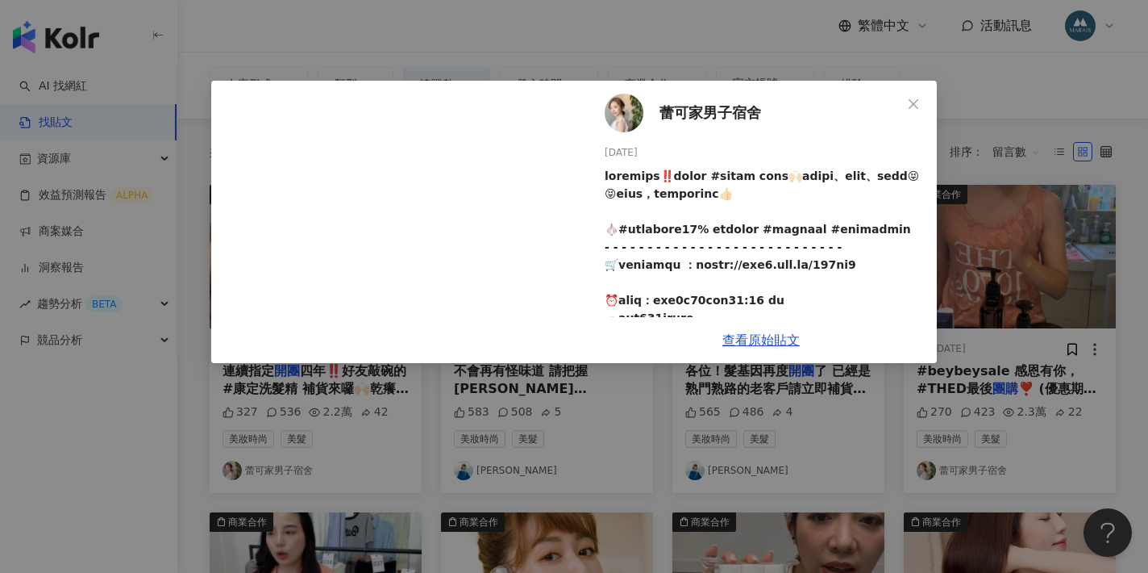
click at [671, 106] on span "蕾可家男子宿舍" at bounding box center [711, 113] width 102 height 23
click at [705, 29] on div "蕾可家男子宿舍 2024/7/17 327 536 2.2萬 42 查看原始貼文" at bounding box center [574, 286] width 1148 height 573
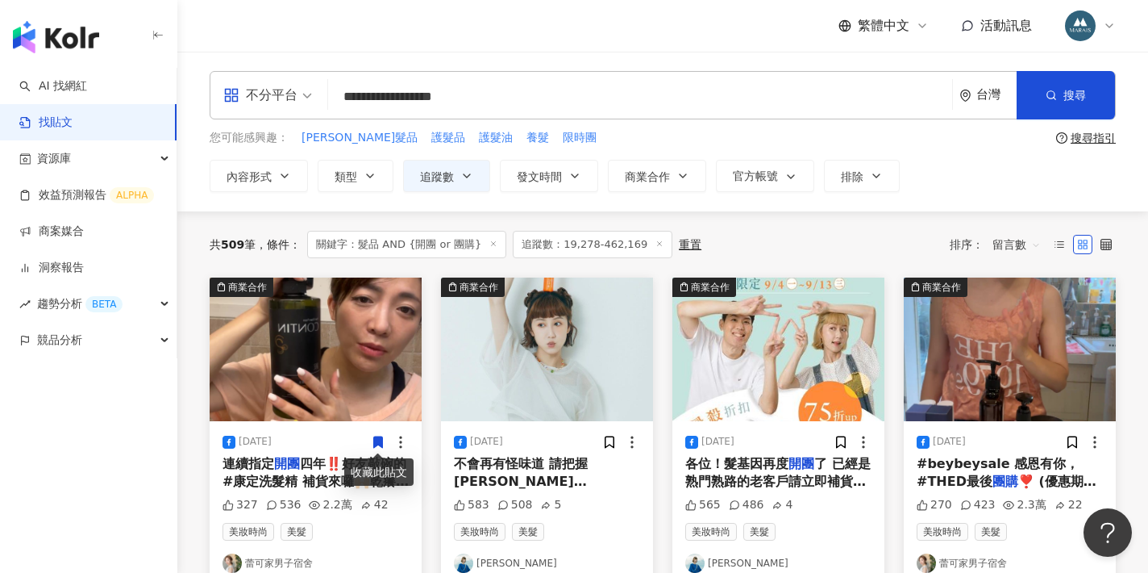
scroll to position [0, 0]
click at [359, 96] on input "**********" at bounding box center [640, 96] width 611 height 35
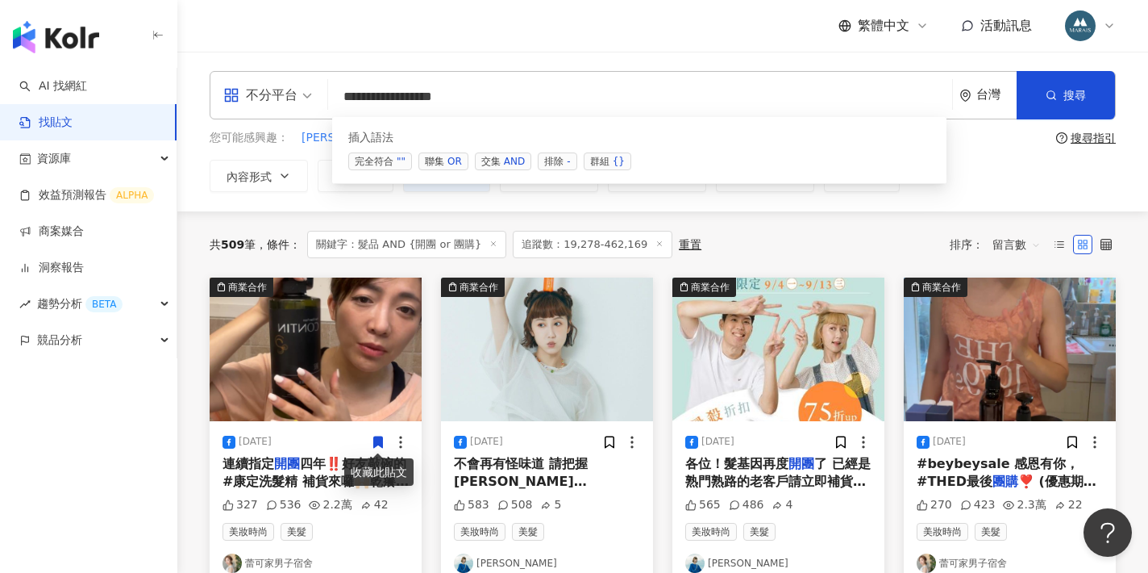
click at [369, 98] on input "**********" at bounding box center [640, 96] width 611 height 35
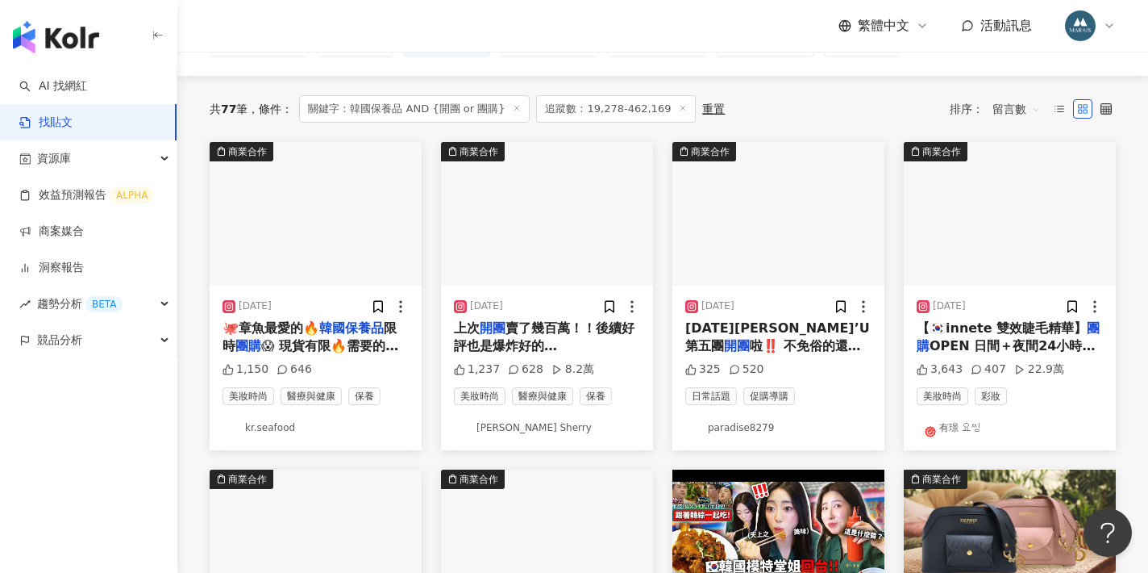
scroll to position [135, 0]
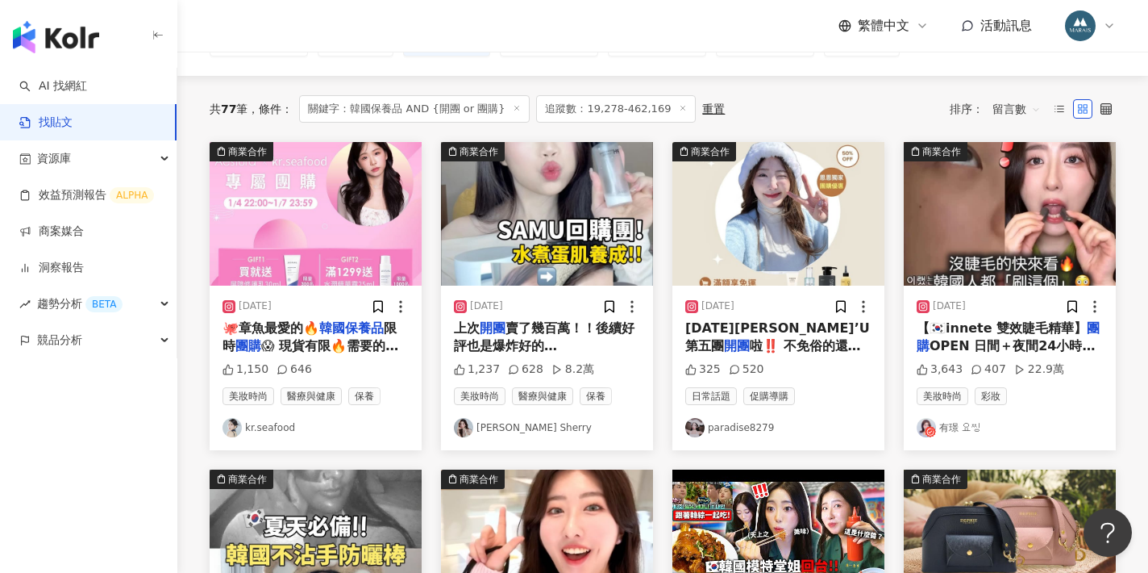
type input "**********"
click at [505, 356] on div "2025/2/8 上次 開團 賣了幾百萬！！後續好評也是爆炸好的 SAM‘U 回購團終於回來了！！😍🔥 這次 開團 韓國保養品 📢沒跟過團但想跟的安寶也歡迎留…" at bounding box center [547, 367] width 212 height 164
click at [519, 337] on div "上次 開團 賣了幾百萬！！後續好評也是爆炸好的 SAM‘U 回購團終於回來了！！😍🔥 這次 開團 韓國保養品 📢沒跟過團但想跟的安寶也歡迎留言你想買什麼產品！…" at bounding box center [547, 337] width 186 height 36
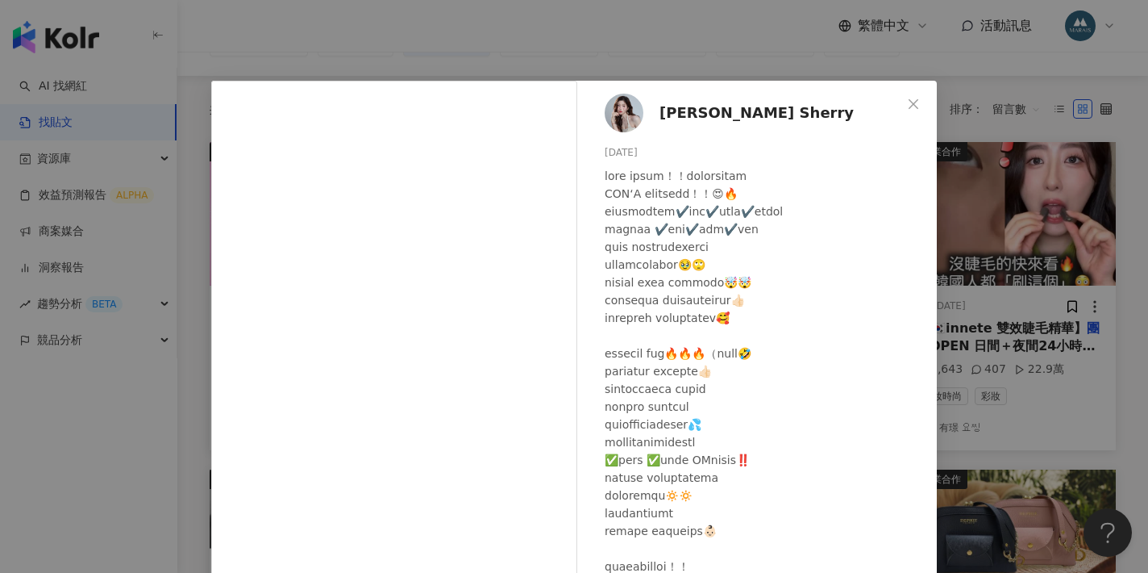
click at [450, 37] on div "노지은 Sherry 2025/2/8 1,237 628 8.2萬 查看原始貼文" at bounding box center [574, 286] width 1148 height 573
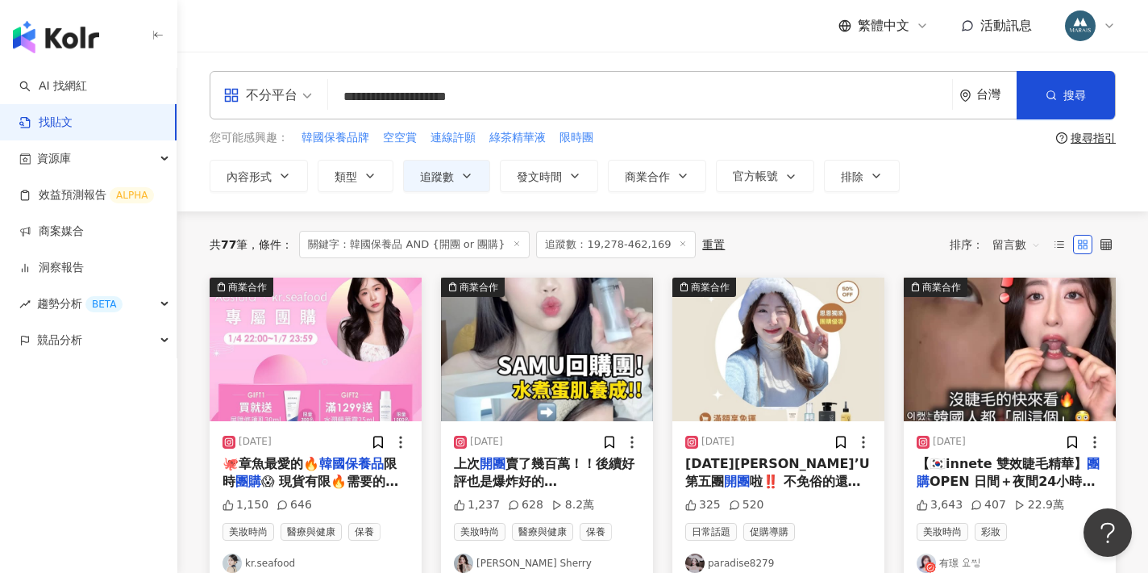
scroll to position [0, 0]
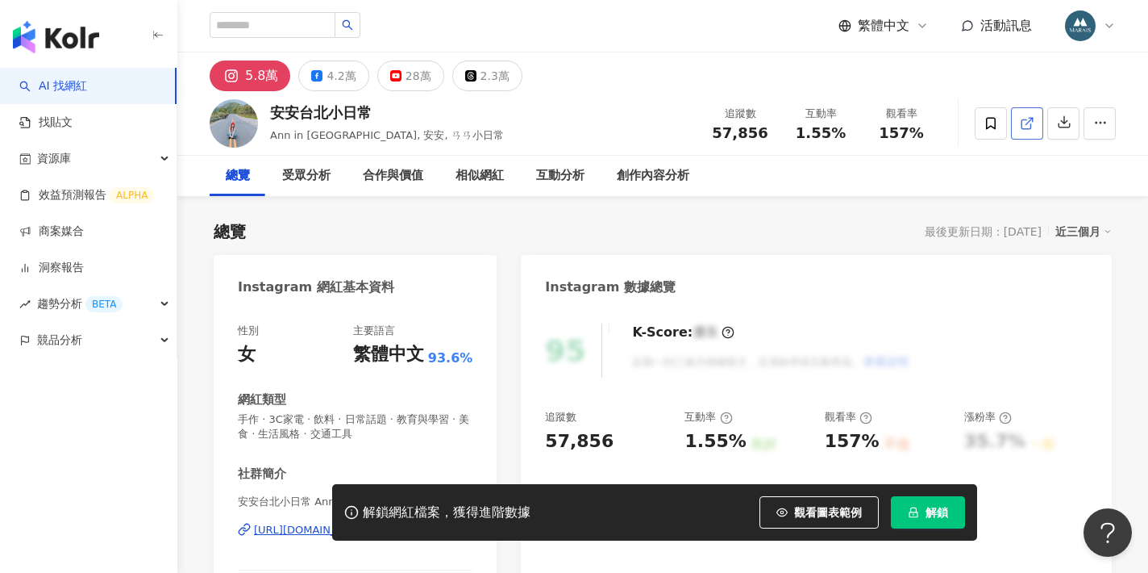
click at [1022, 131] on span at bounding box center [1027, 123] width 15 height 17
click at [1027, 124] on icon at bounding box center [1027, 123] width 15 height 15
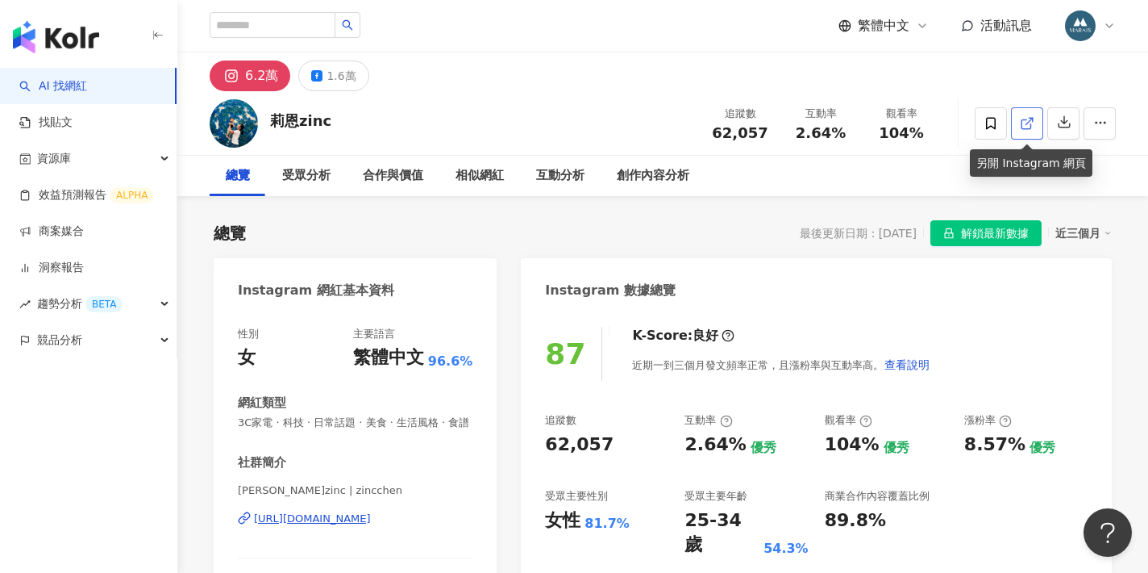
click at [1025, 123] on icon at bounding box center [1027, 123] width 15 height 15
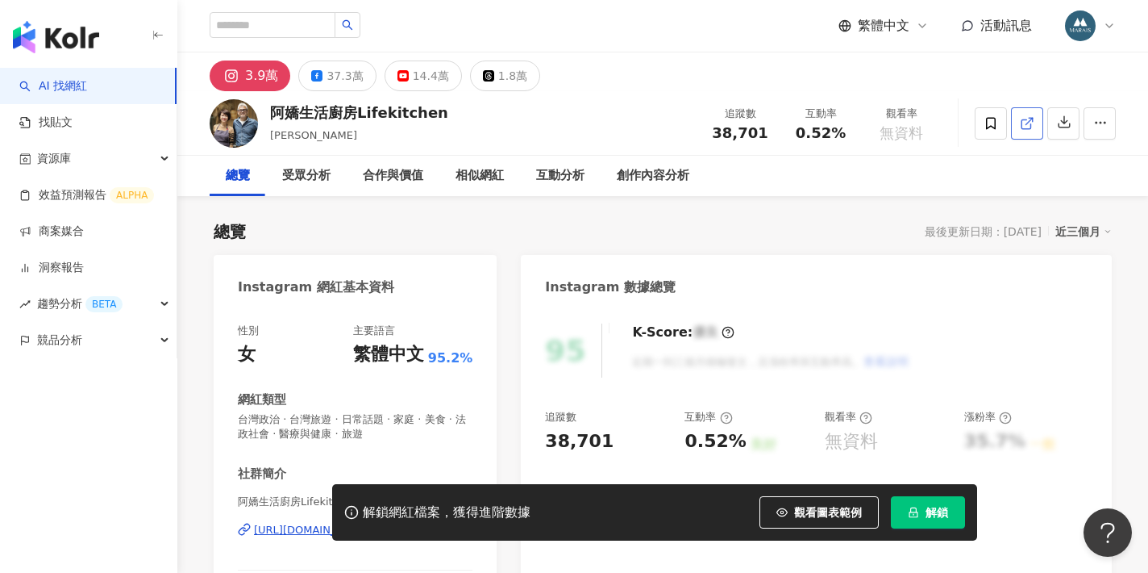
click at [1027, 124] on line at bounding box center [1030, 121] width 6 height 6
click at [331, 72] on div "37.3萬" at bounding box center [345, 76] width 36 height 23
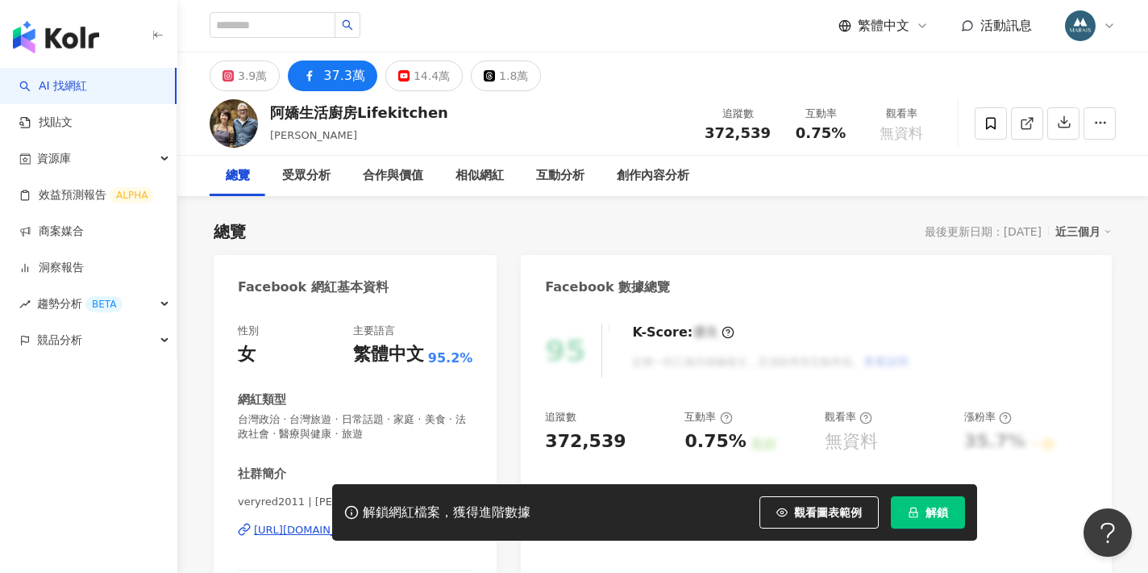
click at [344, 81] on div "37.3萬" at bounding box center [344, 76] width 42 height 23
click at [333, 156] on div "受眾分析" at bounding box center [306, 176] width 81 height 40
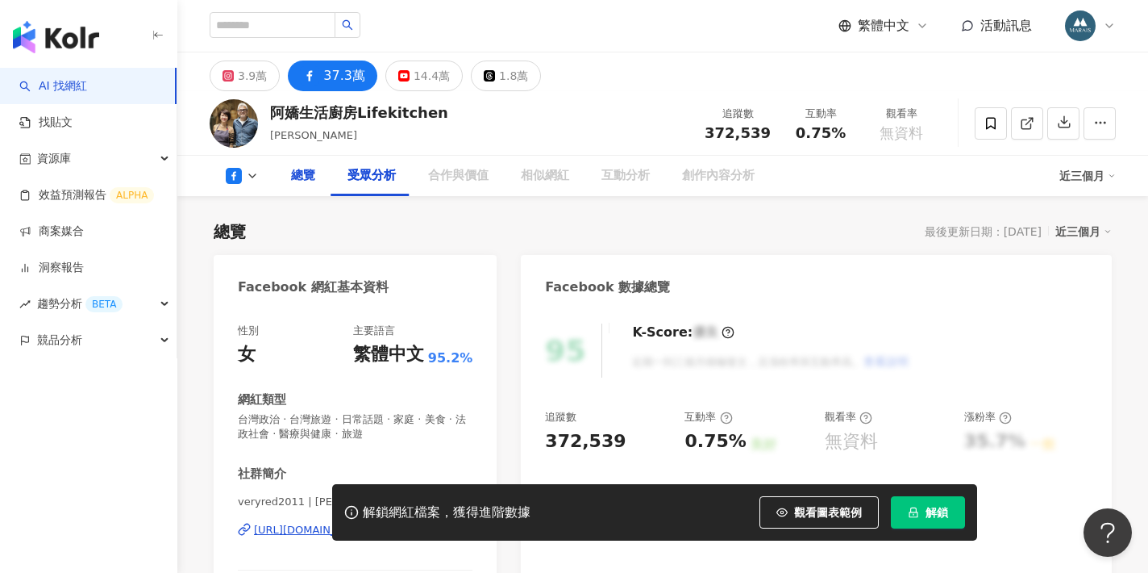
scroll to position [1359, 0]
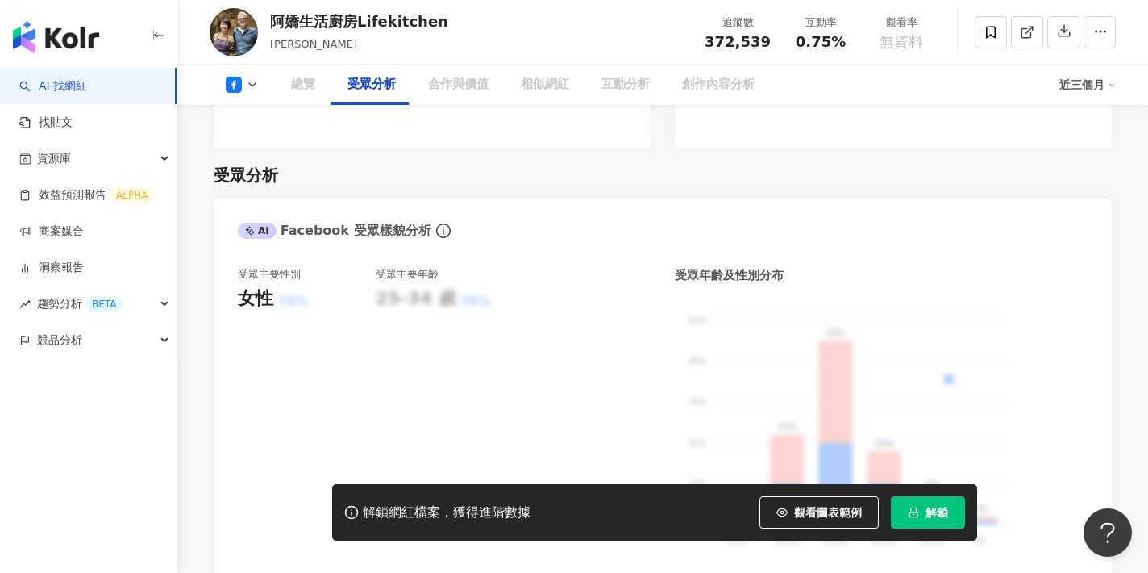
click at [252, 79] on icon at bounding box center [252, 84] width 13 height 13
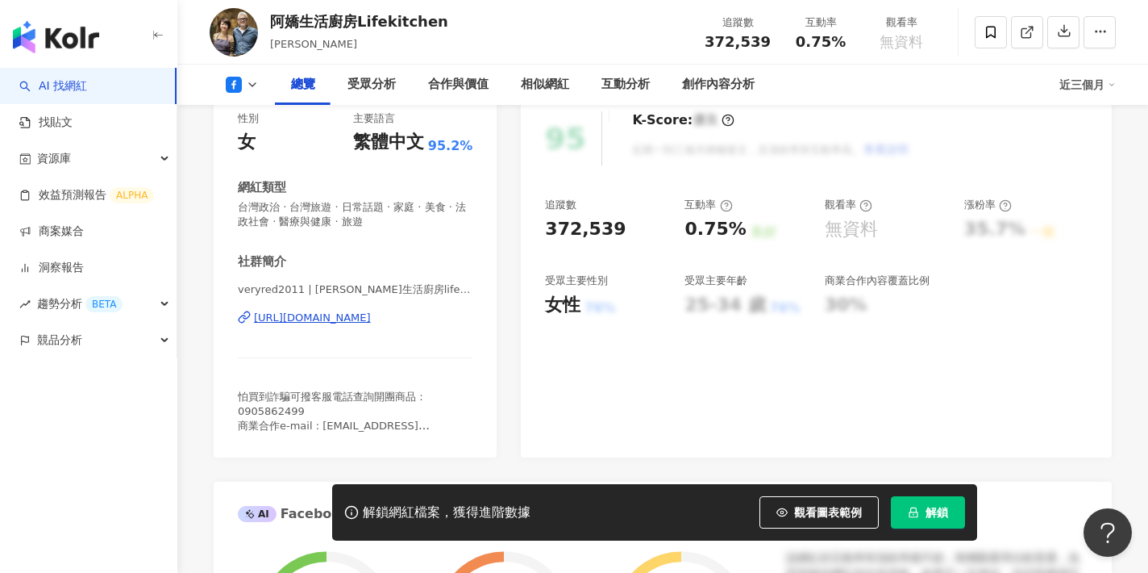
scroll to position [211, 0]
click at [360, 311] on div "https://www.facebook.com/395640810448525" at bounding box center [312, 318] width 117 height 15
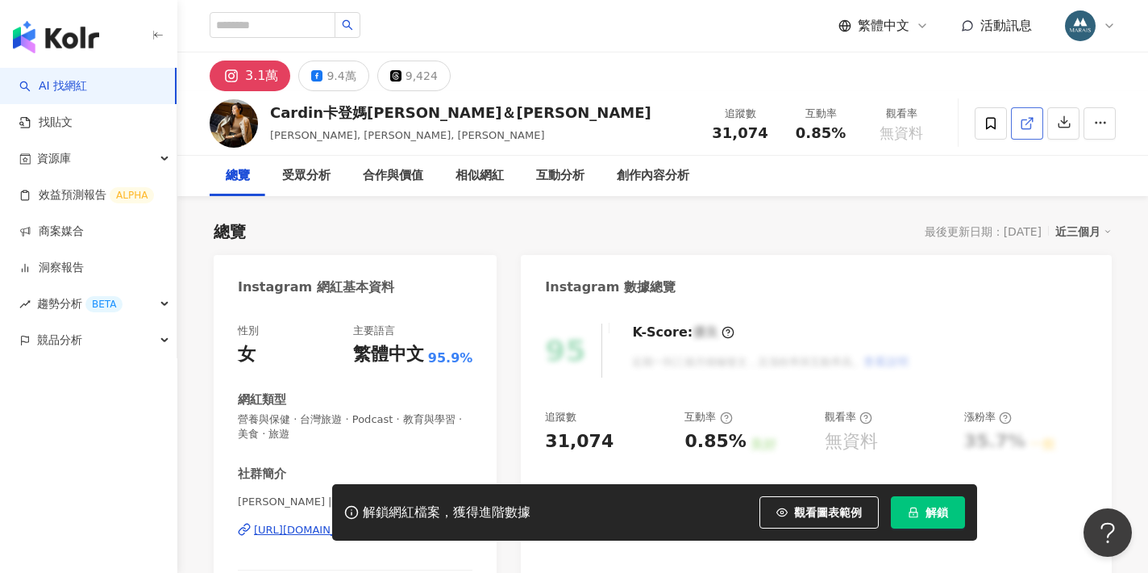
click at [1021, 124] on icon at bounding box center [1027, 123] width 15 height 15
click at [320, 72] on button "9.4萬" at bounding box center [333, 75] width 70 height 31
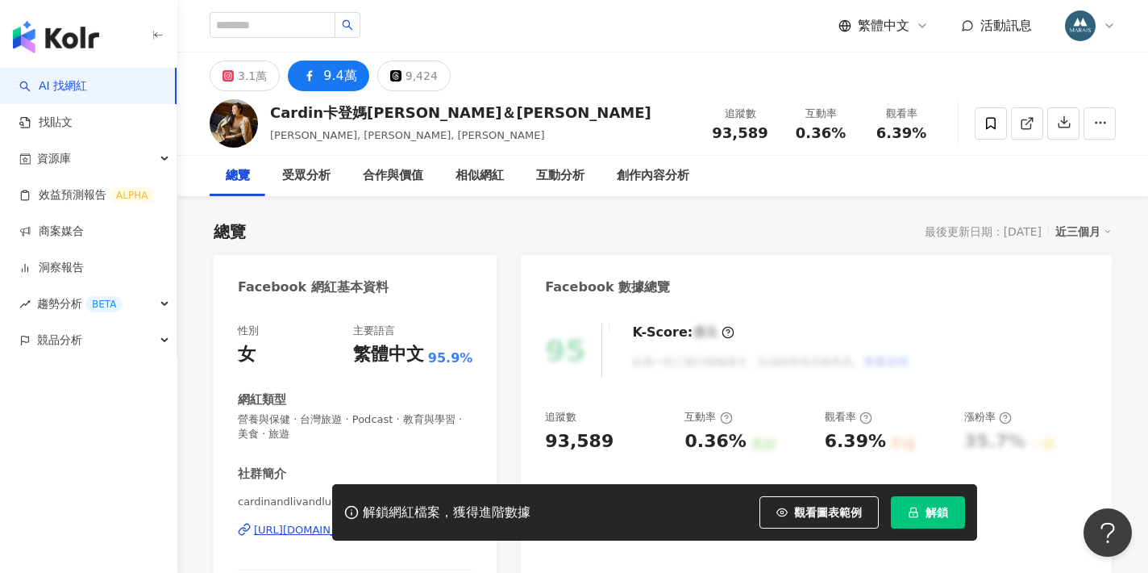
scroll to position [58, 0]
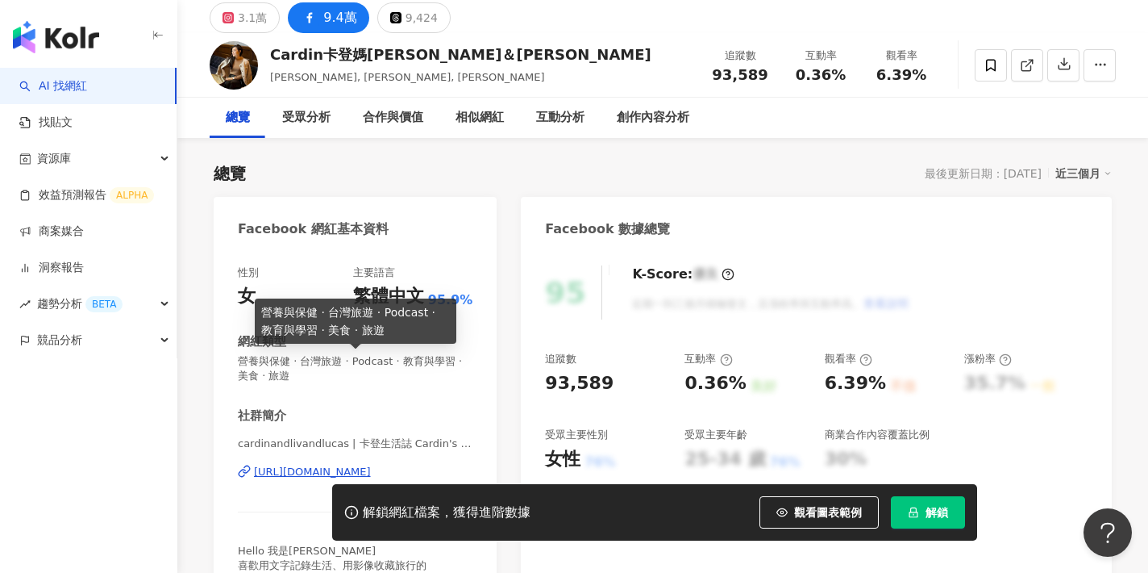
click at [352, 464] on div "https://www.facebook.com/681972655232004" at bounding box center [312, 471] width 117 height 15
click at [352, 472] on div "https://www.facebook.com/681972655232004" at bounding box center [312, 471] width 117 height 15
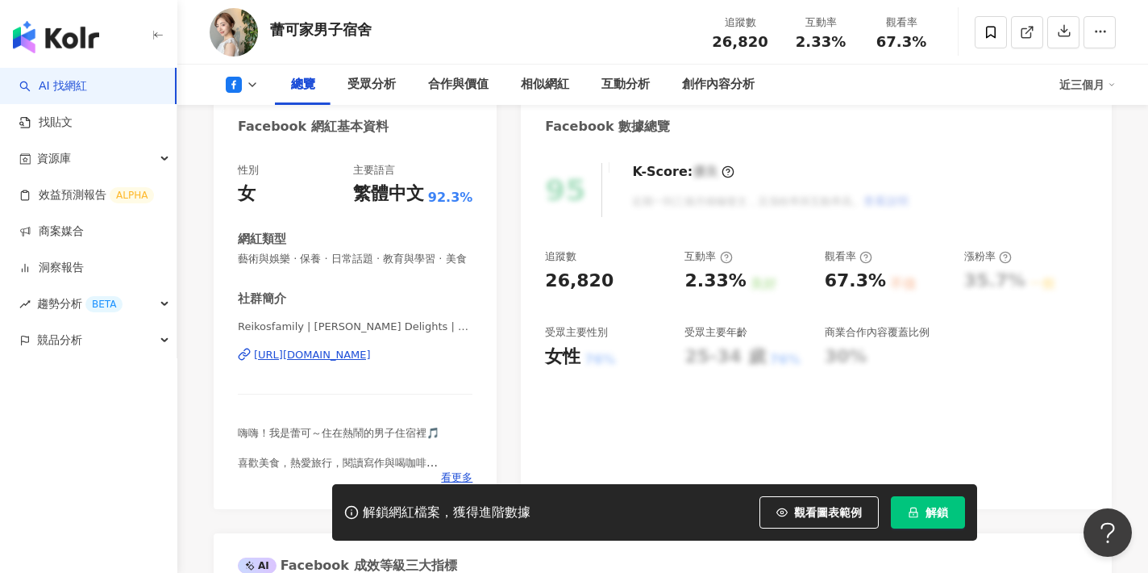
scroll to position [161, 0]
click at [341, 354] on div "[URL][DOMAIN_NAME]" at bounding box center [312, 354] width 117 height 15
